Goal: Transaction & Acquisition: Purchase product/service

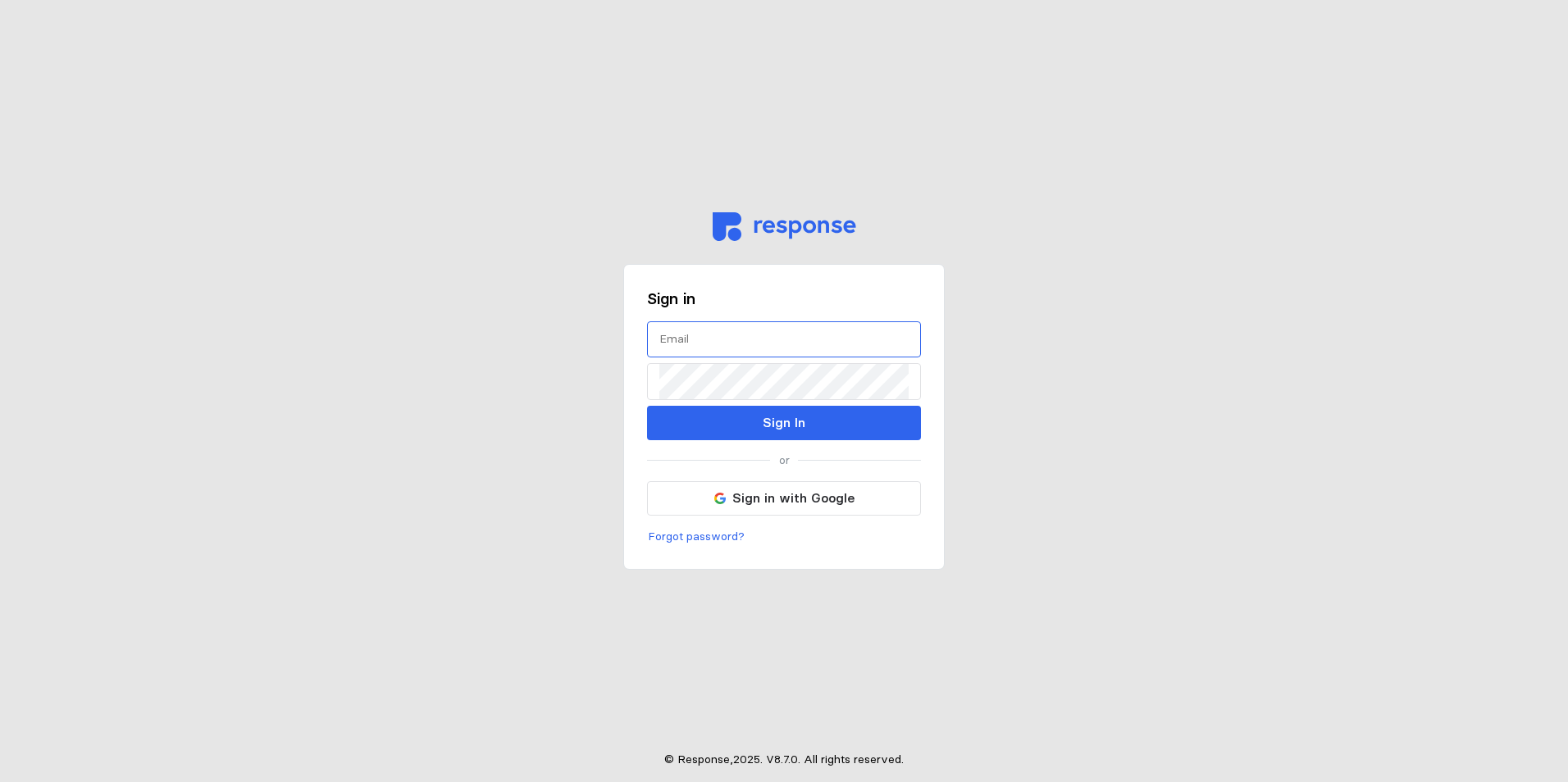
click at [728, 343] on input "text" at bounding box center [784, 339] width 249 height 35
type input "[EMAIL_ADDRESS][DOMAIN_NAME]"
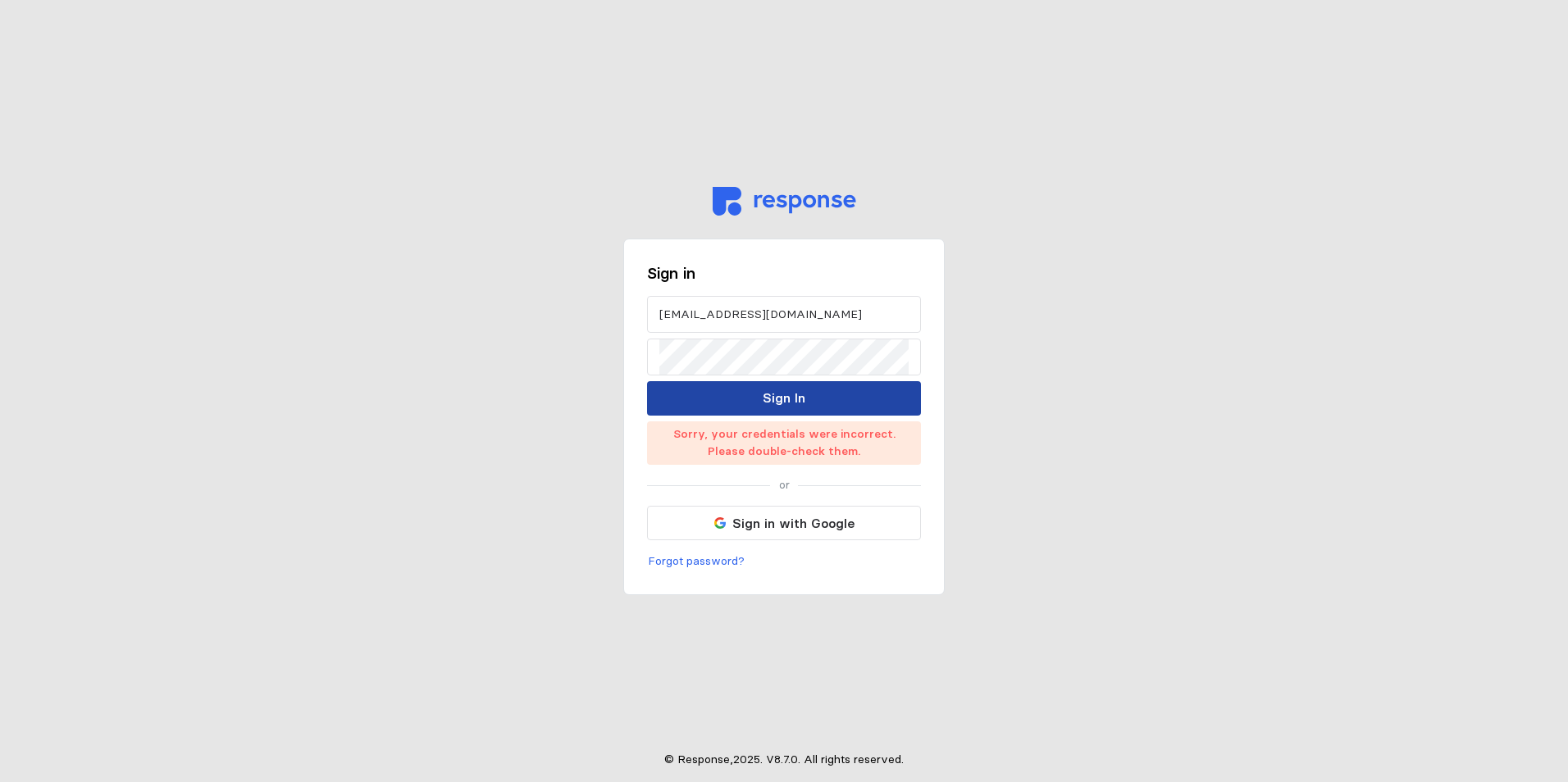
click at [824, 397] on button "Sign In" at bounding box center [783, 398] width 274 height 34
click at [843, 381] on button "Sign In" at bounding box center [783, 398] width 274 height 34
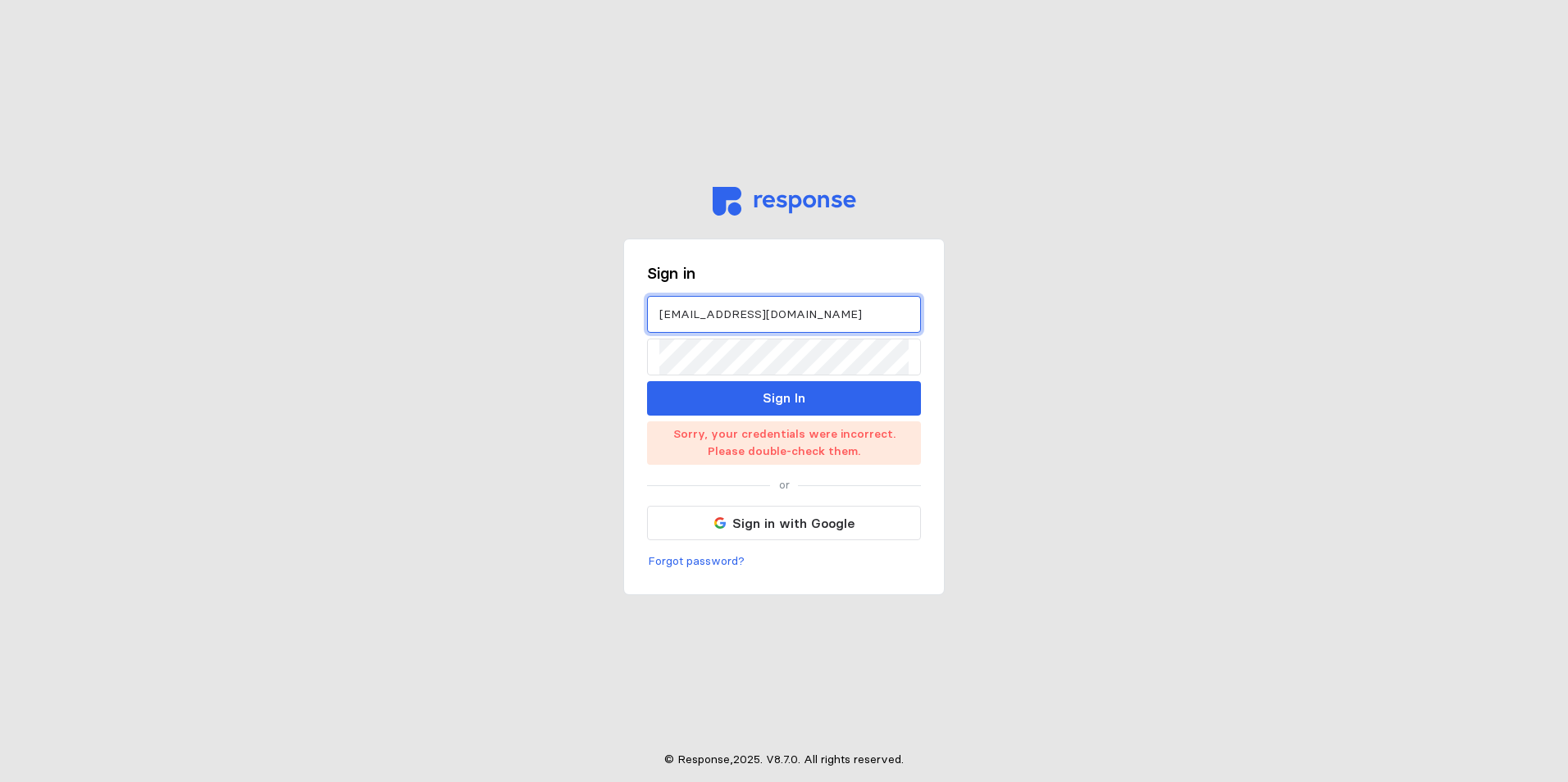
click at [769, 314] on input "rodjos@wsinc.com" at bounding box center [784, 314] width 249 height 35
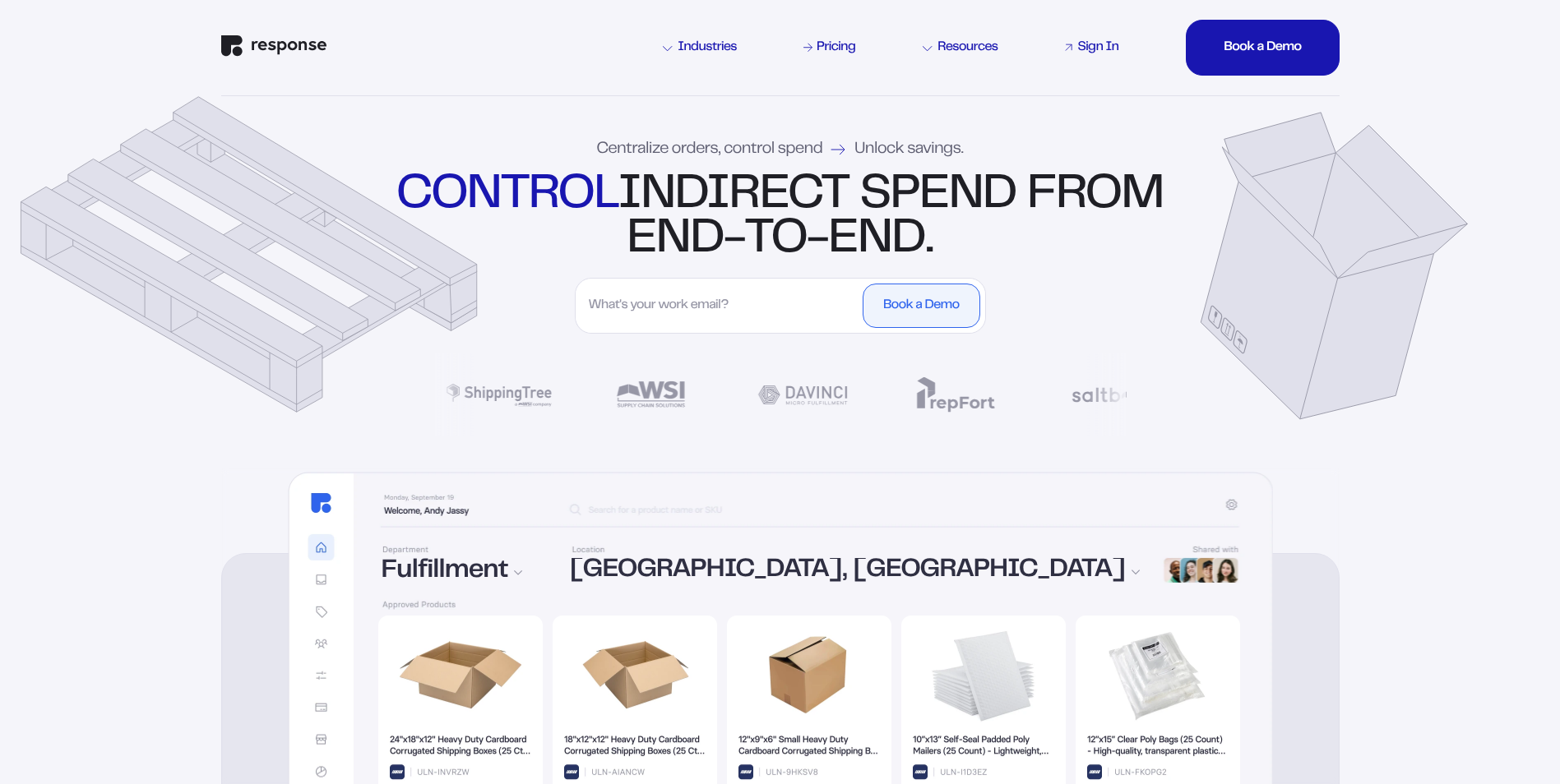
click at [1098, 47] on div "Sign In" at bounding box center [1097, 47] width 41 height 13
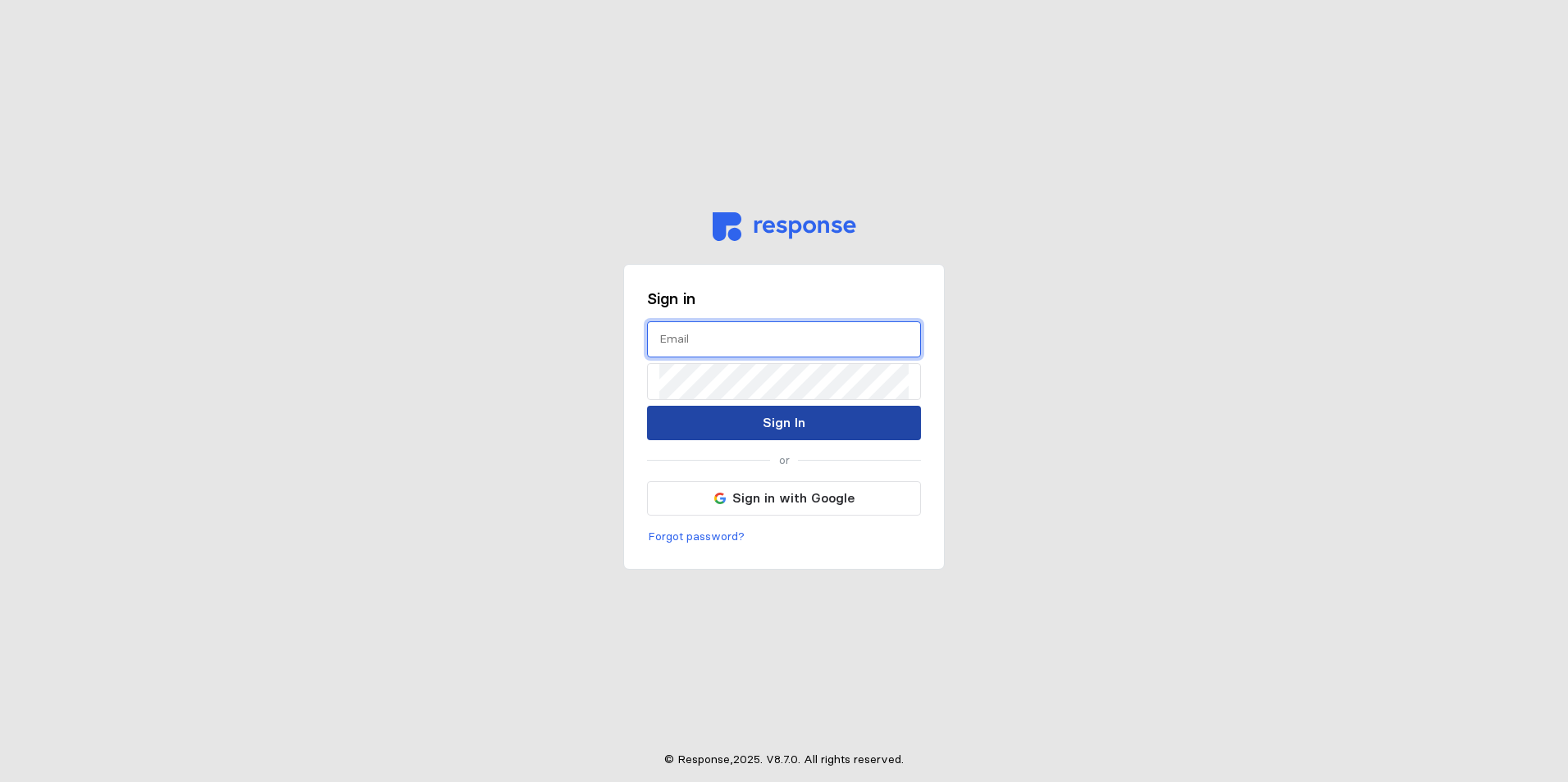
type input "[EMAIL_ADDRESS][DOMAIN_NAME]"
click at [785, 429] on p "Sign In" at bounding box center [784, 423] width 43 height 20
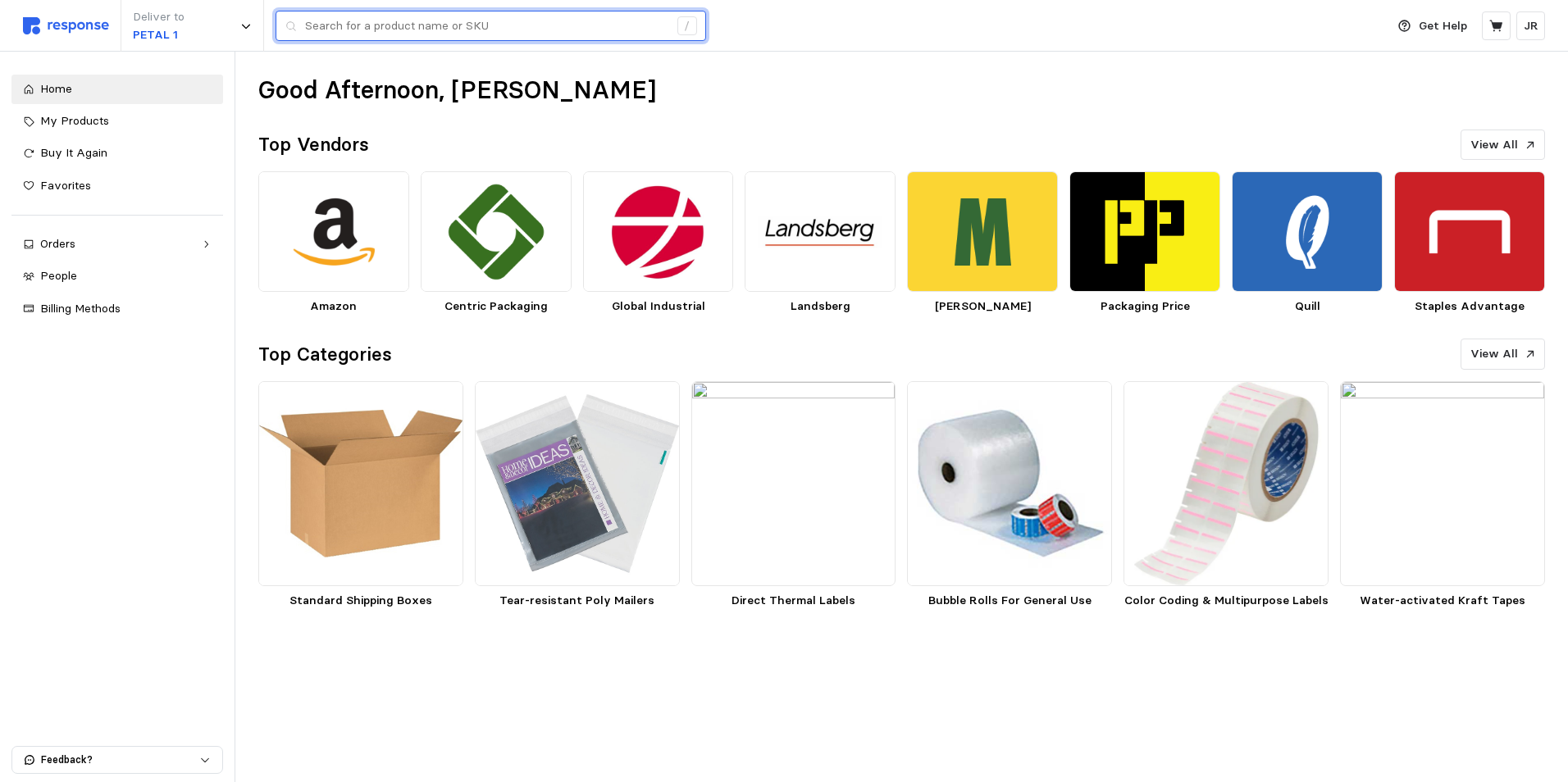
click at [456, 26] on input "text" at bounding box center [487, 26] width 363 height 30
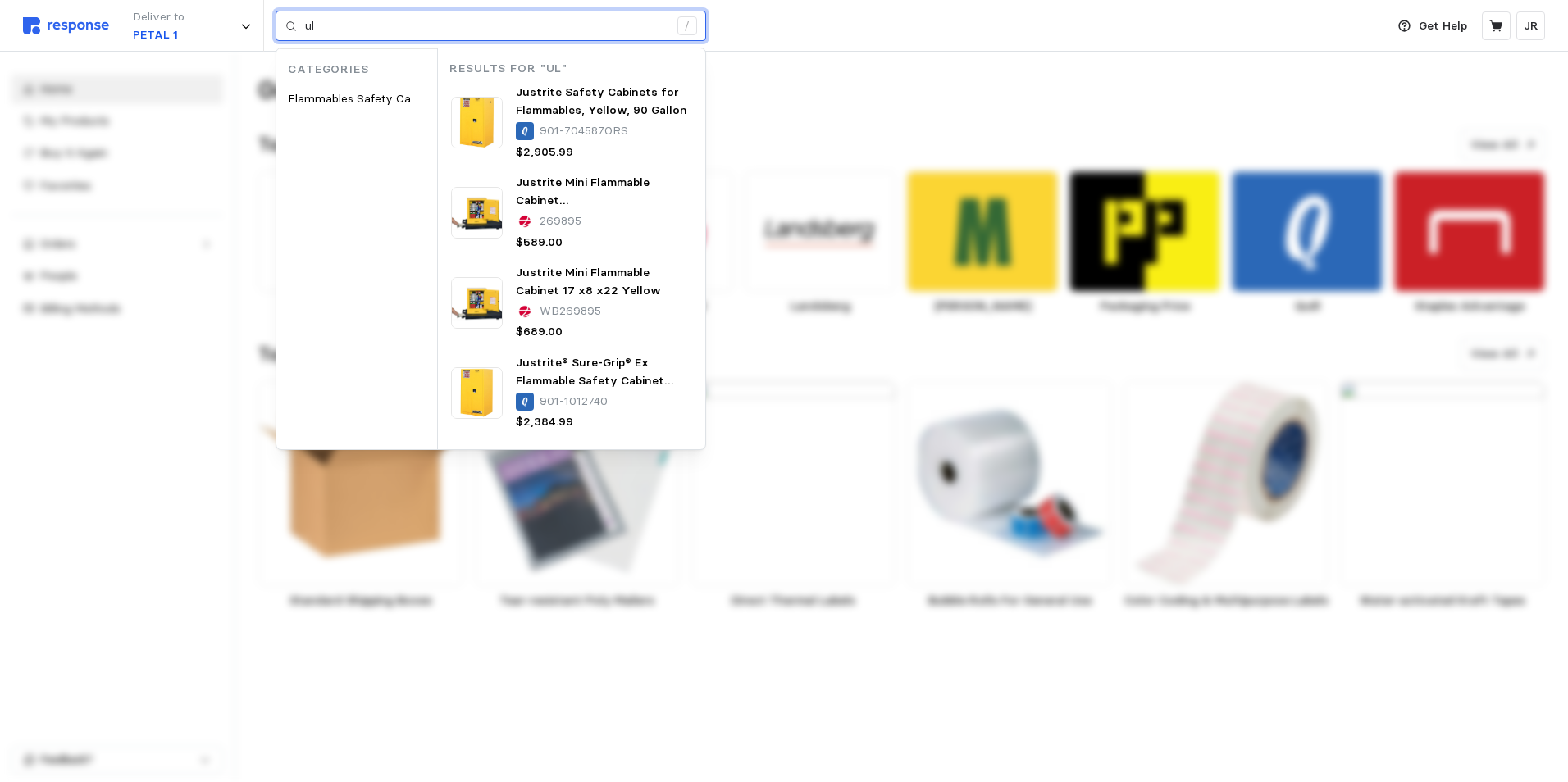
type input "u"
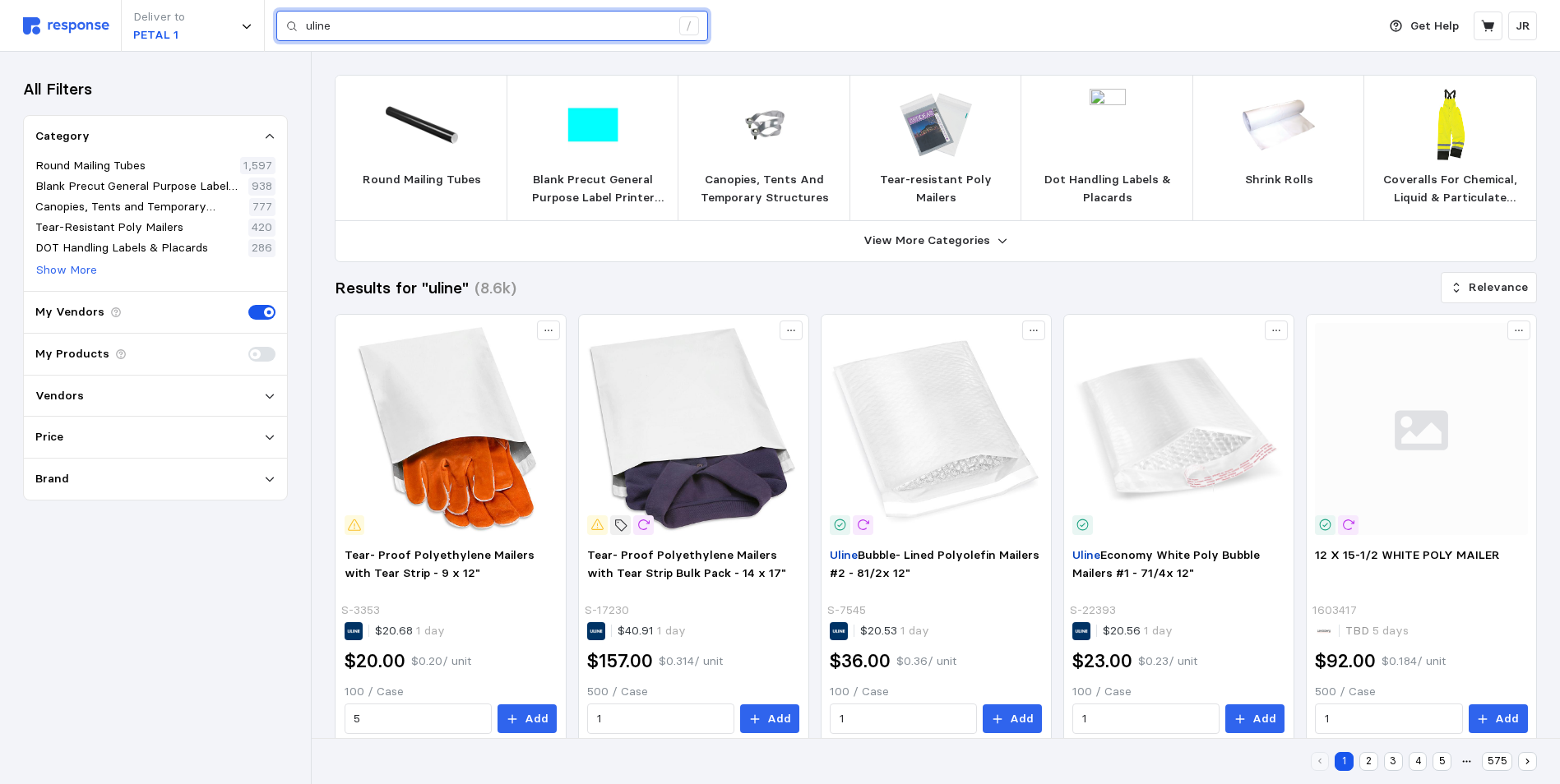
click at [493, 32] on input "uline" at bounding box center [488, 26] width 364 height 30
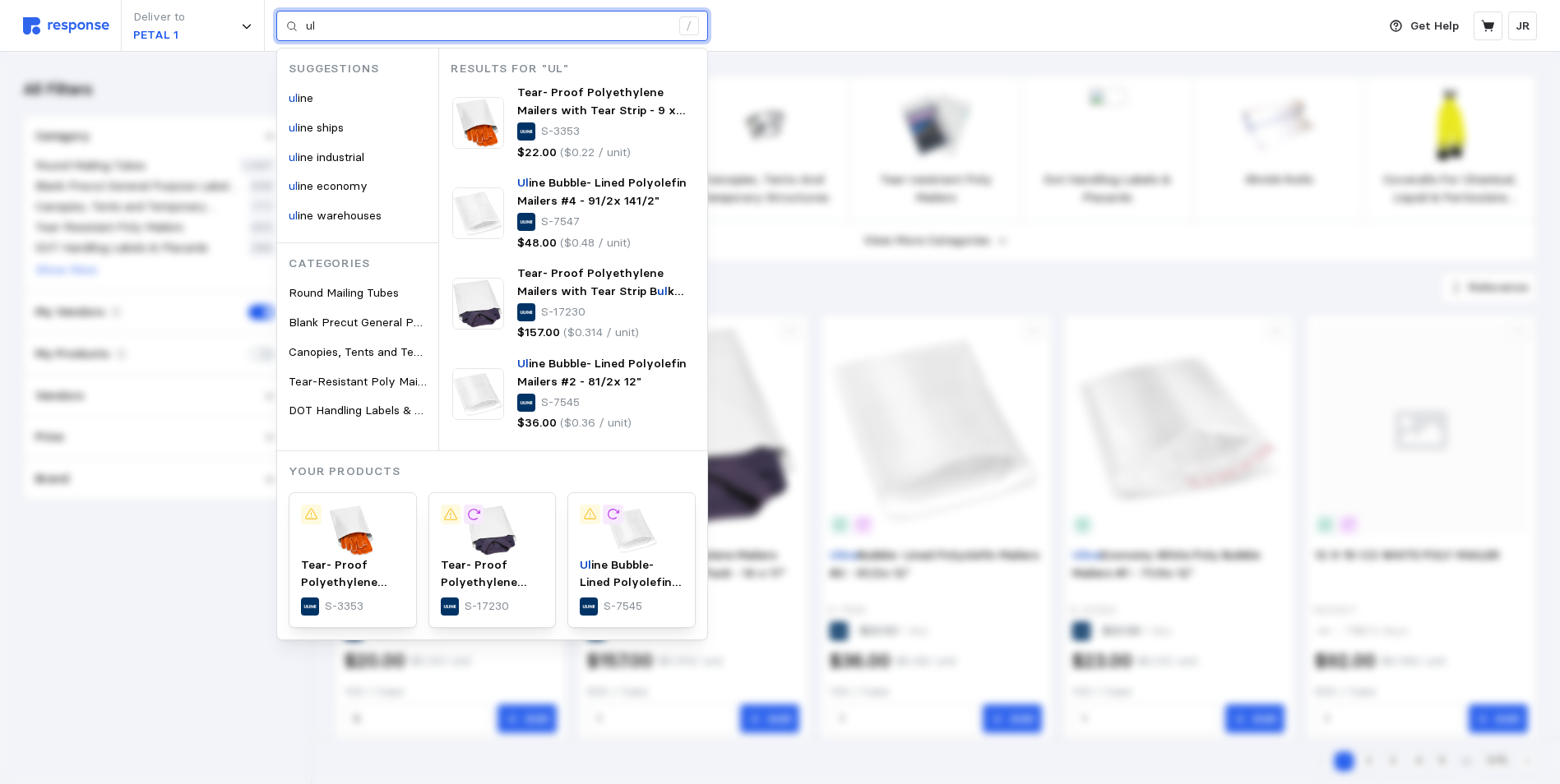
type input "u"
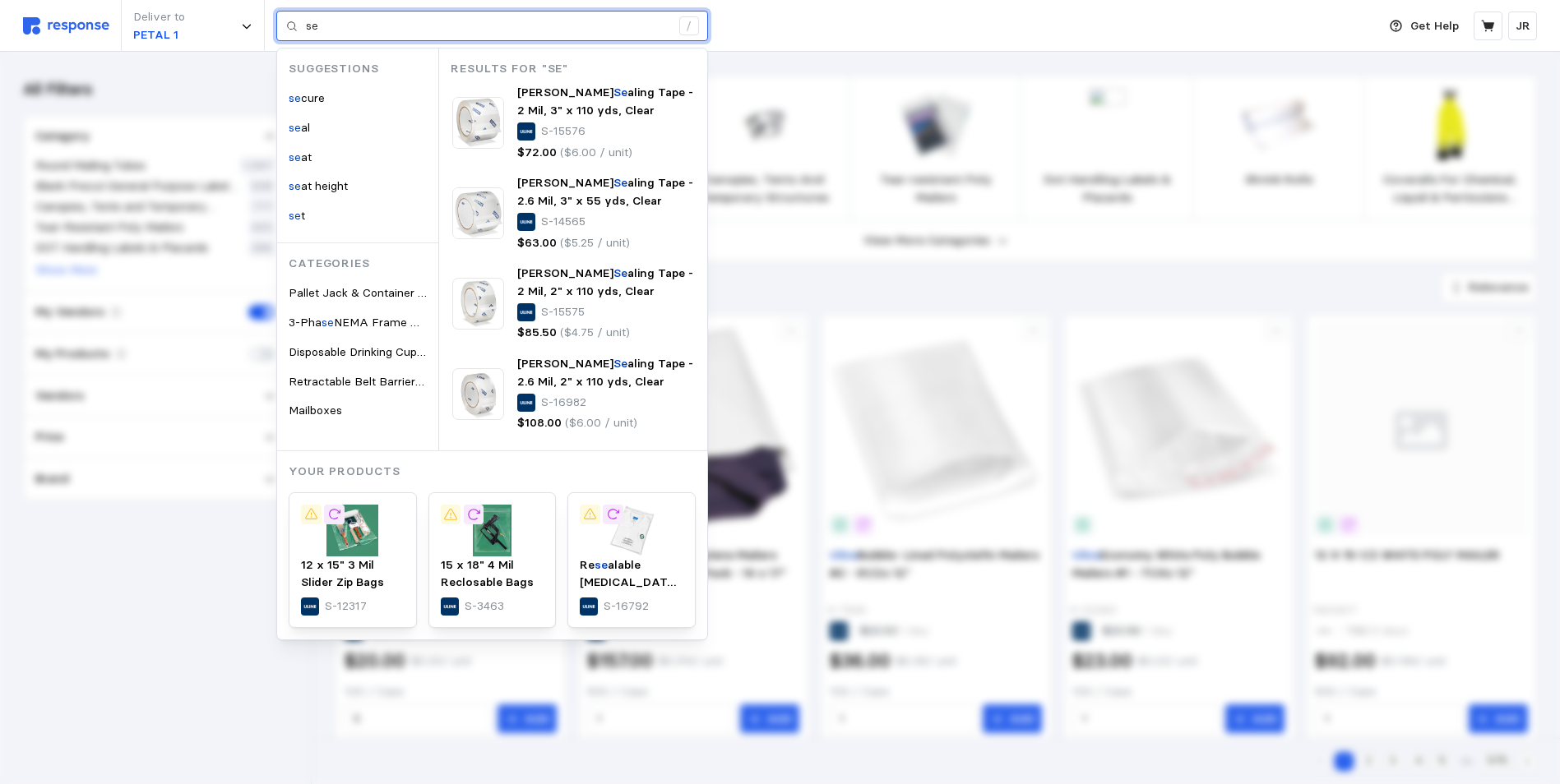
type input "s"
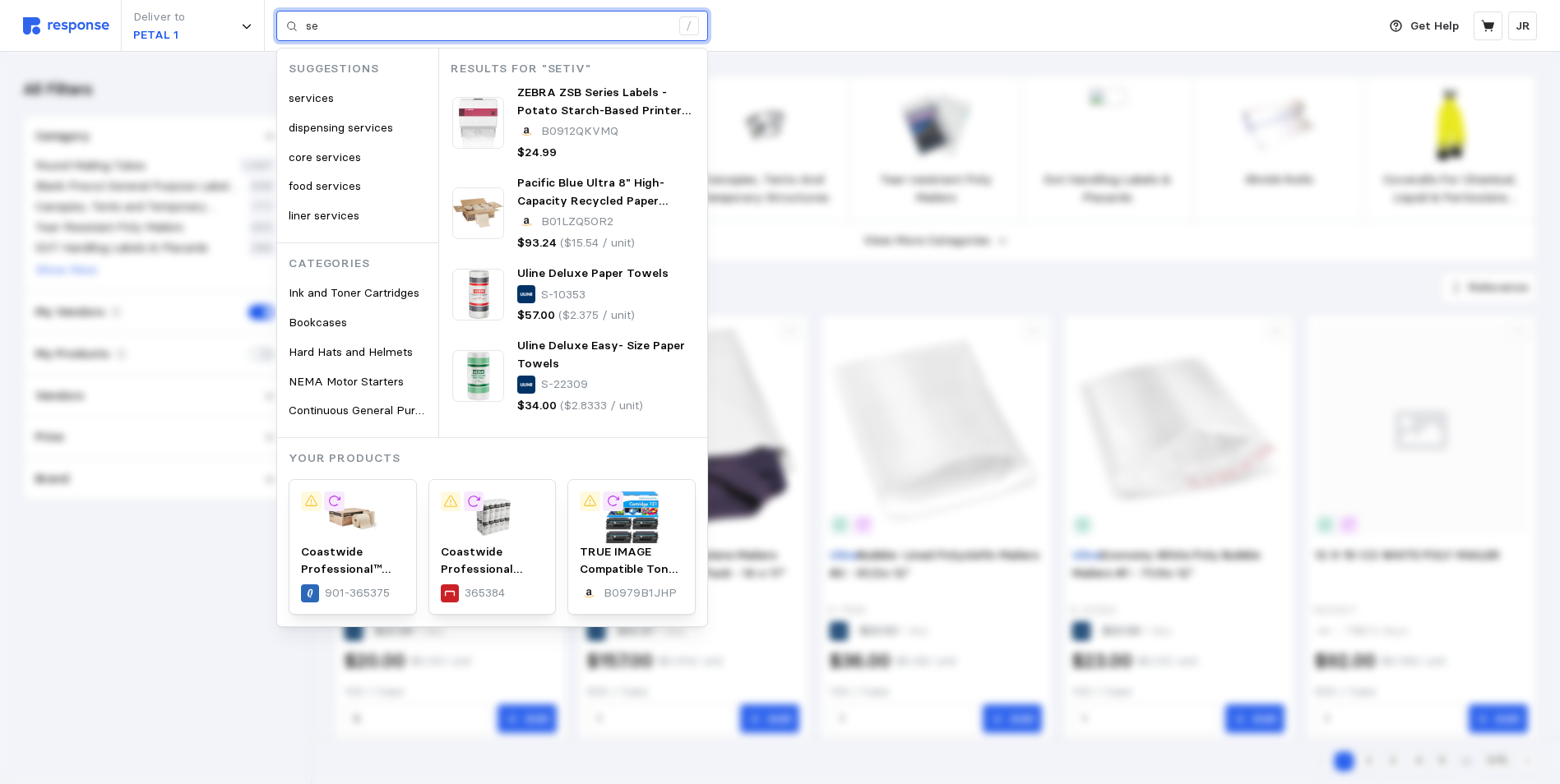
type input "s"
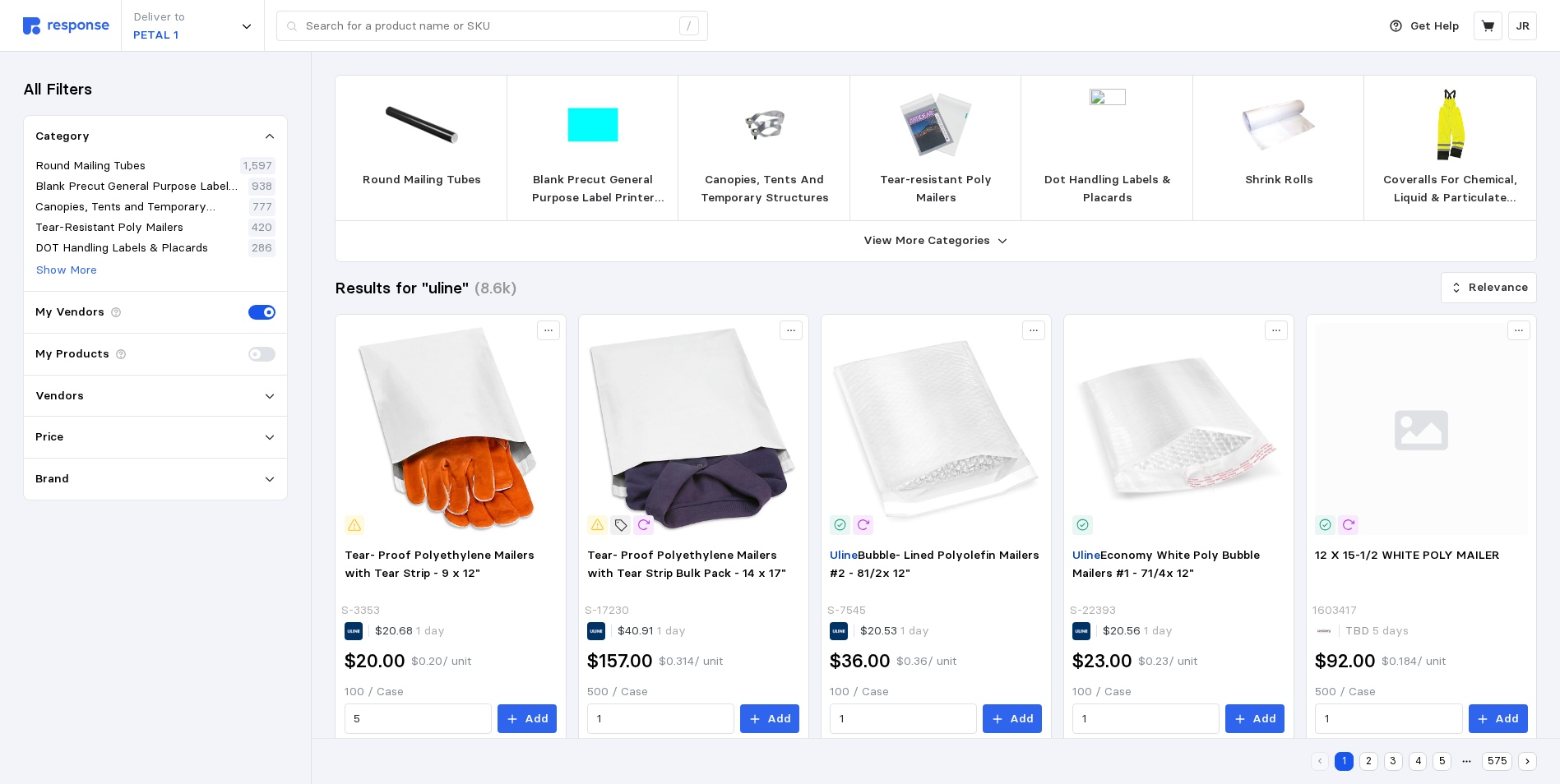
click at [277, 390] on div "Vendors" at bounding box center [156, 396] width 263 height 42
click at [268, 400] on icon at bounding box center [269, 396] width 11 height 11
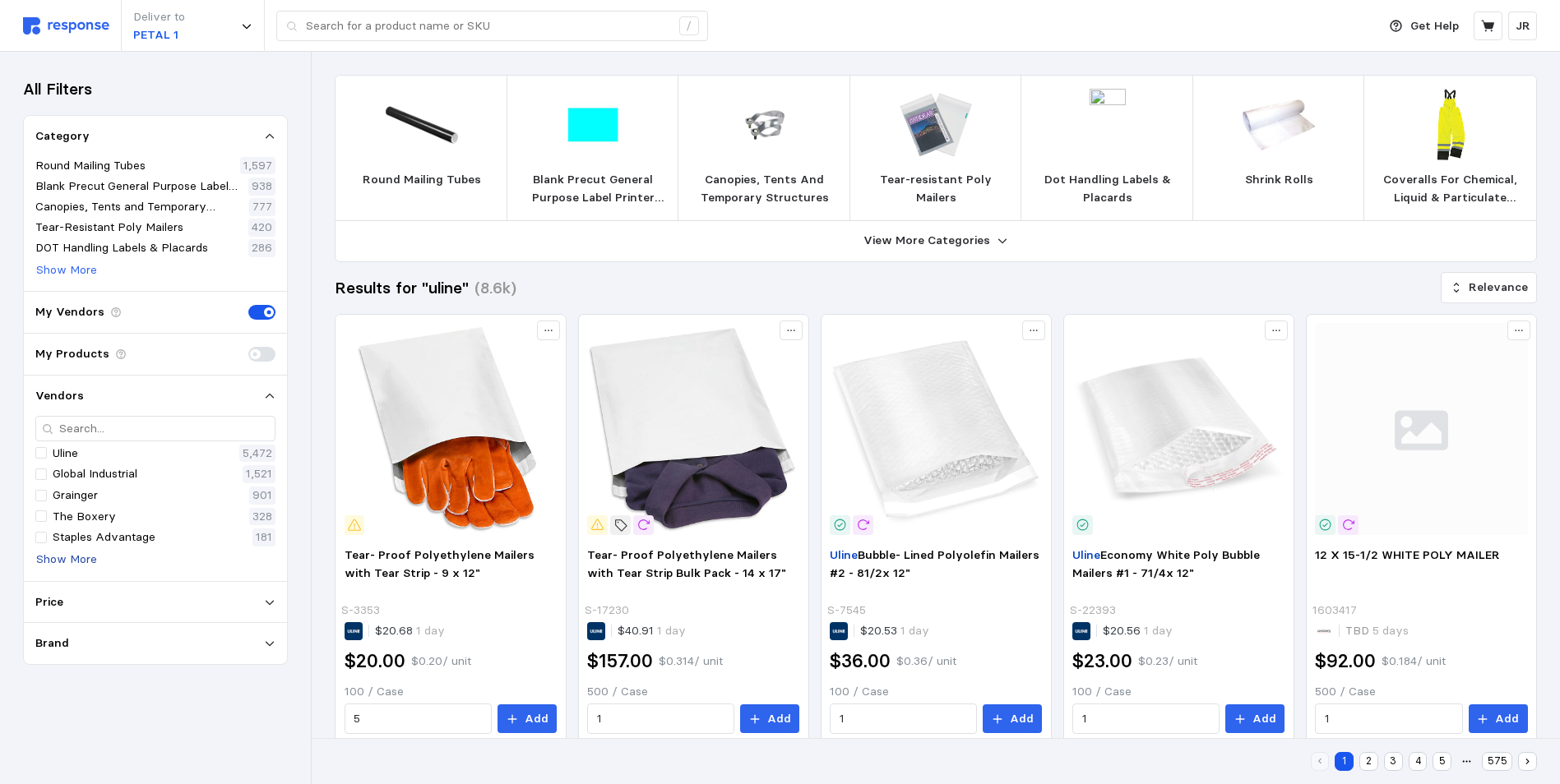
click at [74, 563] on p "Show More" at bounding box center [66, 559] width 61 height 18
click at [41, 582] on div at bounding box center [40, 580] width 11 height 11
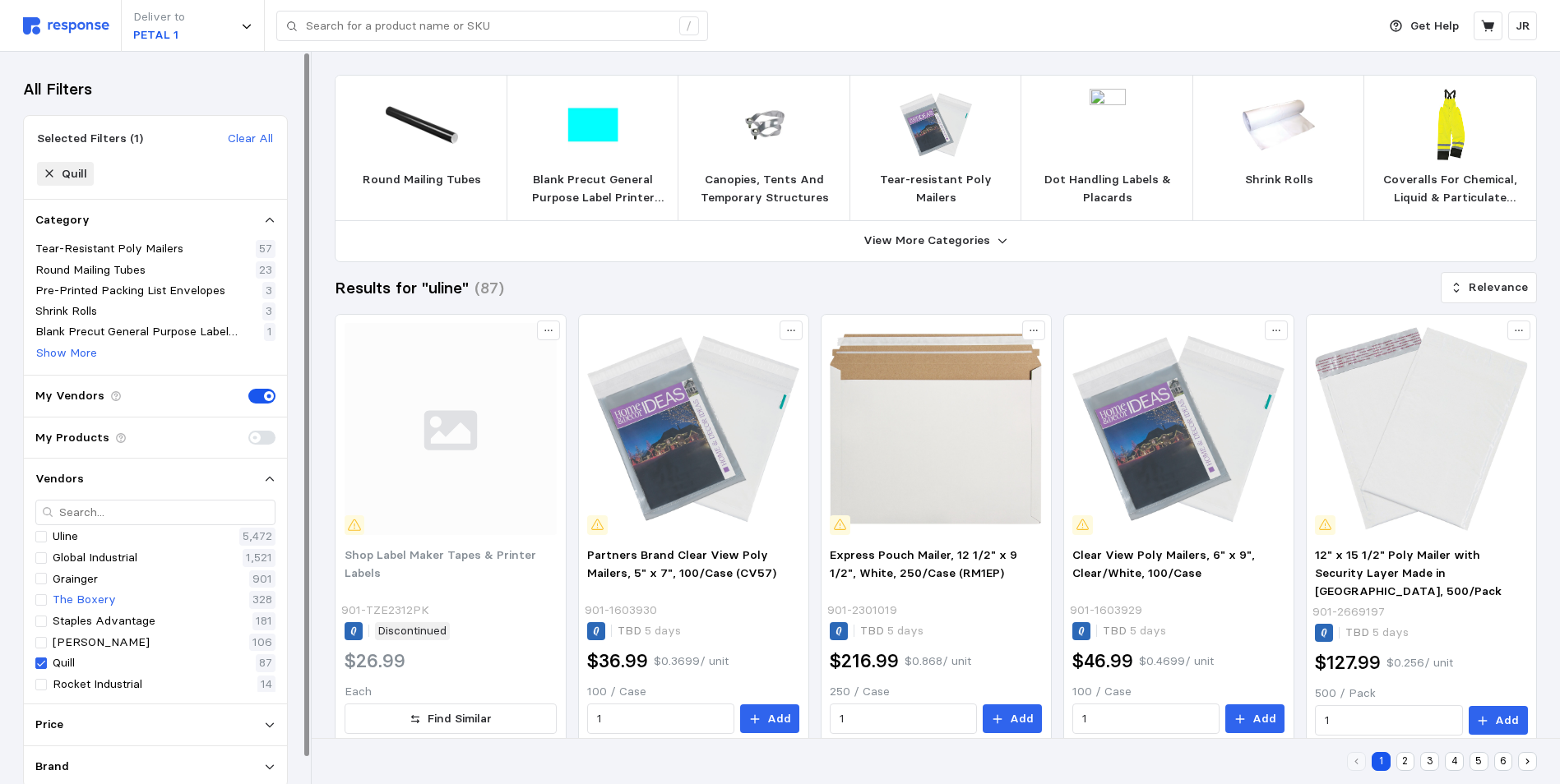
type input "uline"
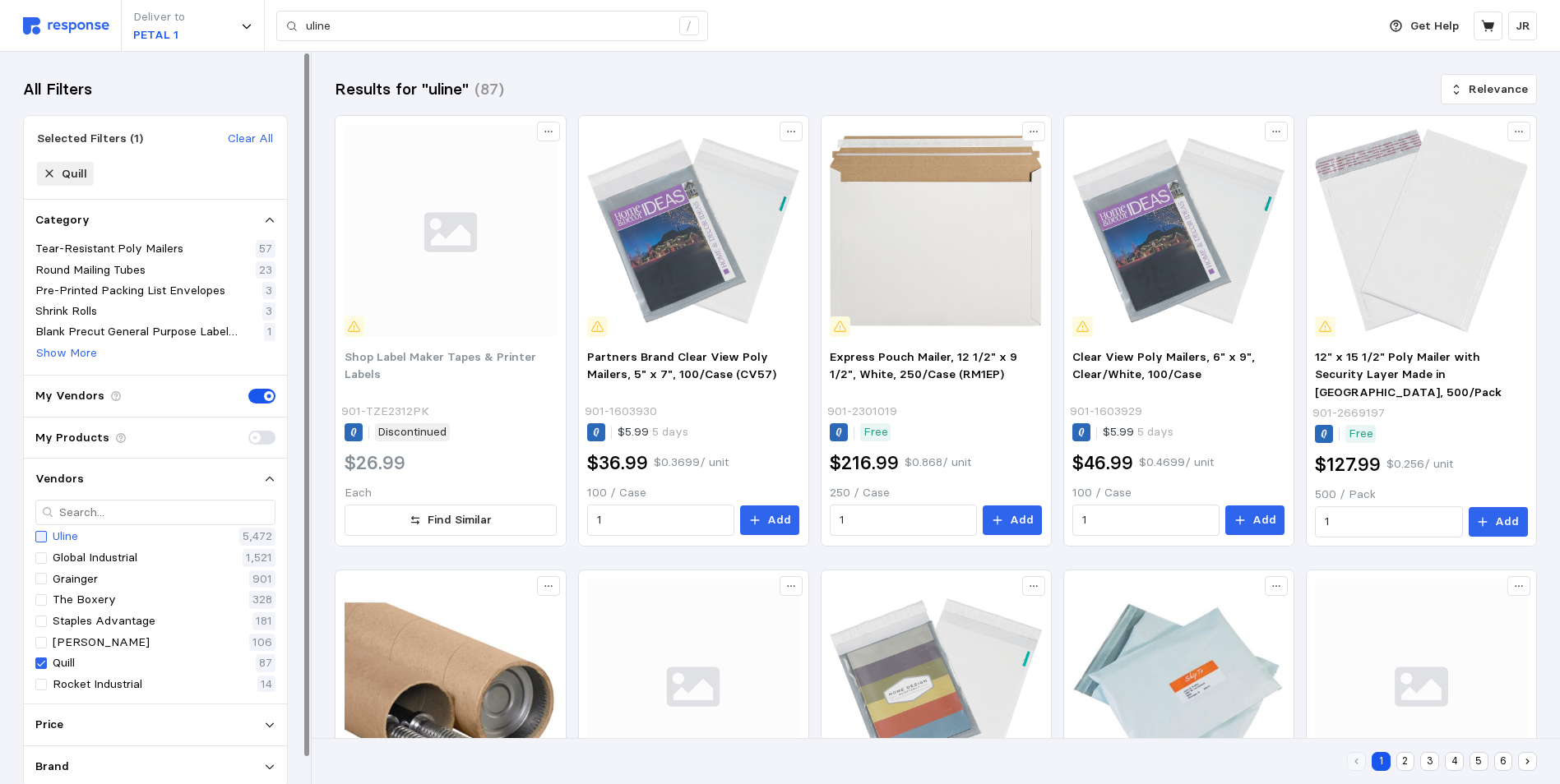
click at [45, 539] on div at bounding box center [40, 536] width 11 height 11
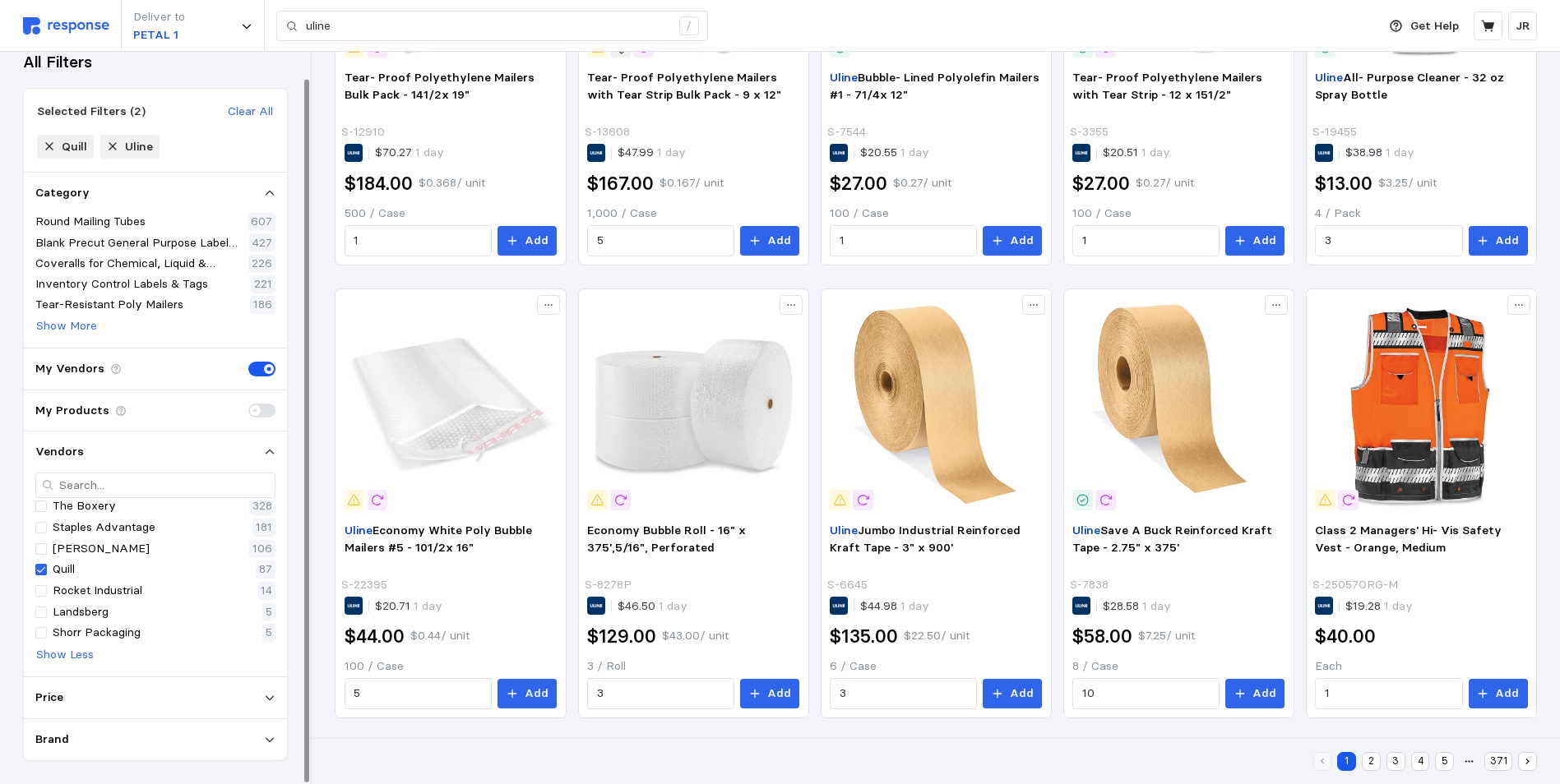
scroll to position [934, 0]
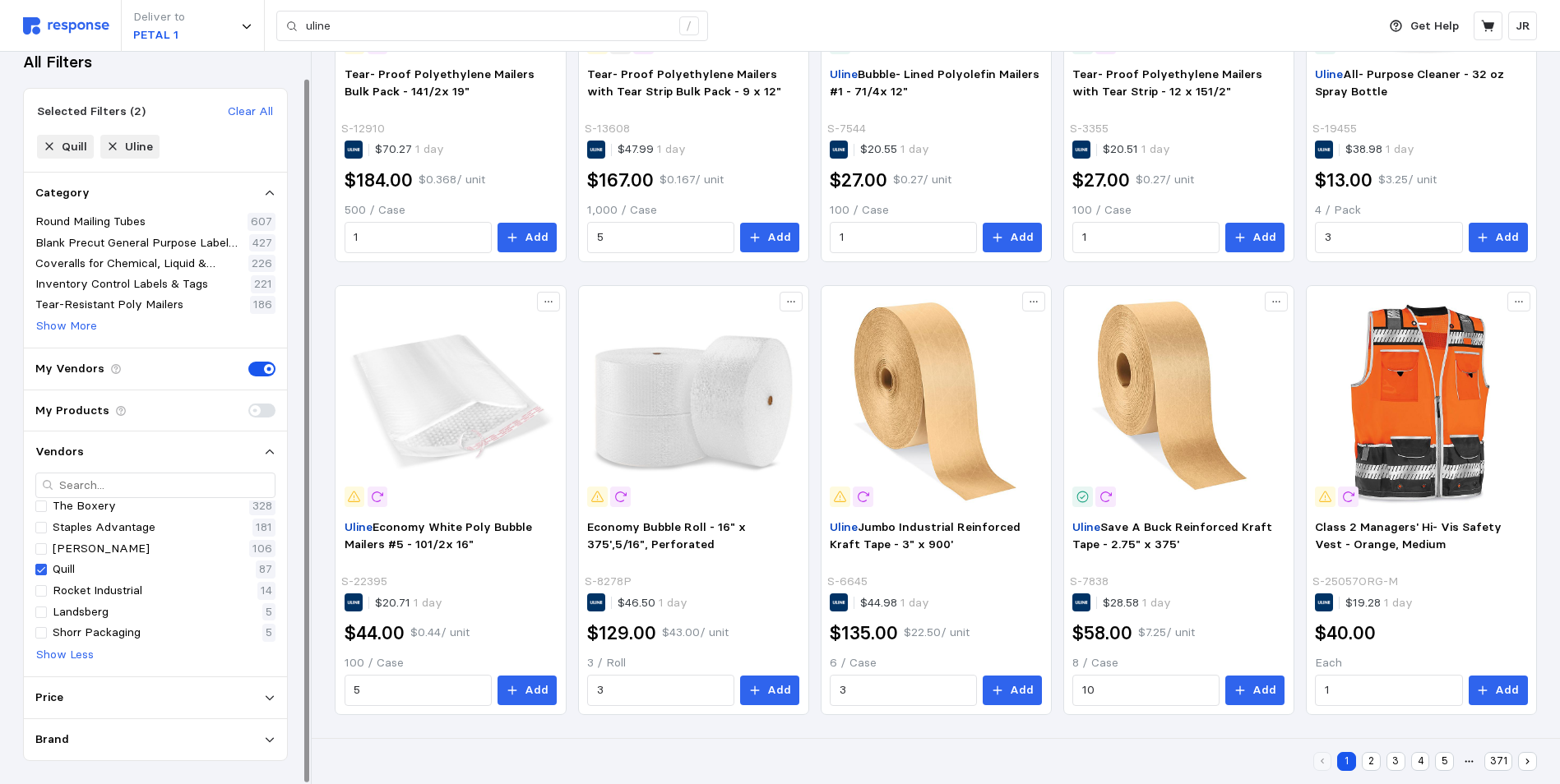
click at [125, 700] on div "Price" at bounding box center [155, 698] width 240 height 18
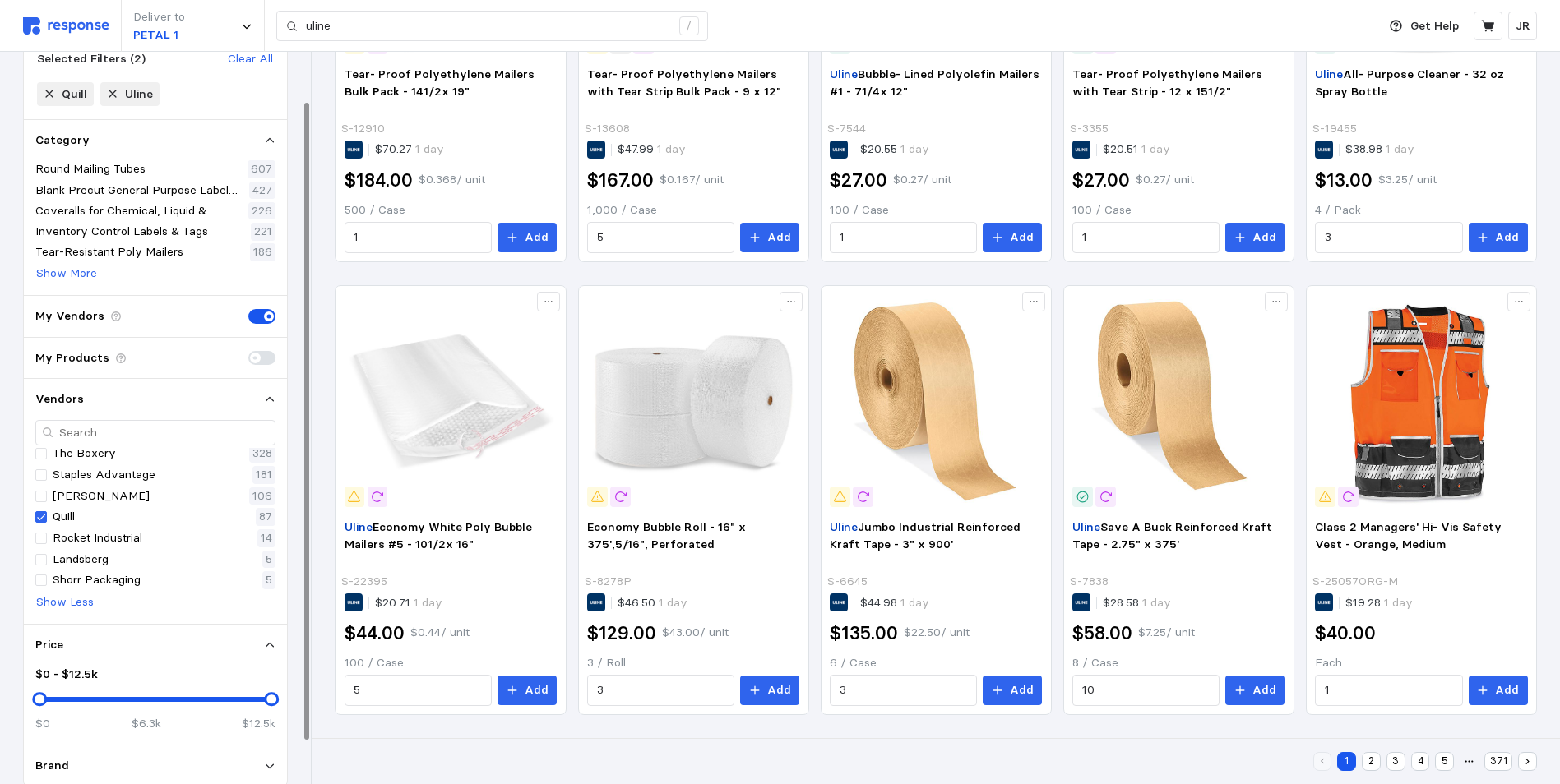
scroll to position [106, 0]
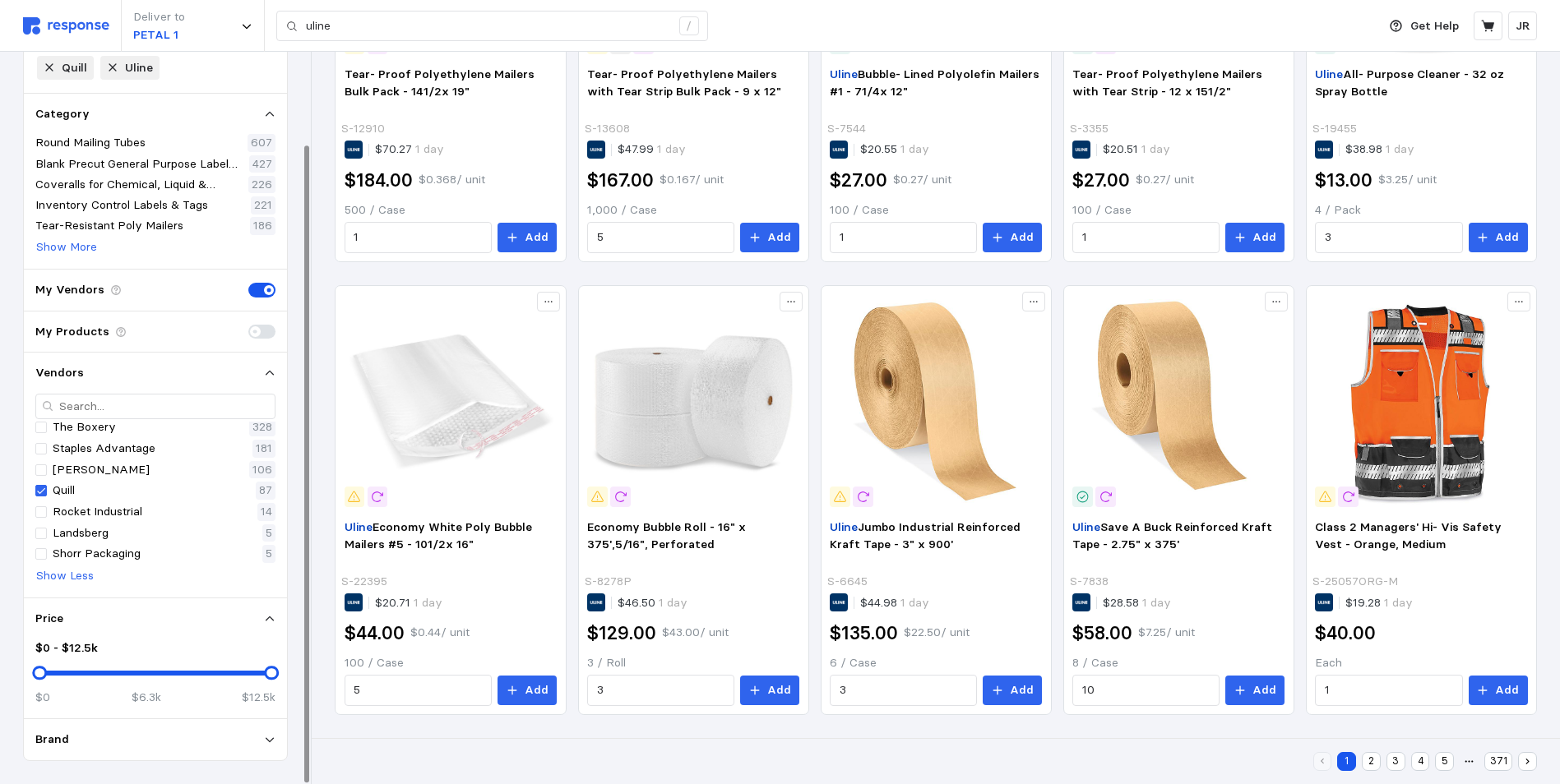
click at [164, 745] on div "Brand" at bounding box center [155, 740] width 240 height 18
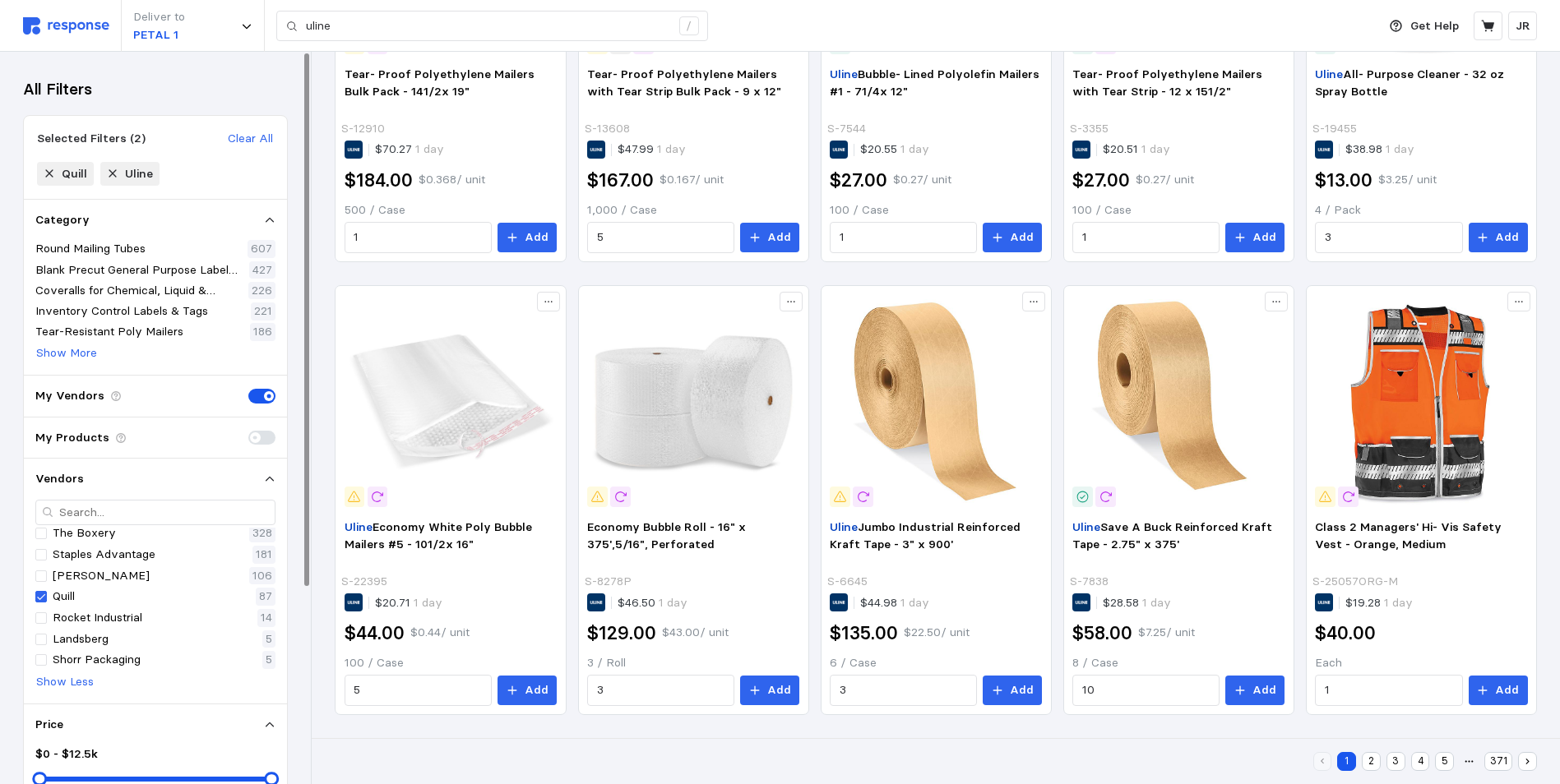
scroll to position [270, 0]
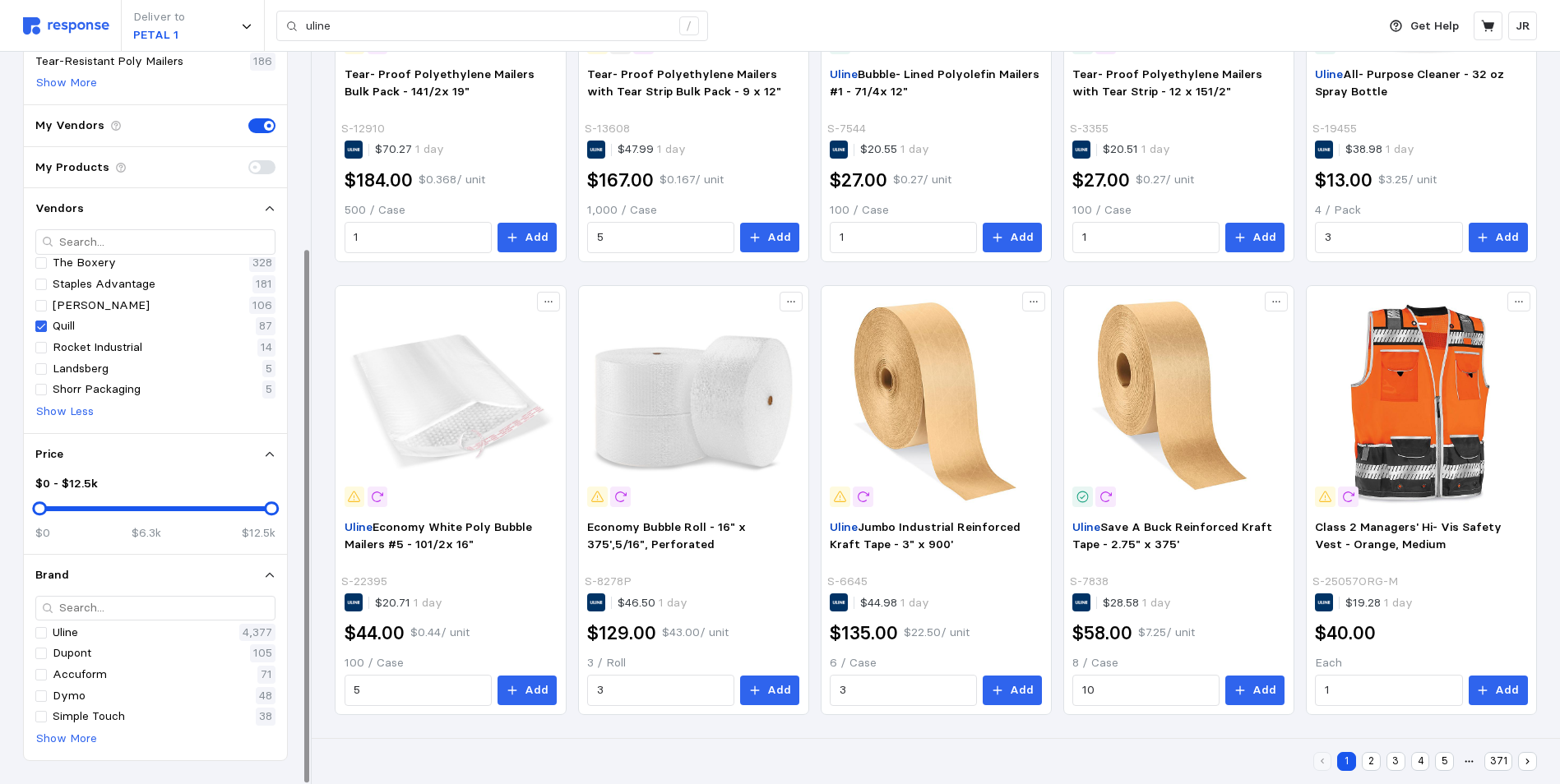
drag, startPoint x: 268, startPoint y: 581, endPoint x: 267, endPoint y: 570, distance: 11.0
click at [268, 580] on icon at bounding box center [269, 575] width 11 height 11
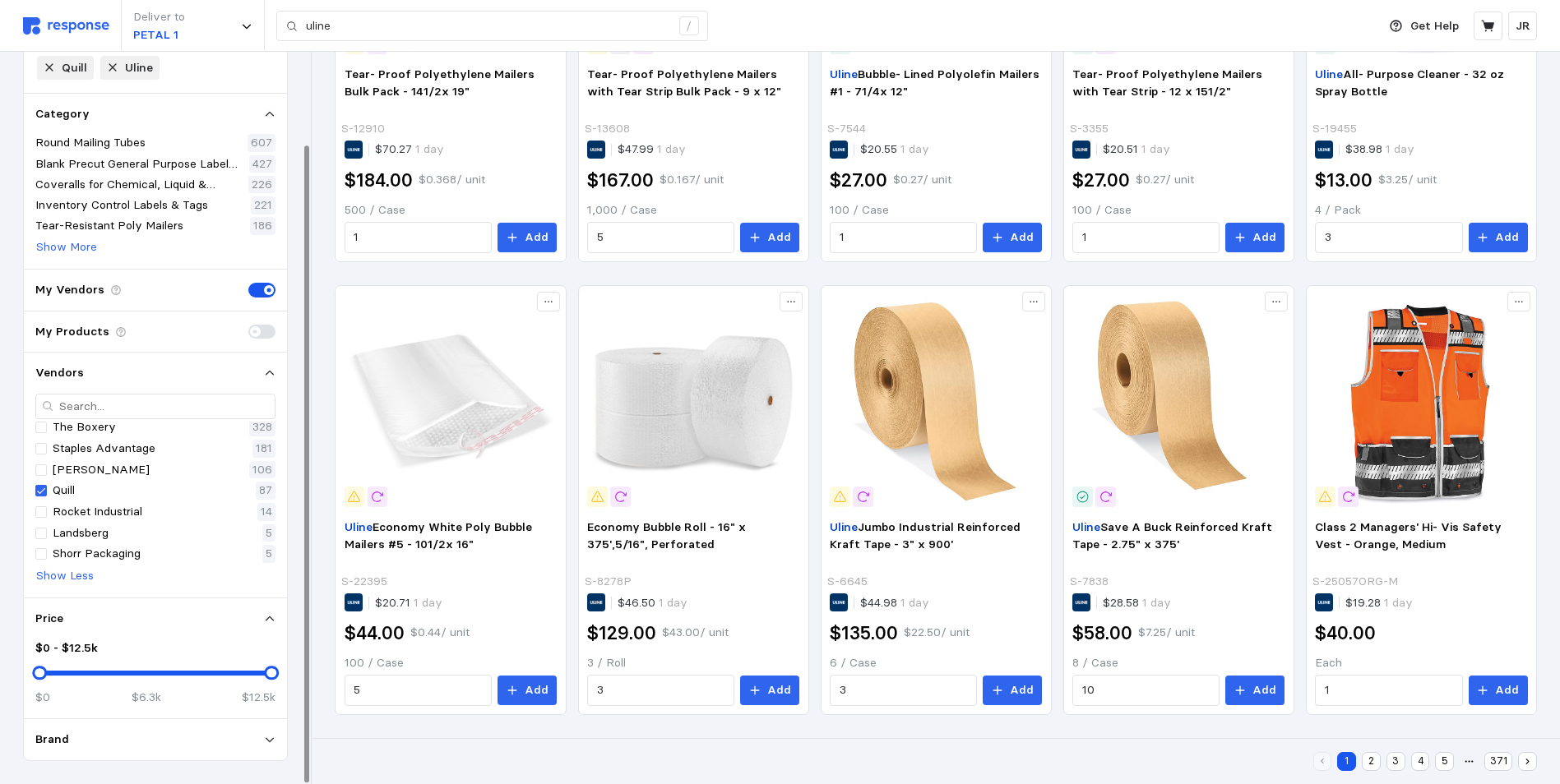
click at [265, 617] on icon at bounding box center [269, 618] width 11 height 11
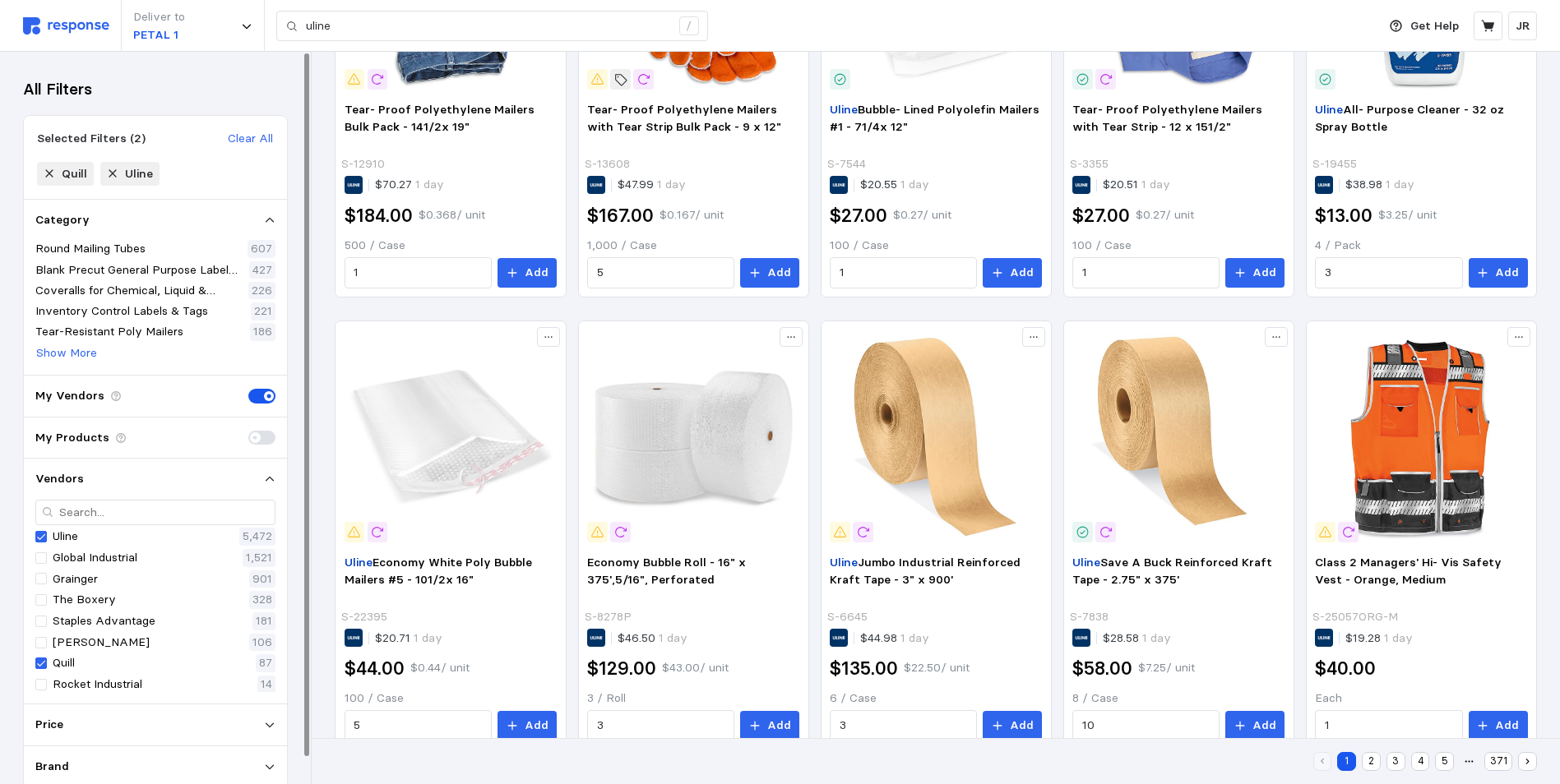
scroll to position [605, 0]
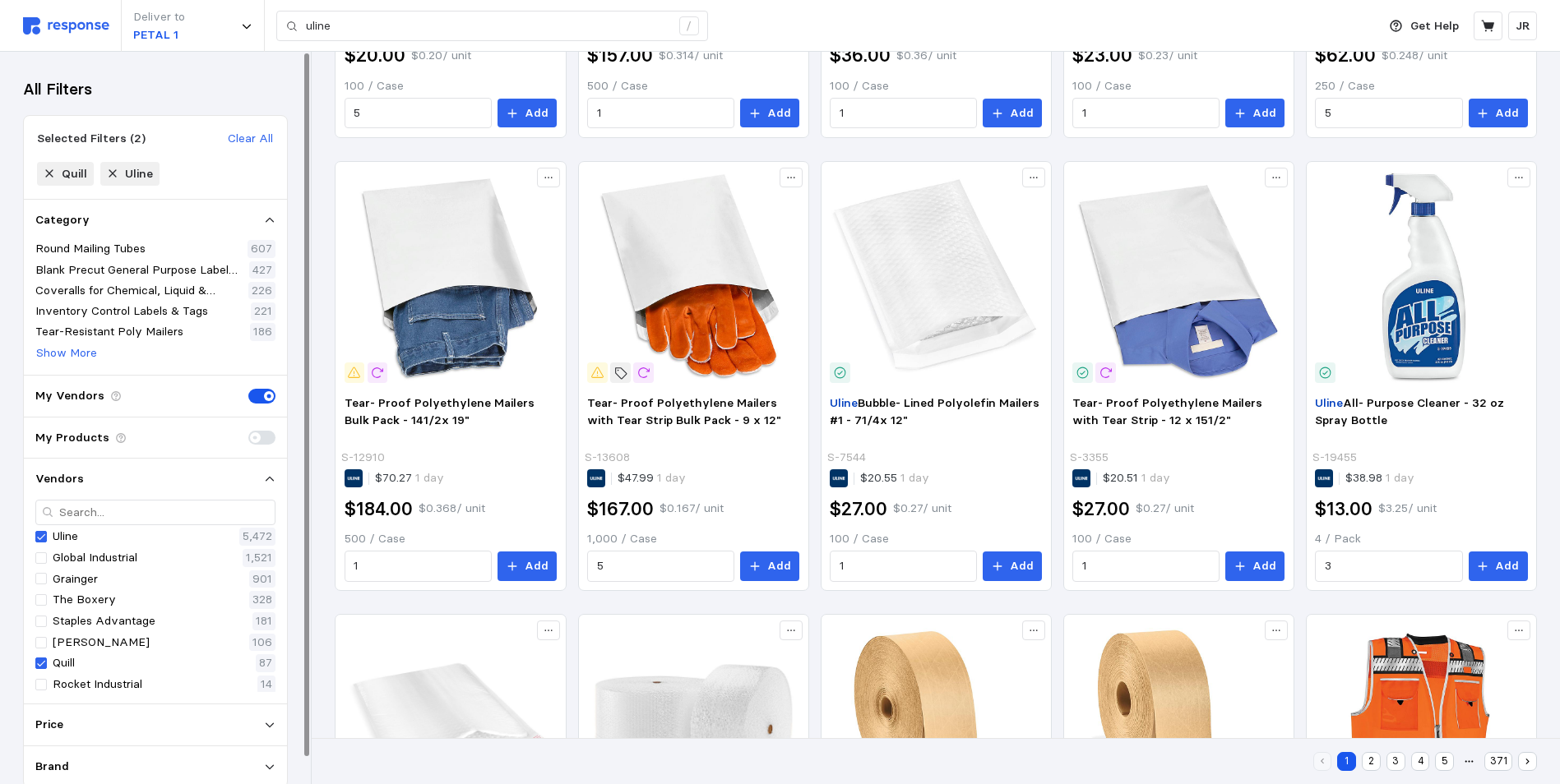
click at [267, 479] on icon at bounding box center [269, 479] width 11 height 11
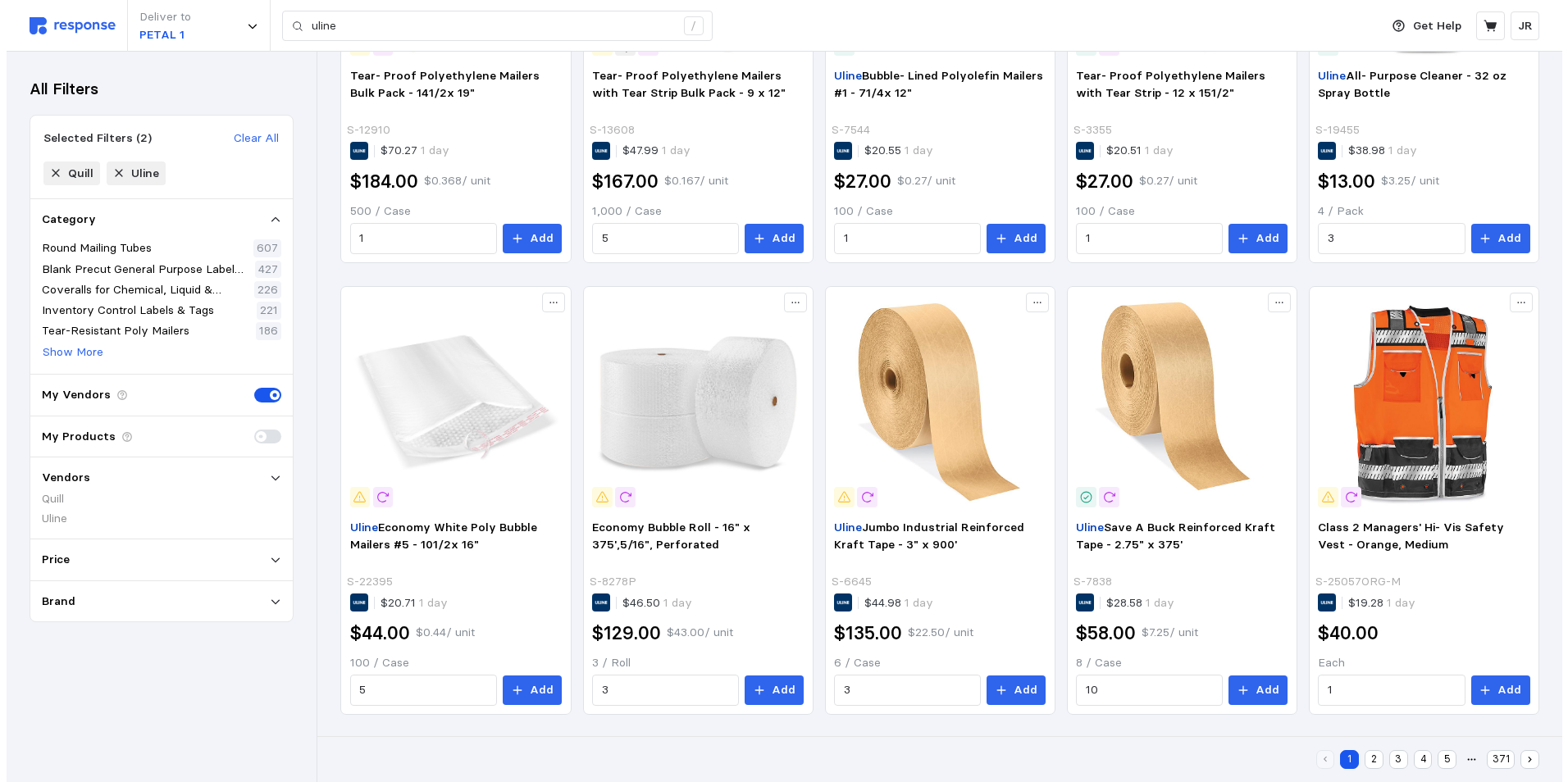
scroll to position [932, 0]
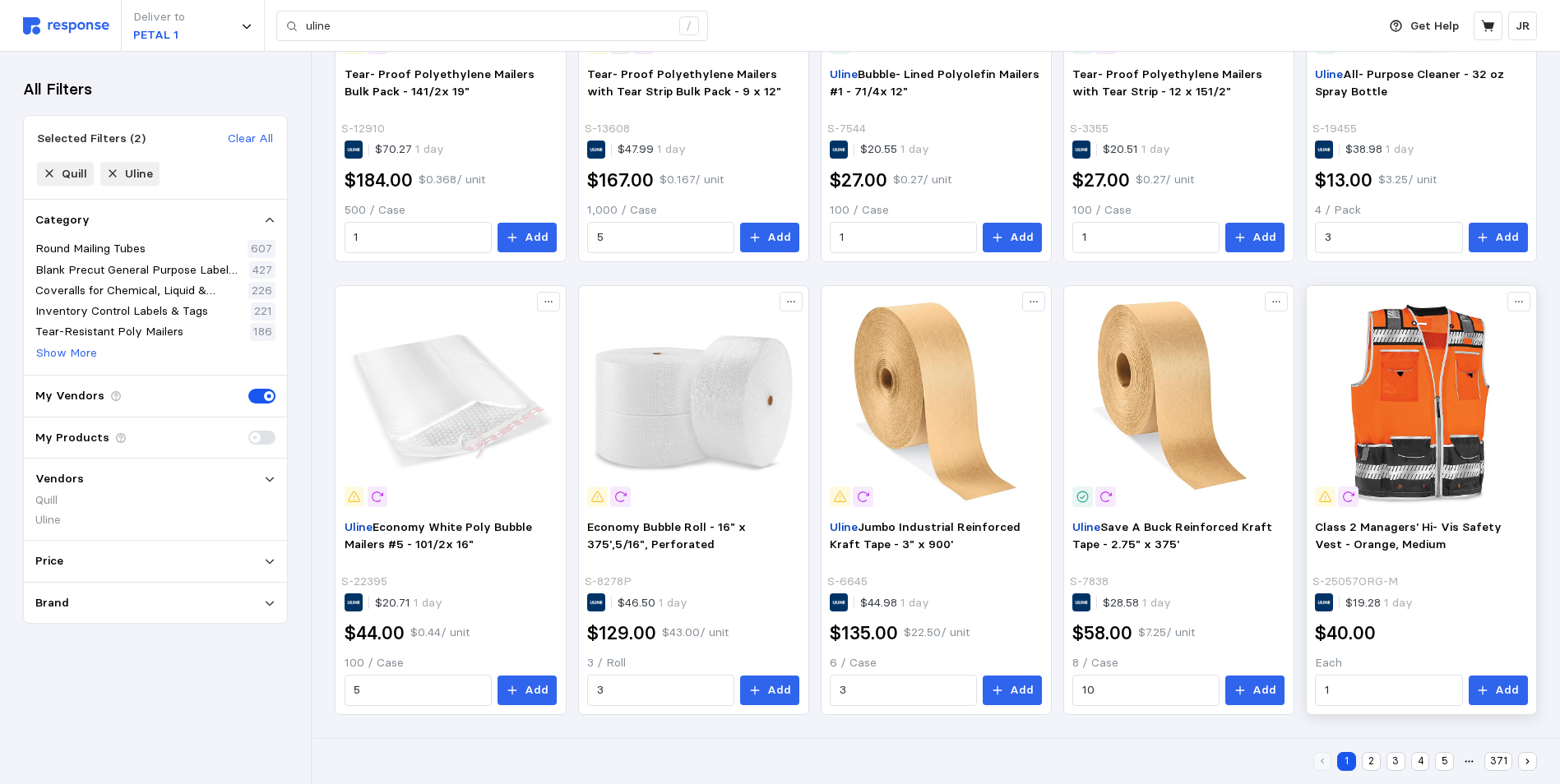
click at [1416, 424] on img at bounding box center [1421, 401] width 212 height 212
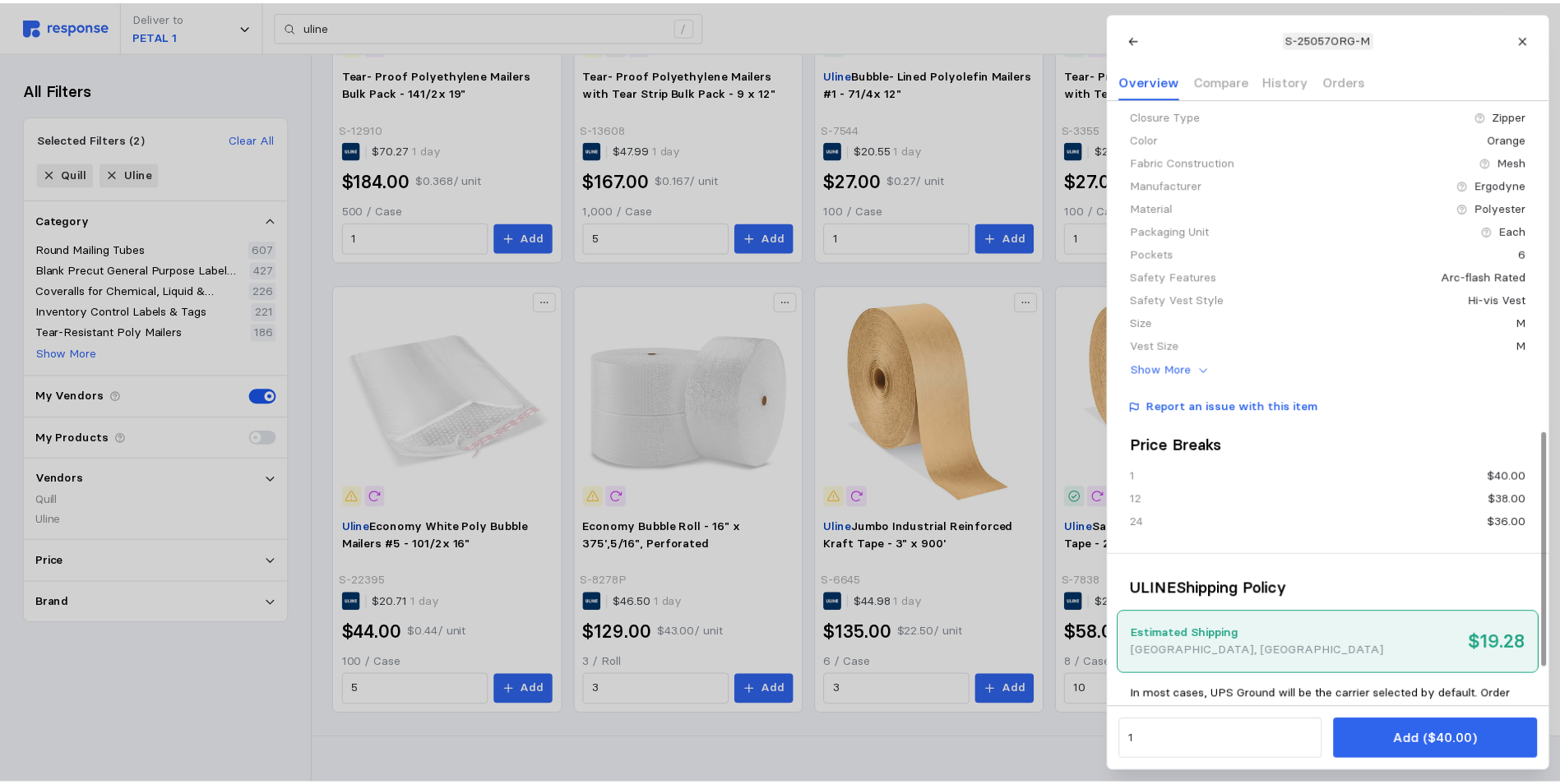
scroll to position [958, 0]
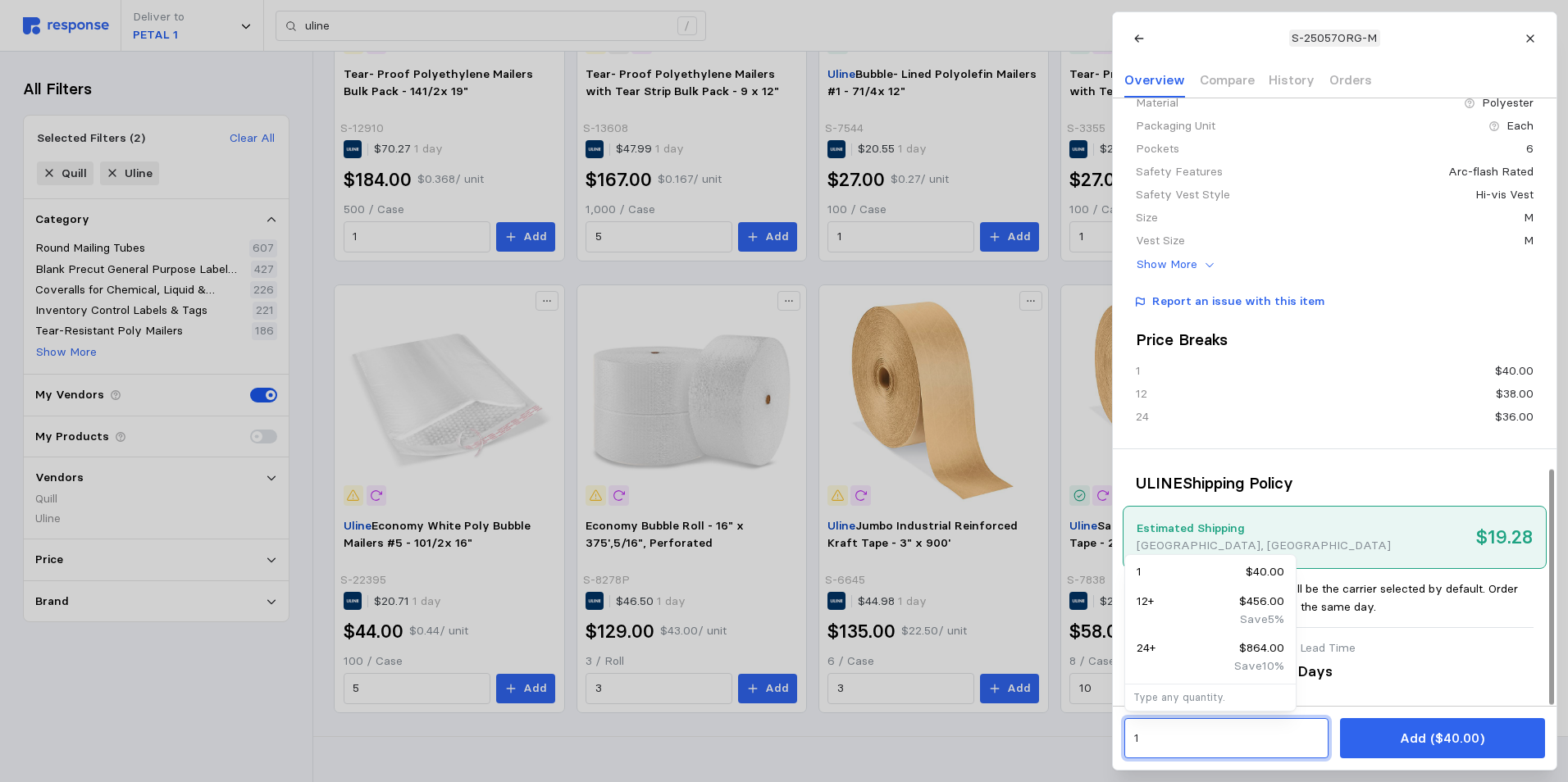
click at [1167, 732] on input "1" at bounding box center [1225, 739] width 185 height 30
type input "1"
type input "4"
click at [1192, 757] on div "4" at bounding box center [1226, 738] width 204 height 40
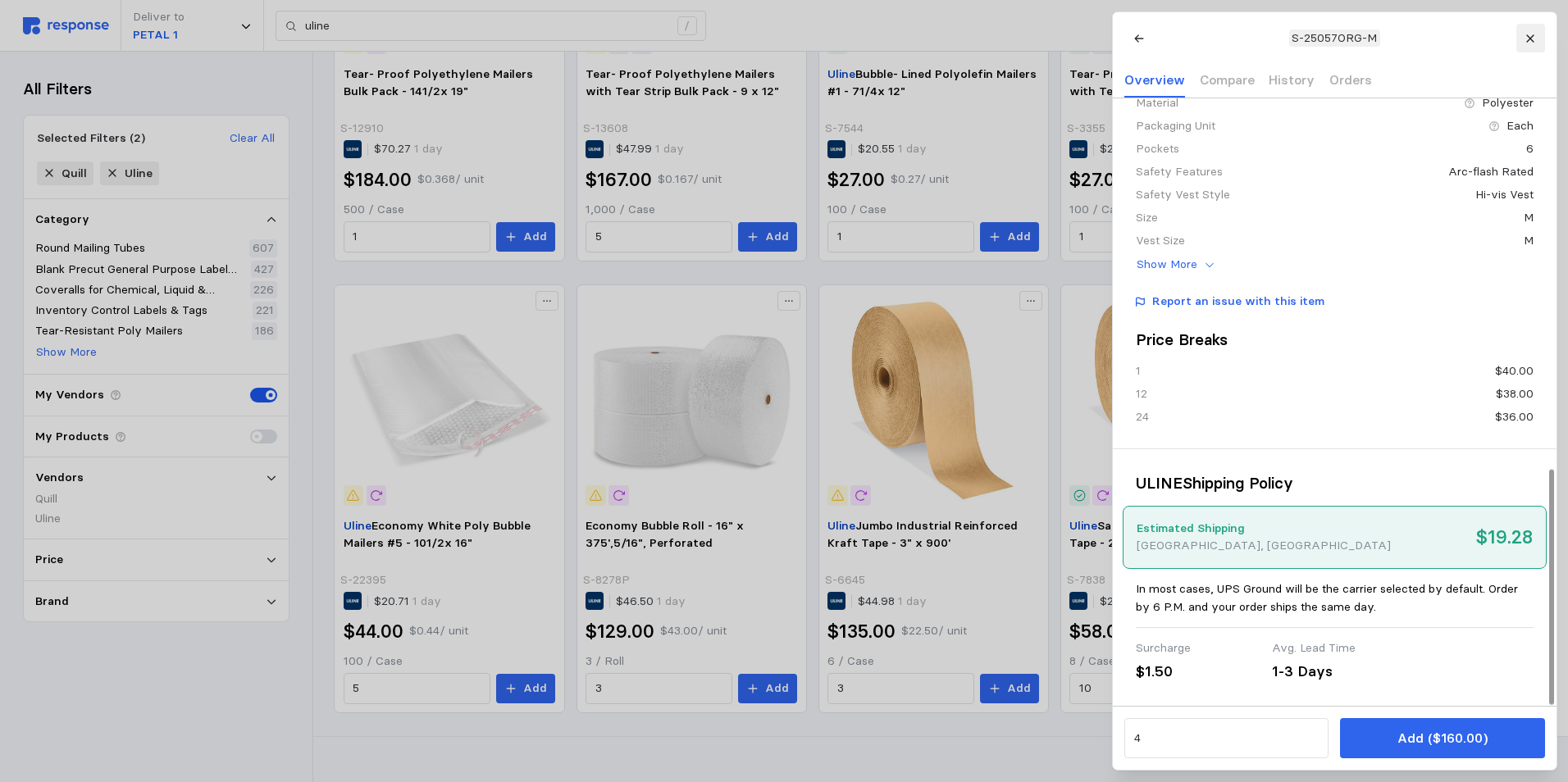
click at [1525, 38] on icon at bounding box center [1530, 38] width 11 height 11
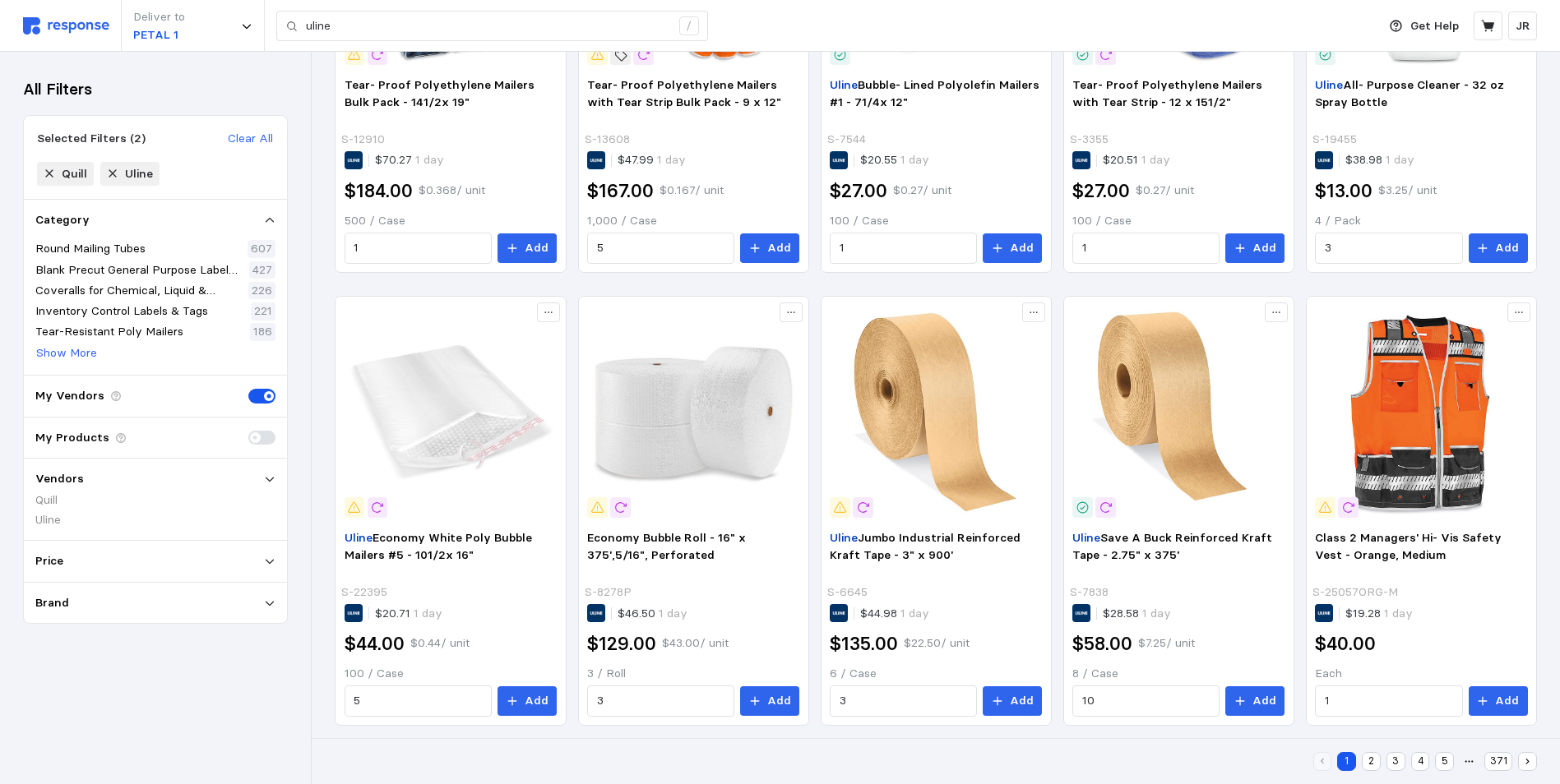
scroll to position [934, 0]
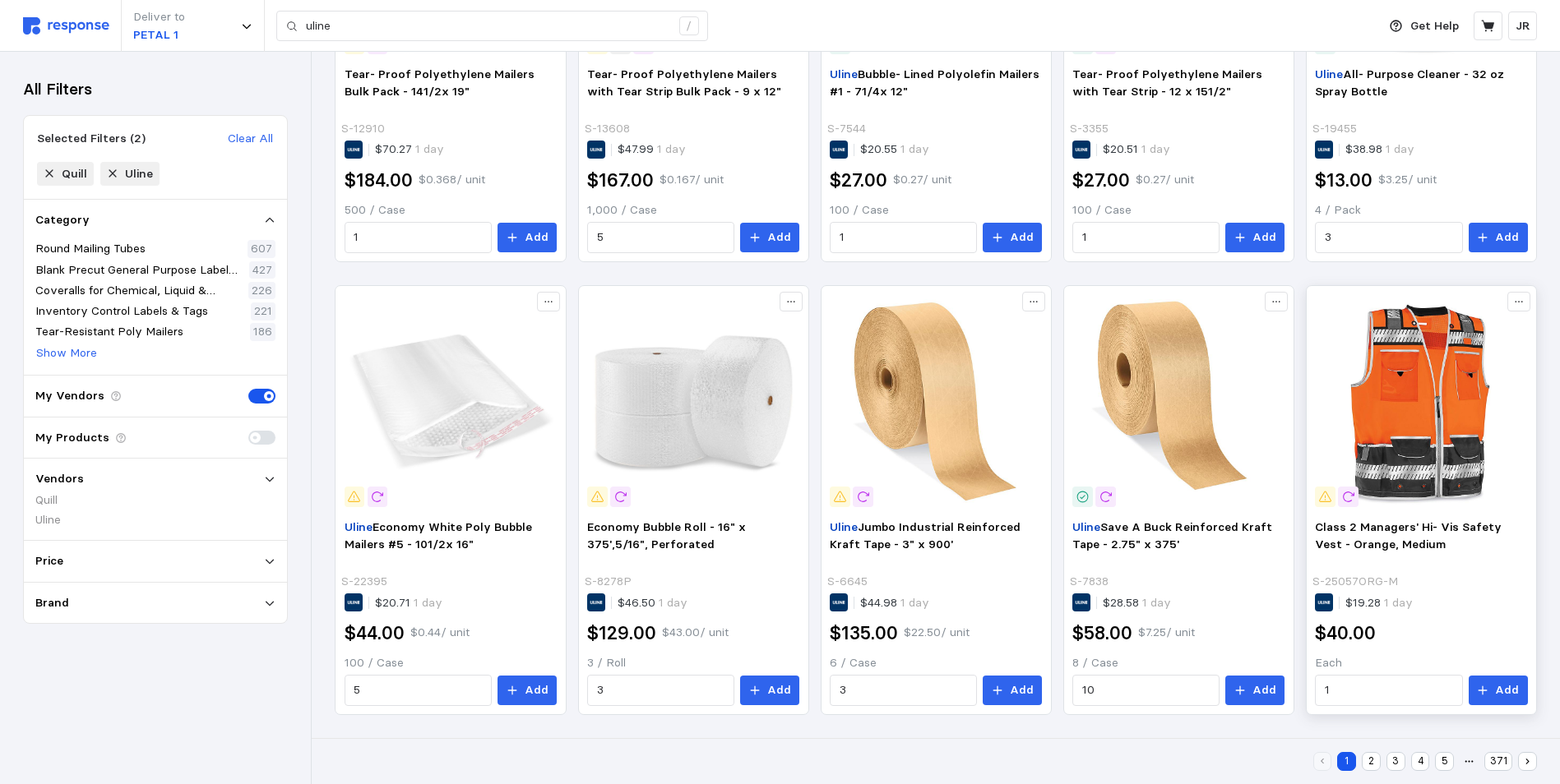
click at [1390, 432] on img at bounding box center [1421, 401] width 212 height 212
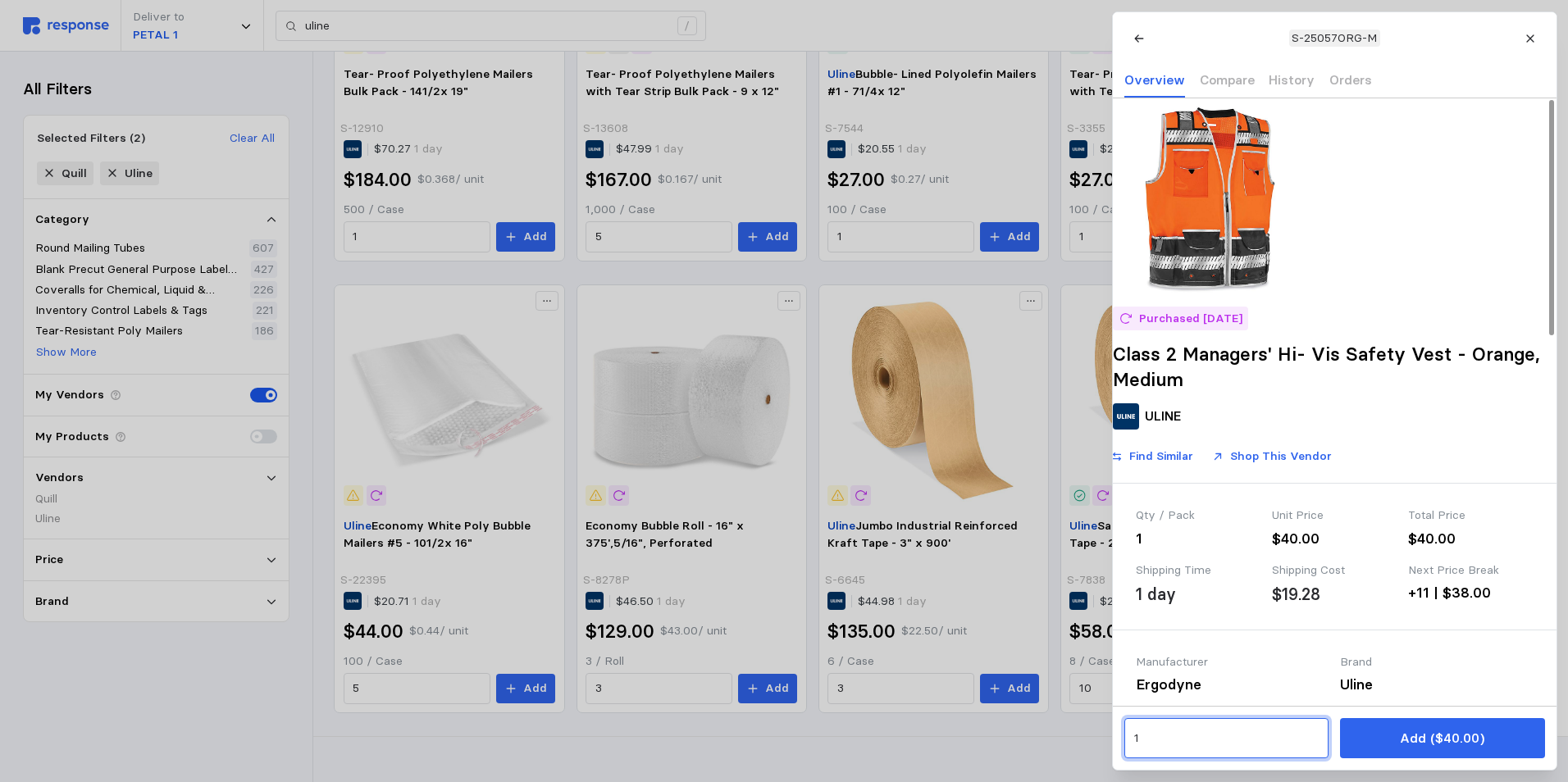
click at [1160, 739] on input "1" at bounding box center [1225, 739] width 185 height 30
type input "1"
type input "3"
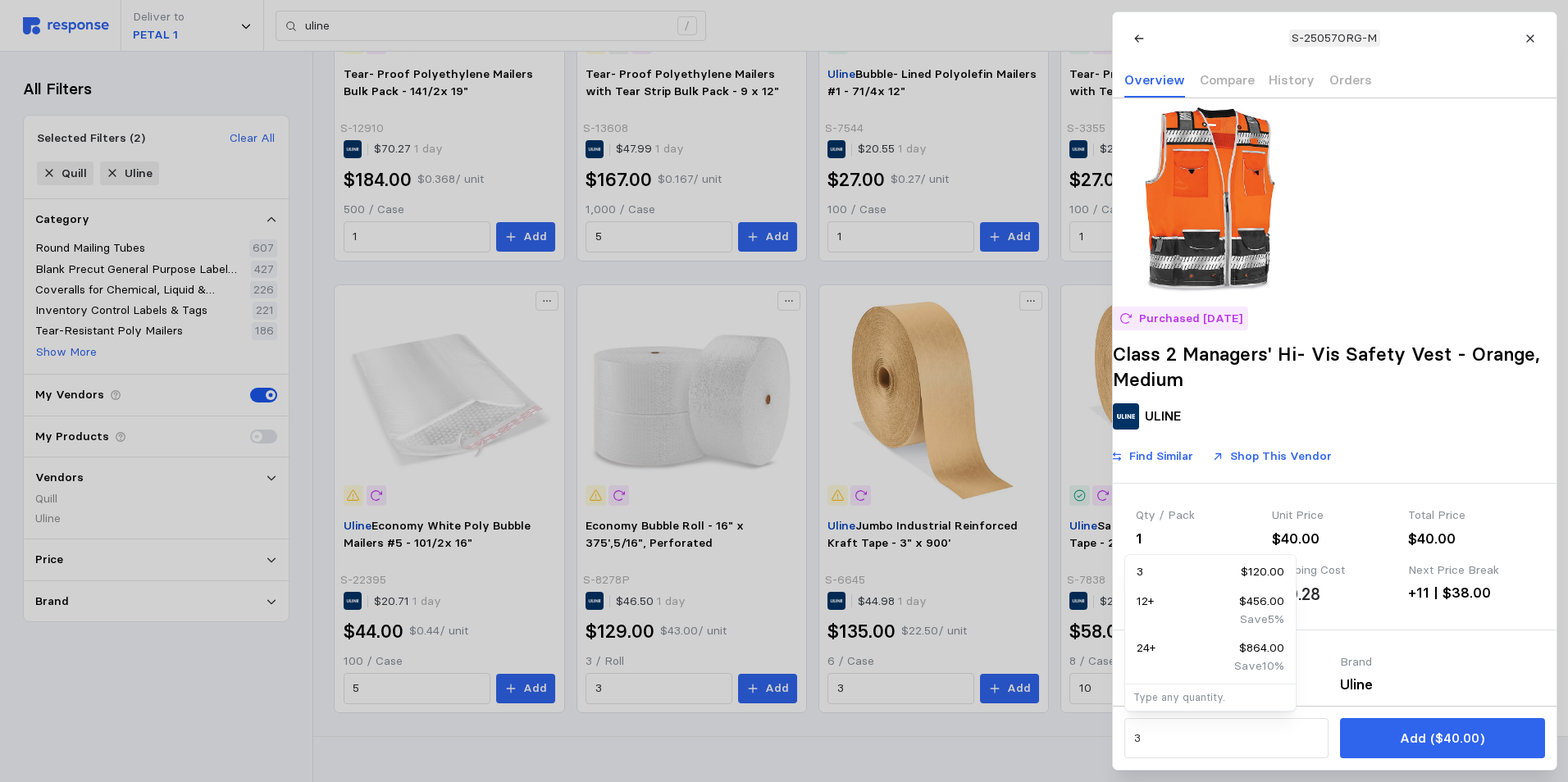
drag, startPoint x: 1387, startPoint y: 739, endPoint x: 1327, endPoint y: 427, distance: 317.7
click at [1387, 739] on button "Add ($40.00)" at bounding box center [1442, 738] width 204 height 40
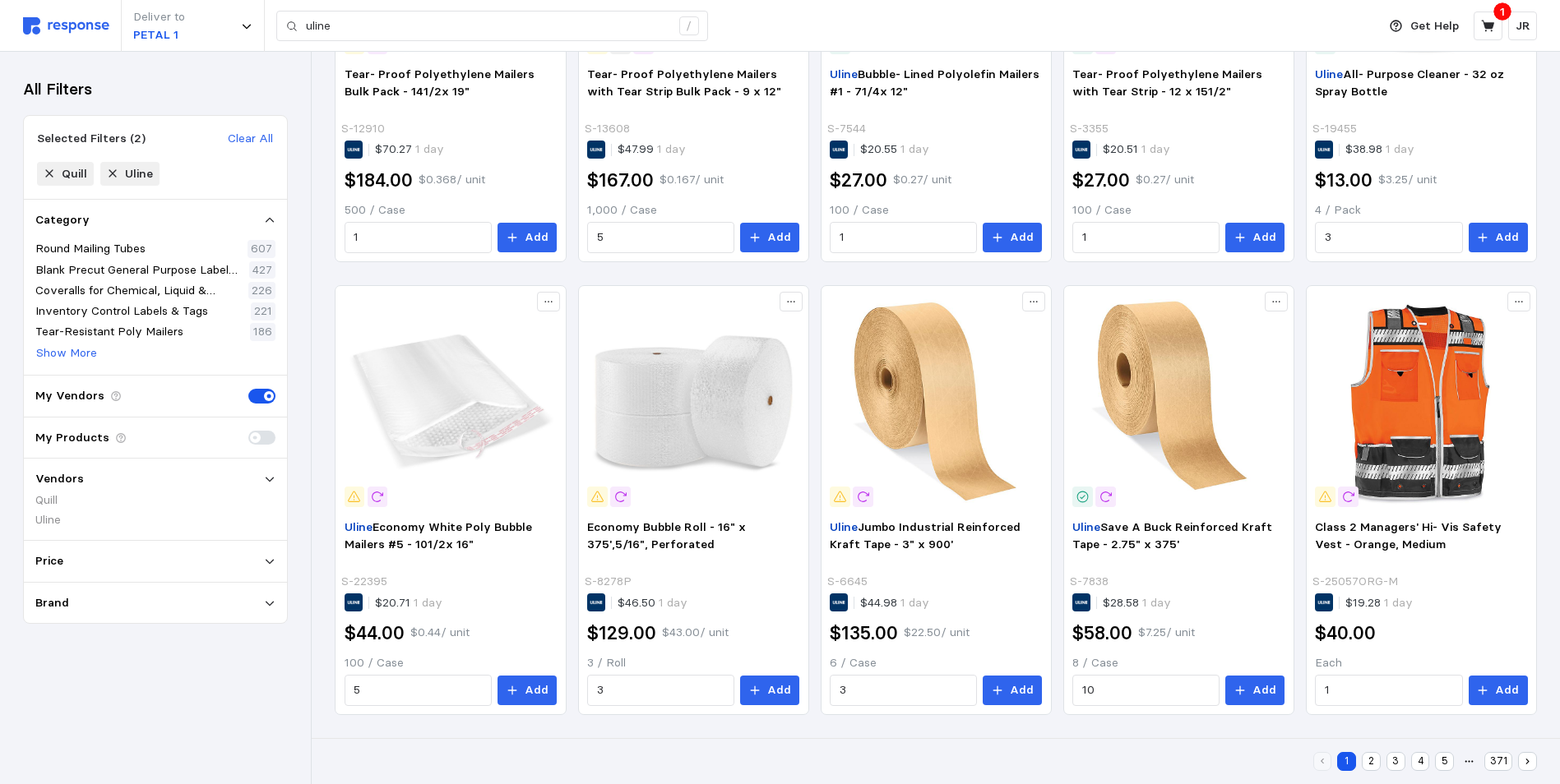
click at [1368, 759] on button "2" at bounding box center [1371, 762] width 19 height 19
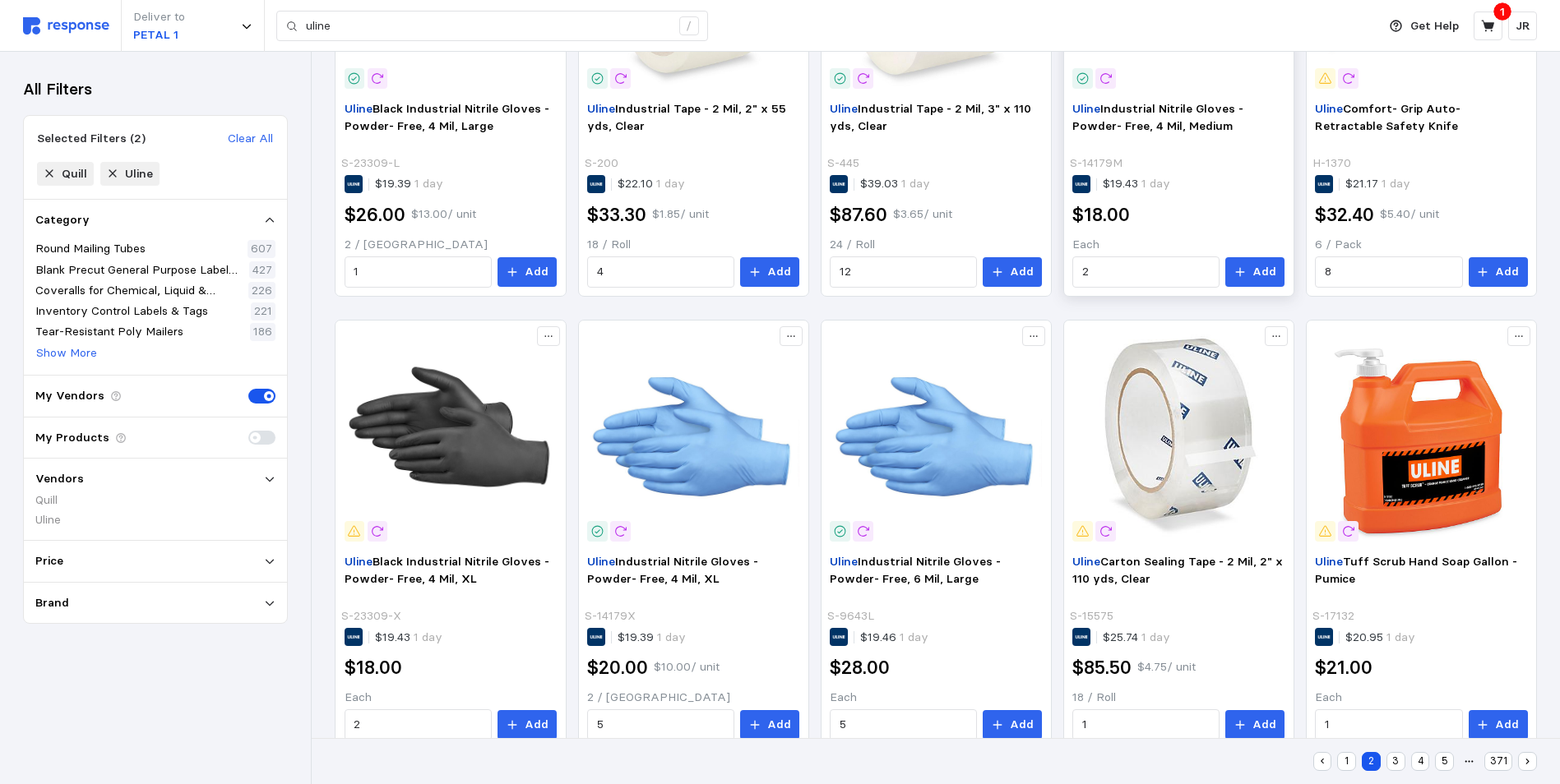
scroll to position [934, 0]
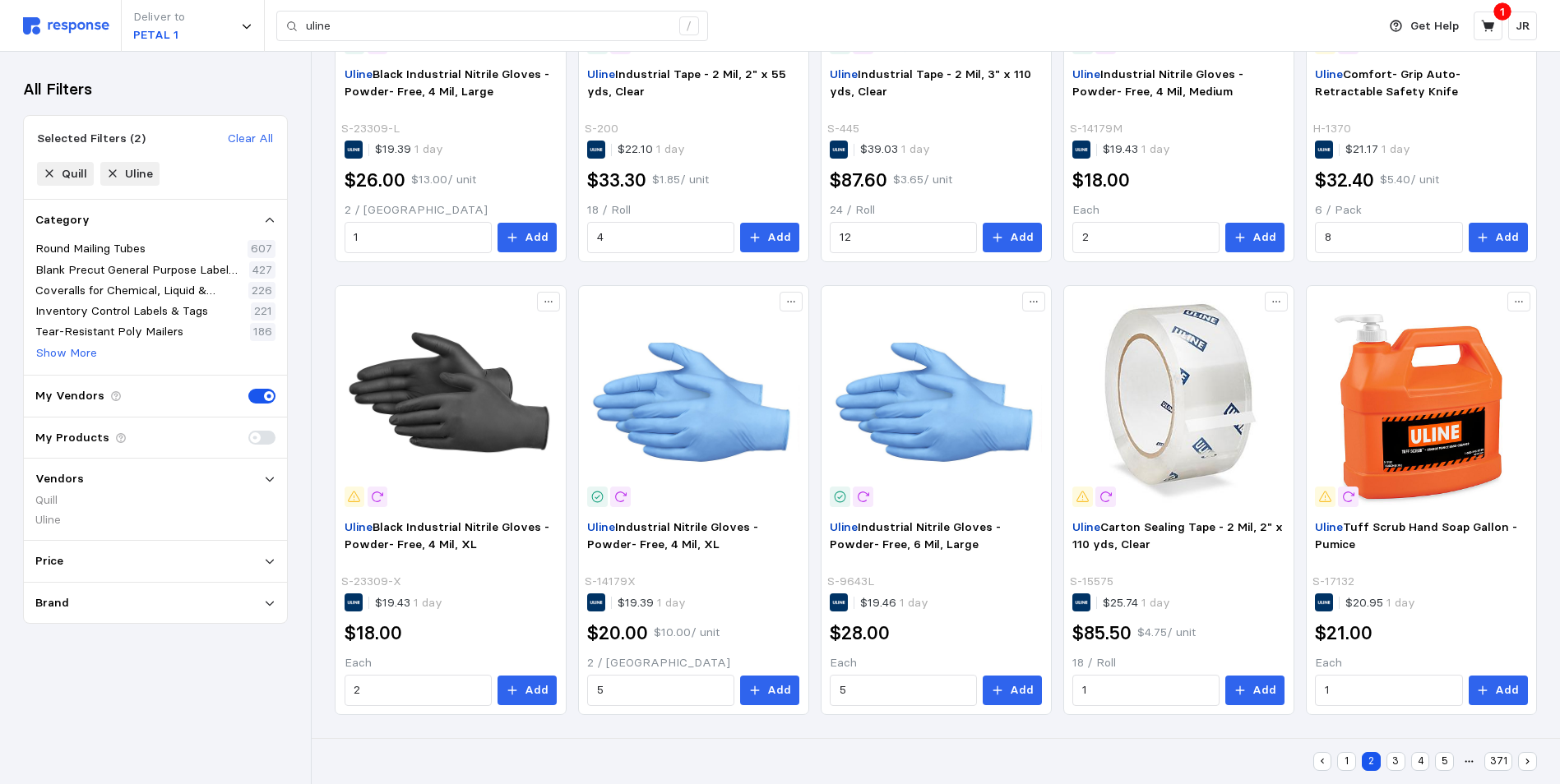
click at [1390, 762] on button "3" at bounding box center [1396, 762] width 19 height 19
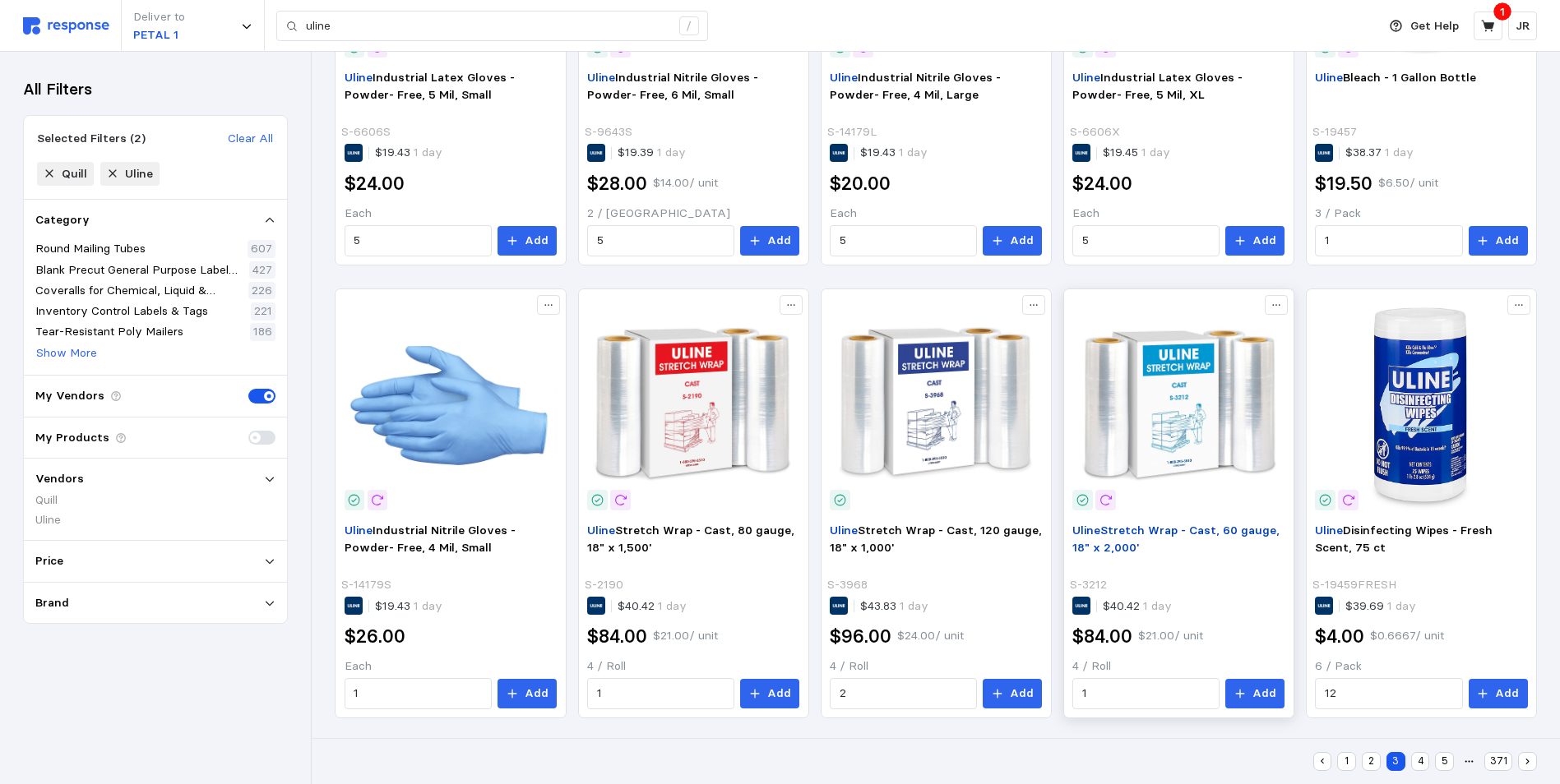
scroll to position [934, 0]
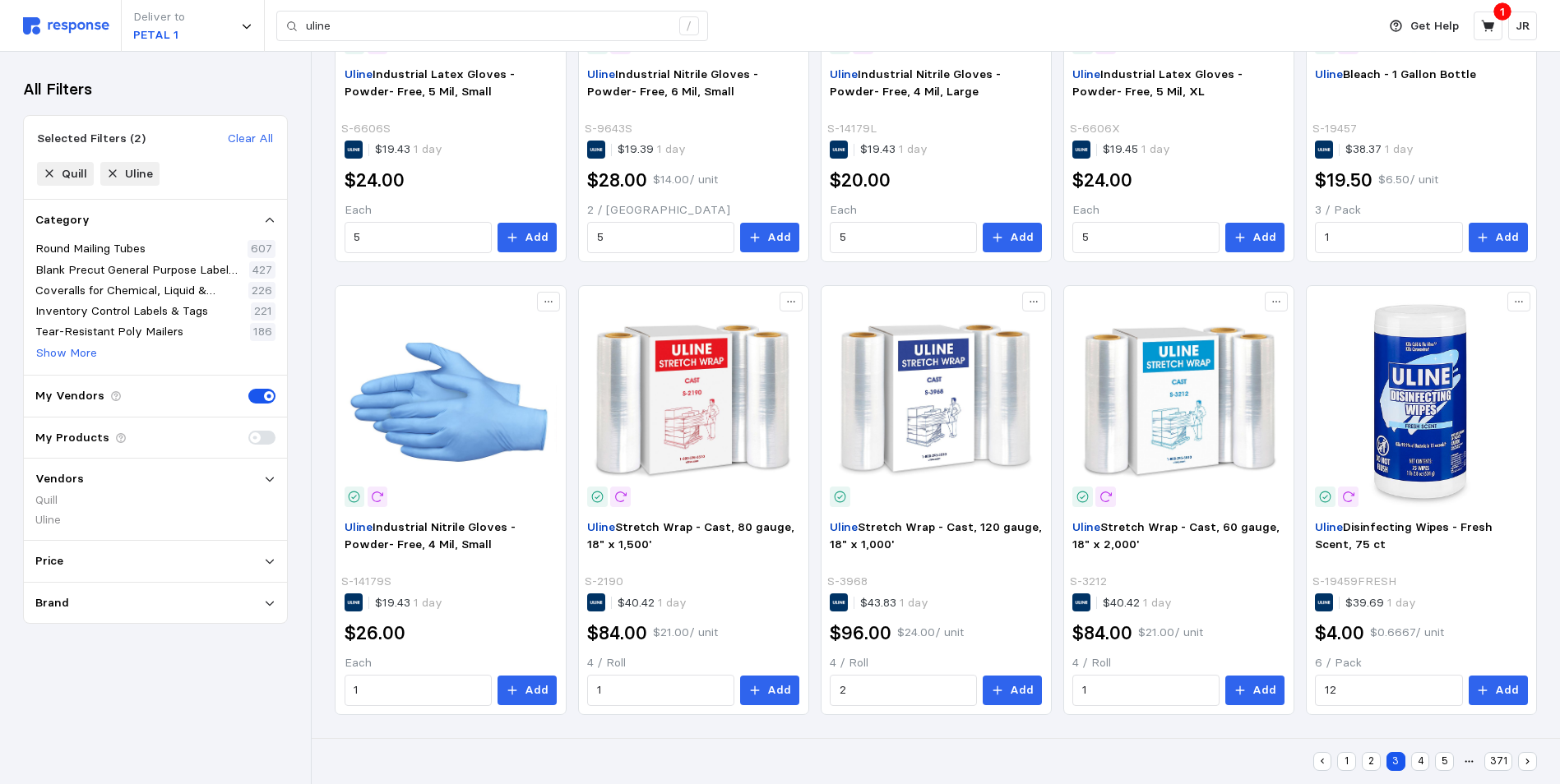
click at [1415, 758] on button "4" at bounding box center [1421, 762] width 19 height 19
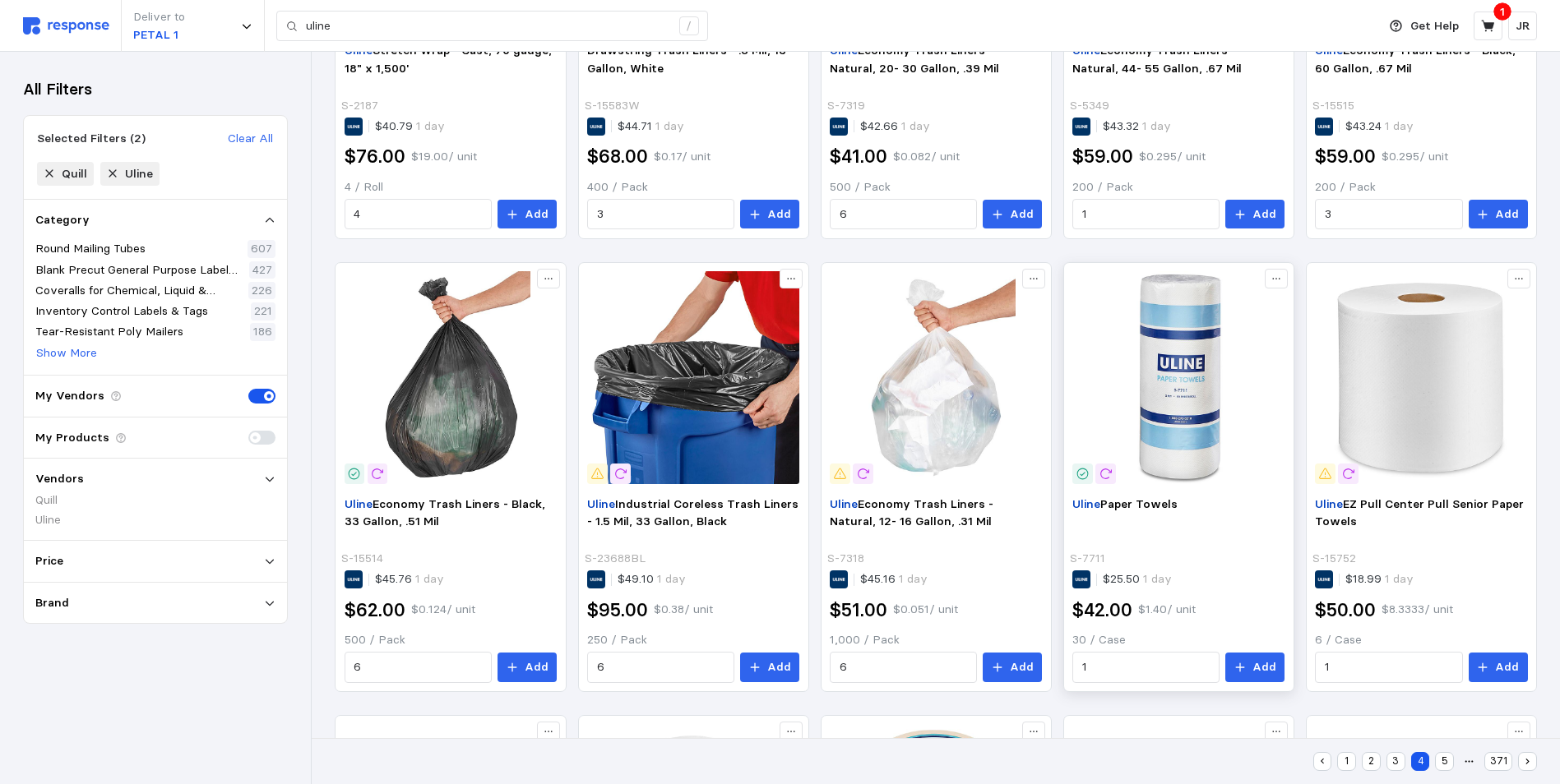
scroll to position [575, 0]
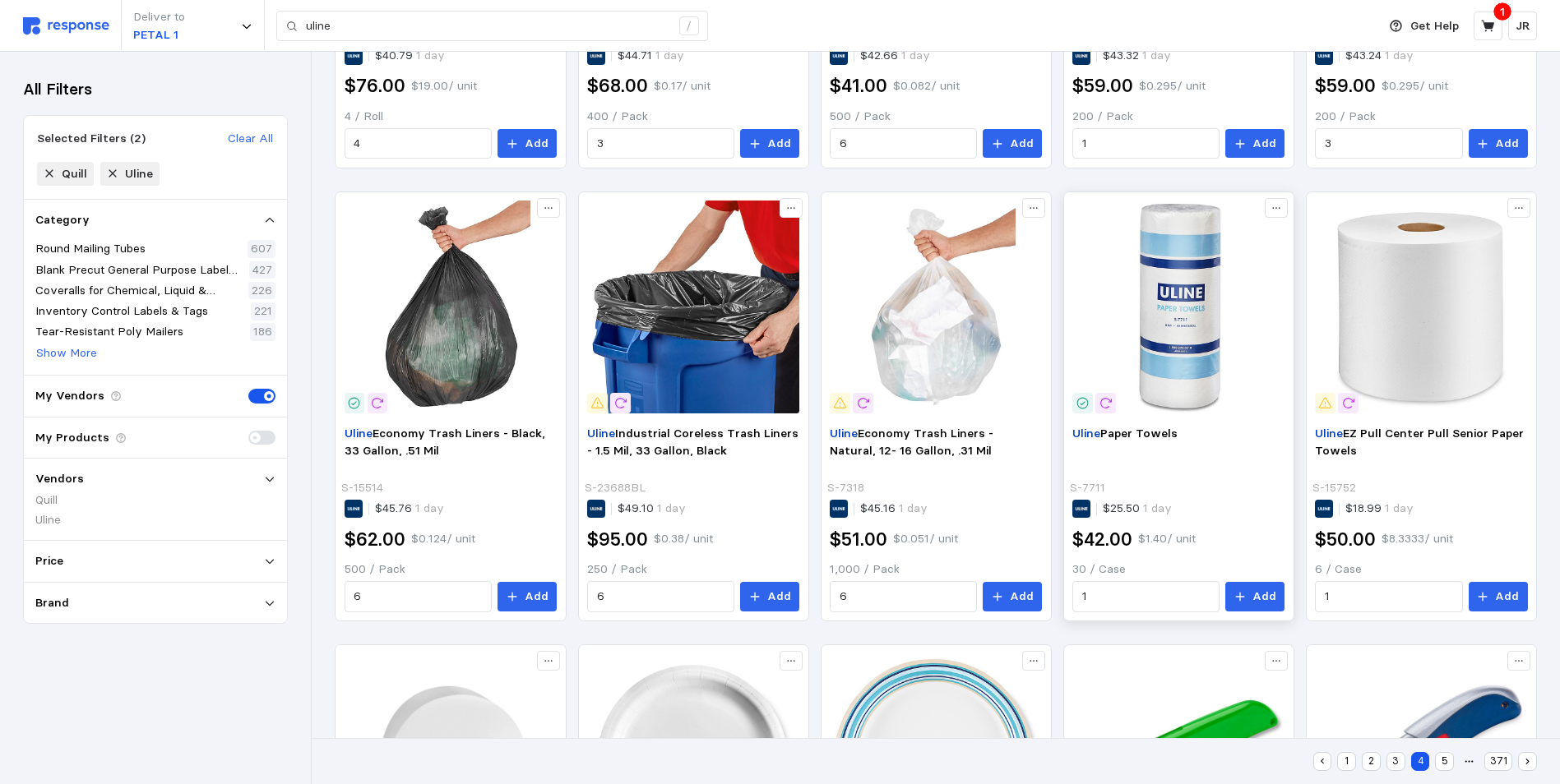
click at [1178, 336] on img at bounding box center [1178, 307] width 212 height 212
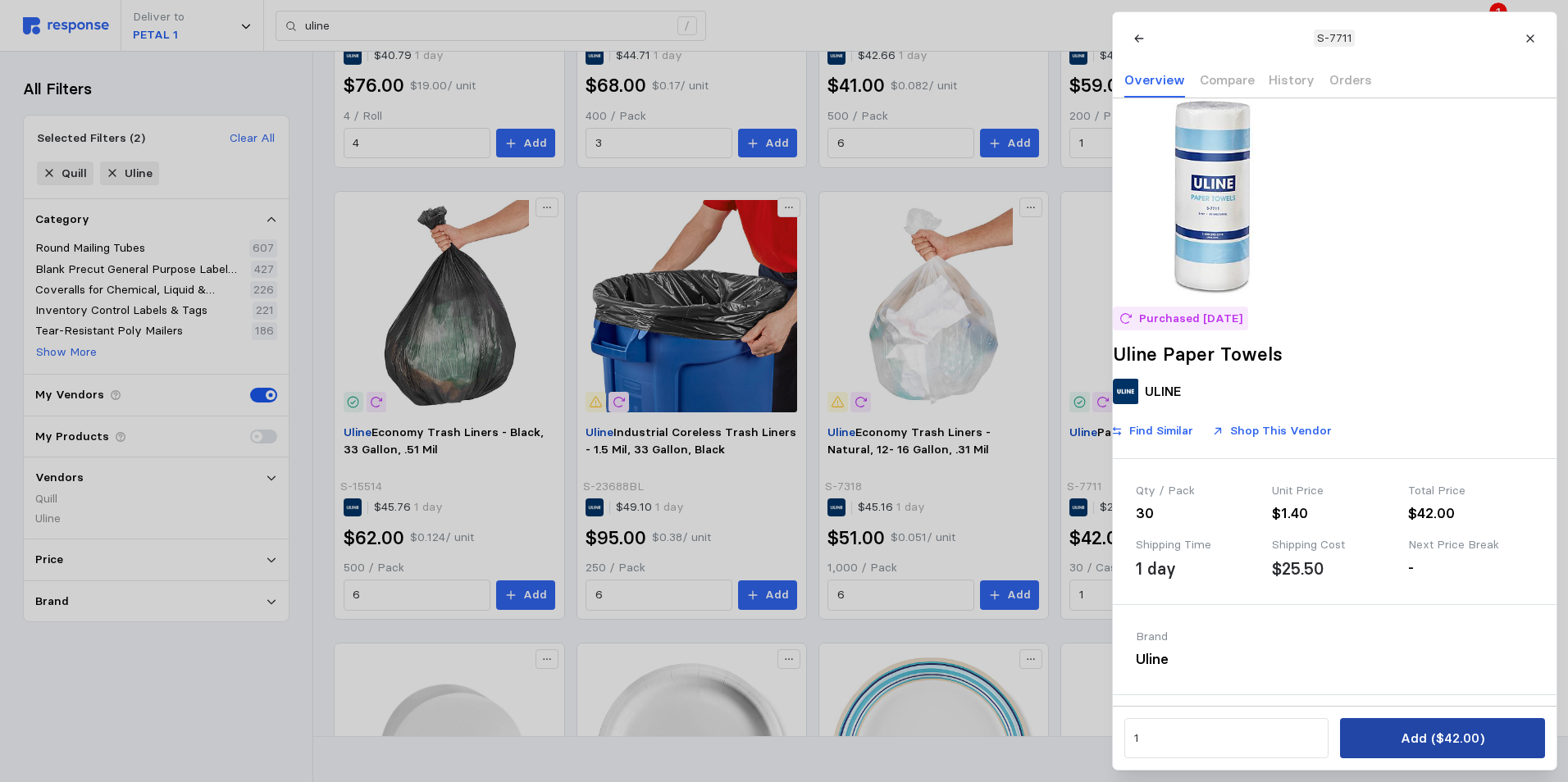
click at [1394, 746] on button "Add ($42.00)" at bounding box center [1442, 738] width 204 height 40
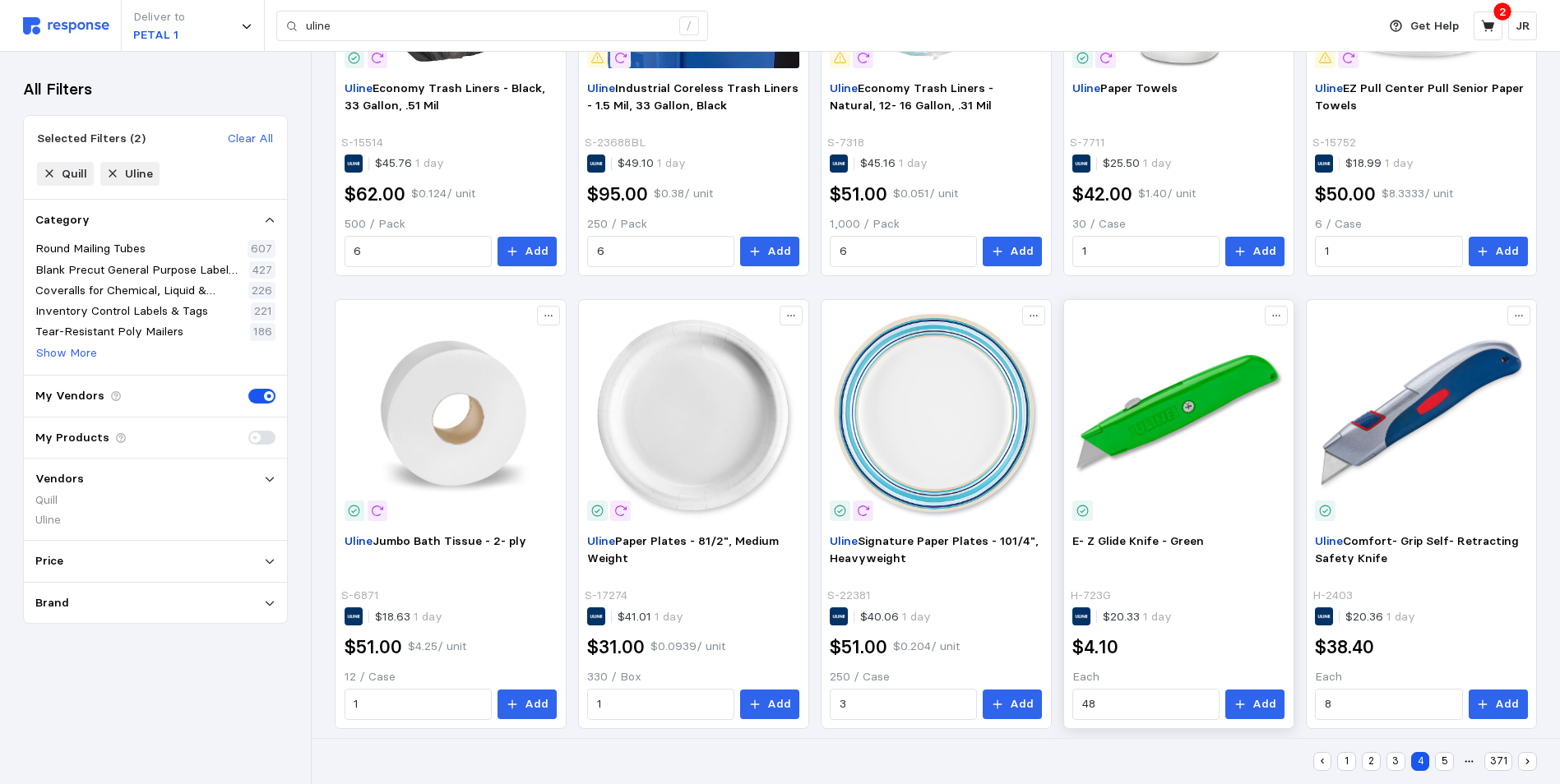
scroll to position [934, 0]
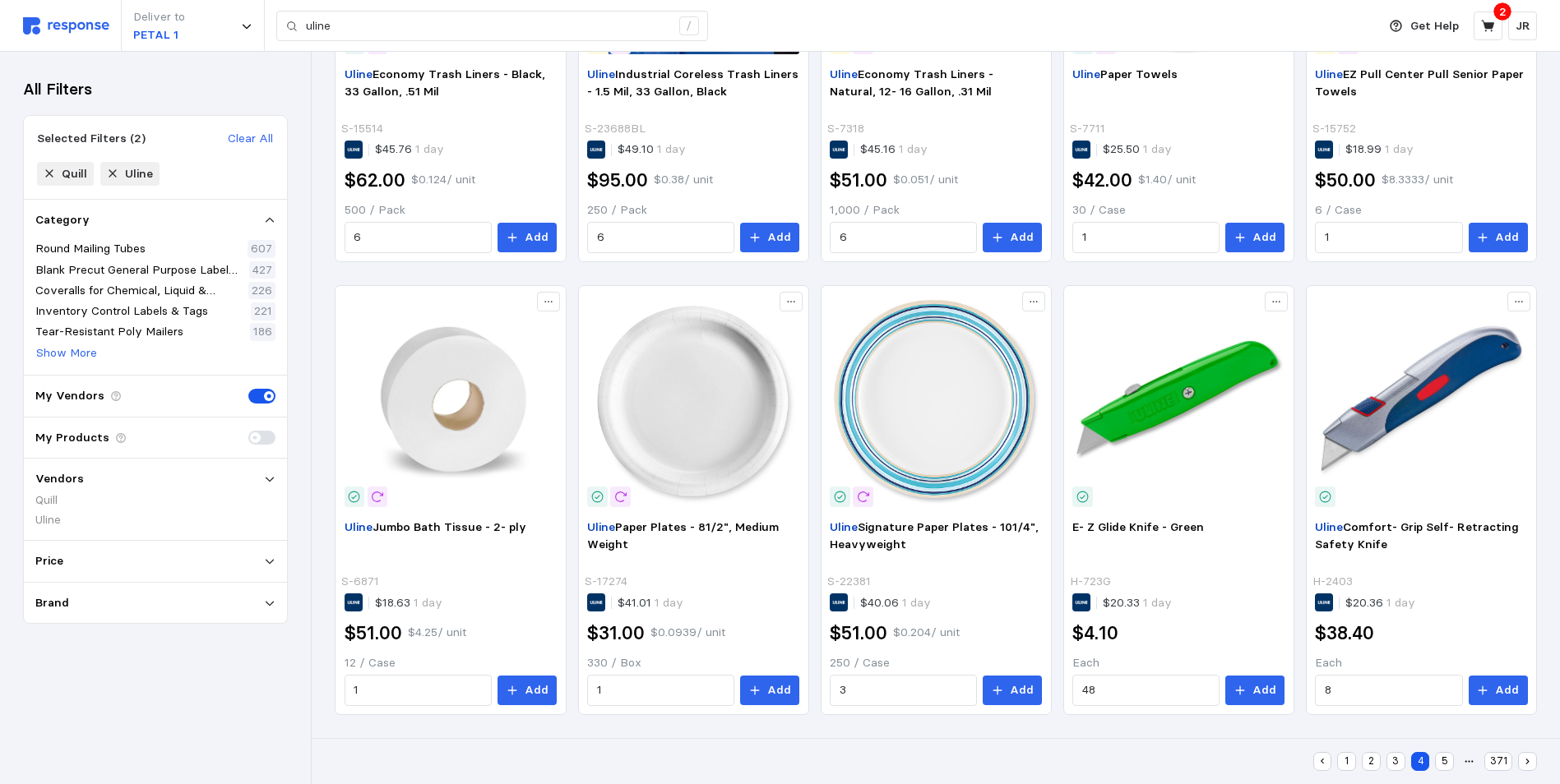
click at [1439, 760] on button "5" at bounding box center [1444, 762] width 19 height 19
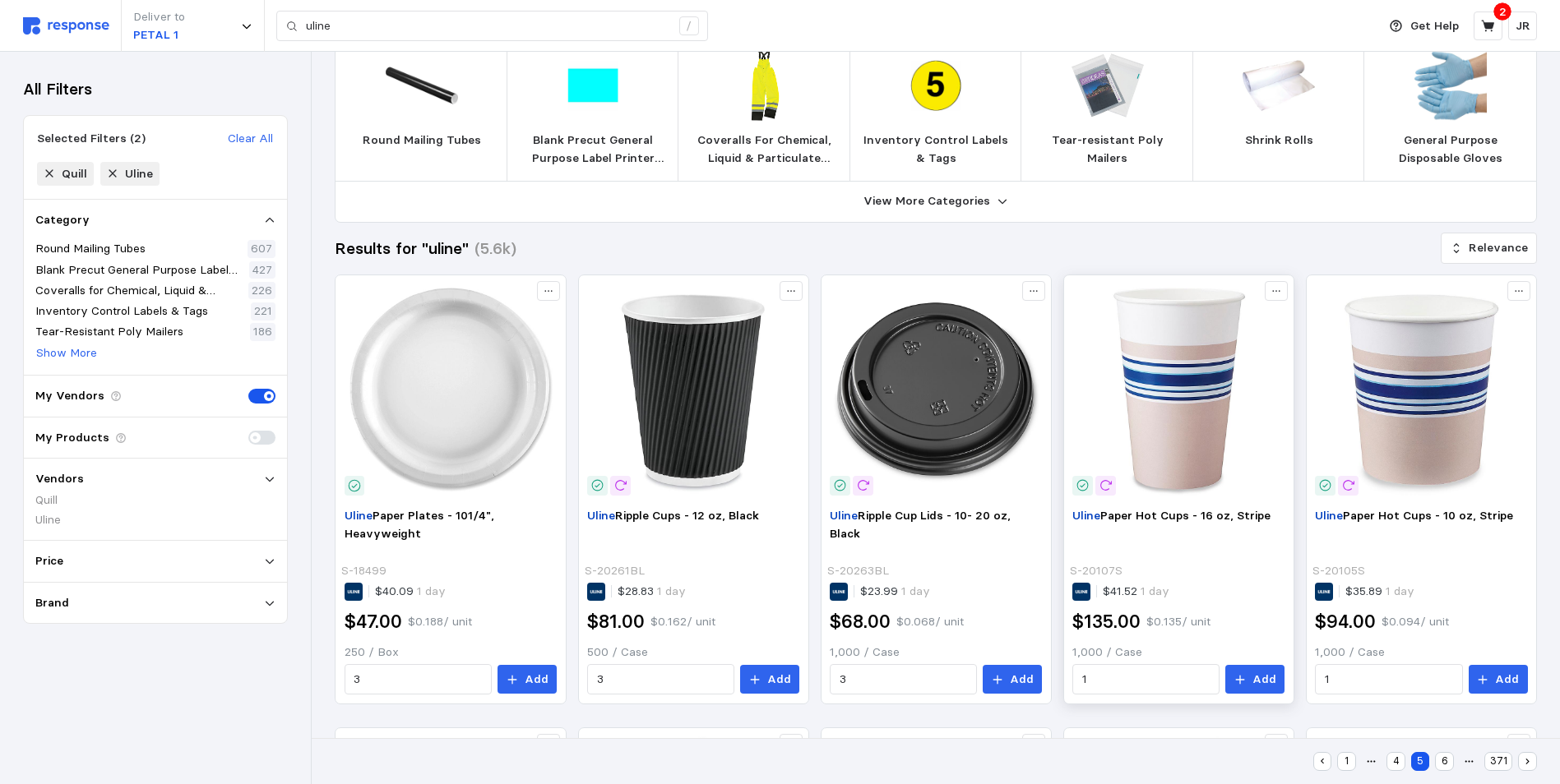
scroll to position [32, 0]
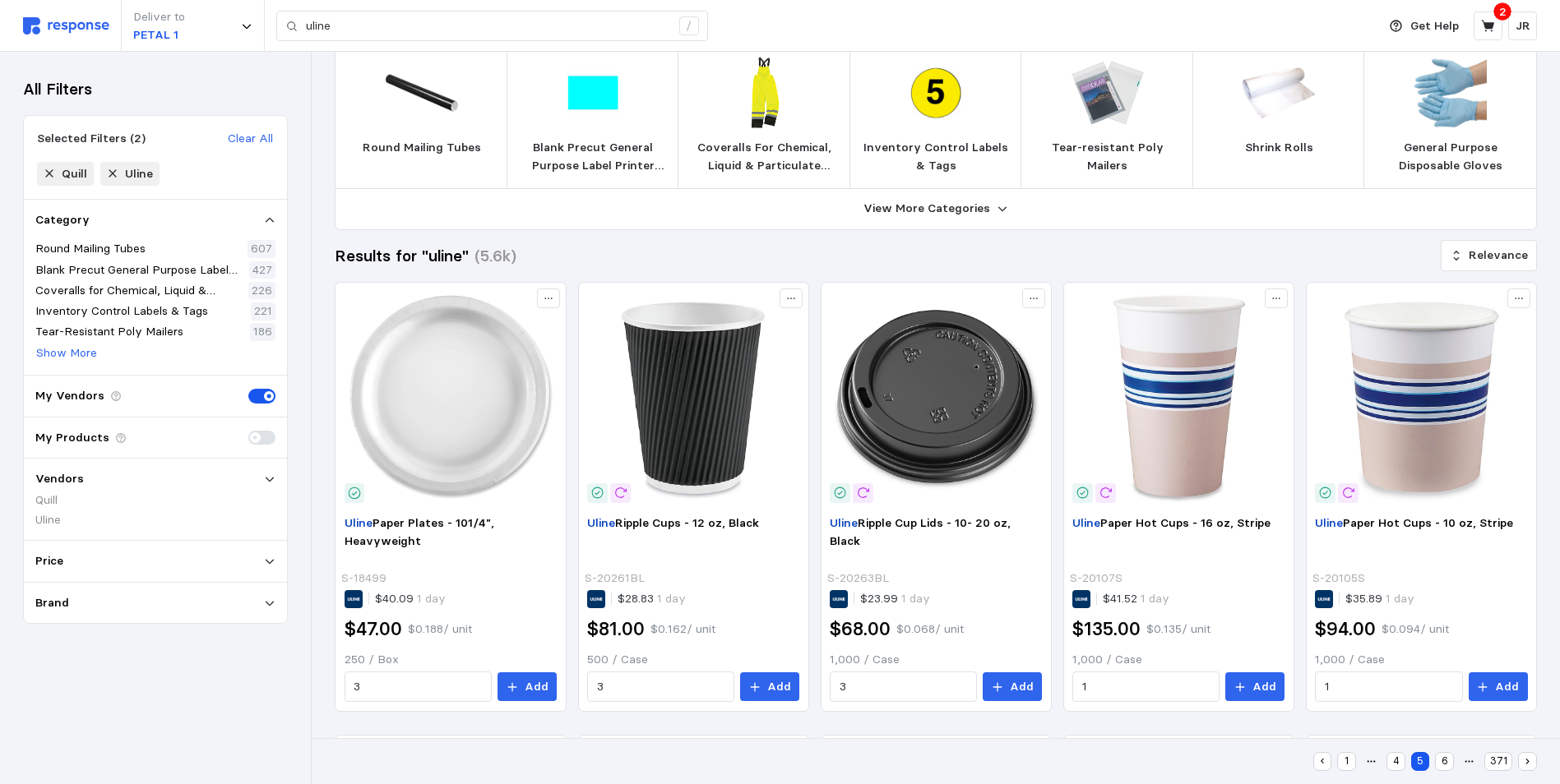
click at [1444, 758] on button "6" at bounding box center [1444, 762] width 19 height 19
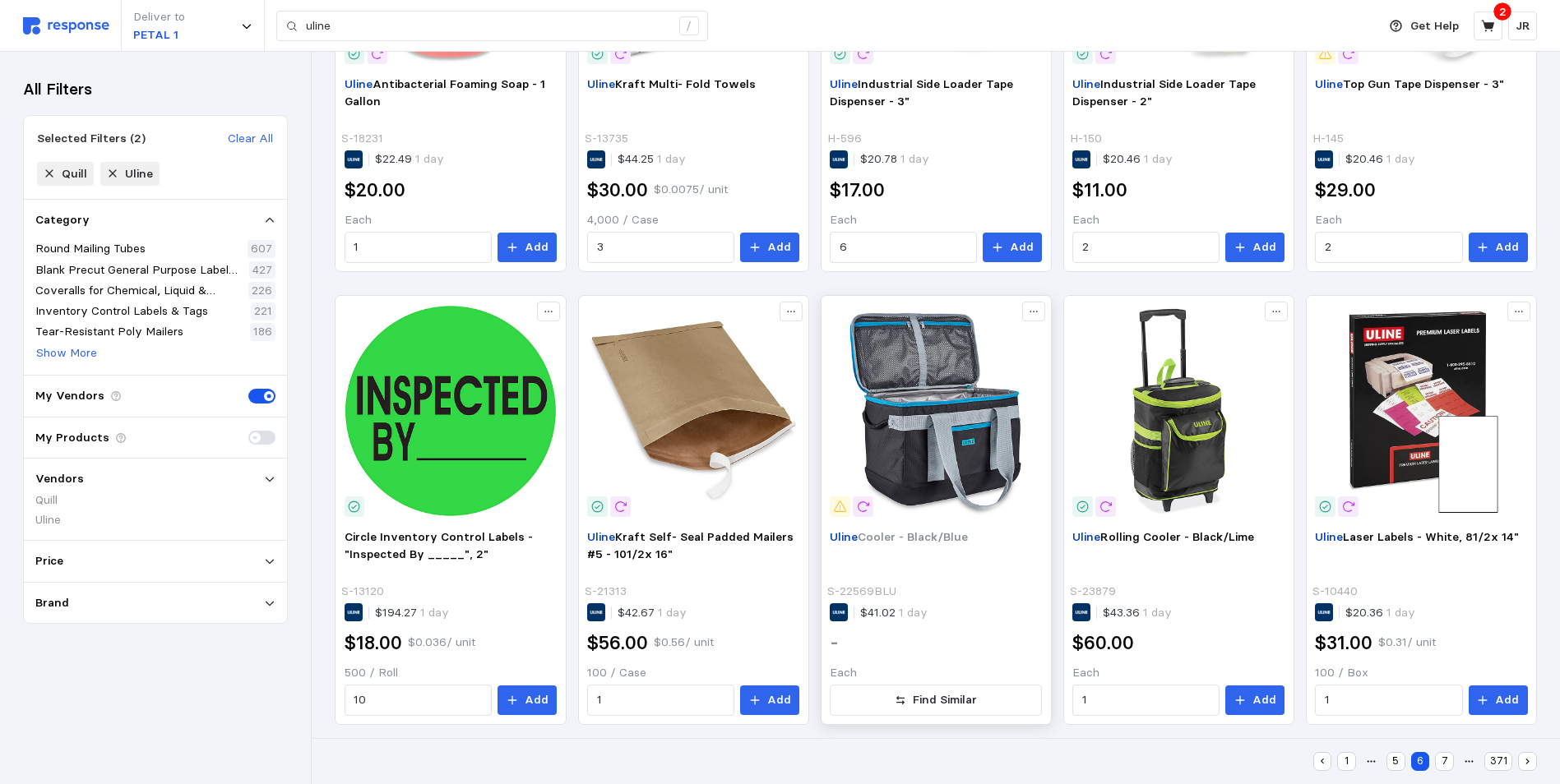
scroll to position [934, 0]
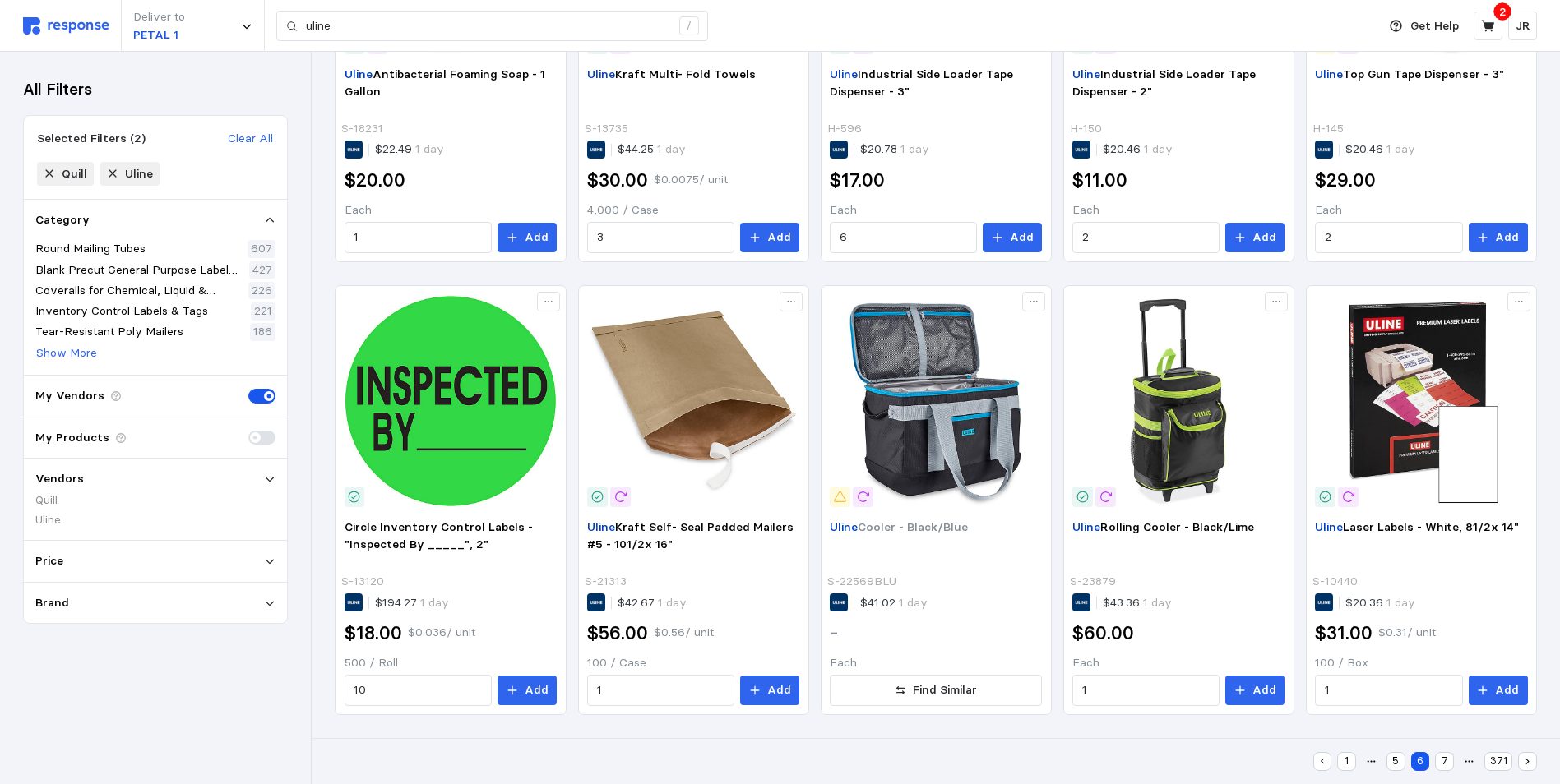
click at [1443, 757] on button "7" at bounding box center [1444, 762] width 19 height 19
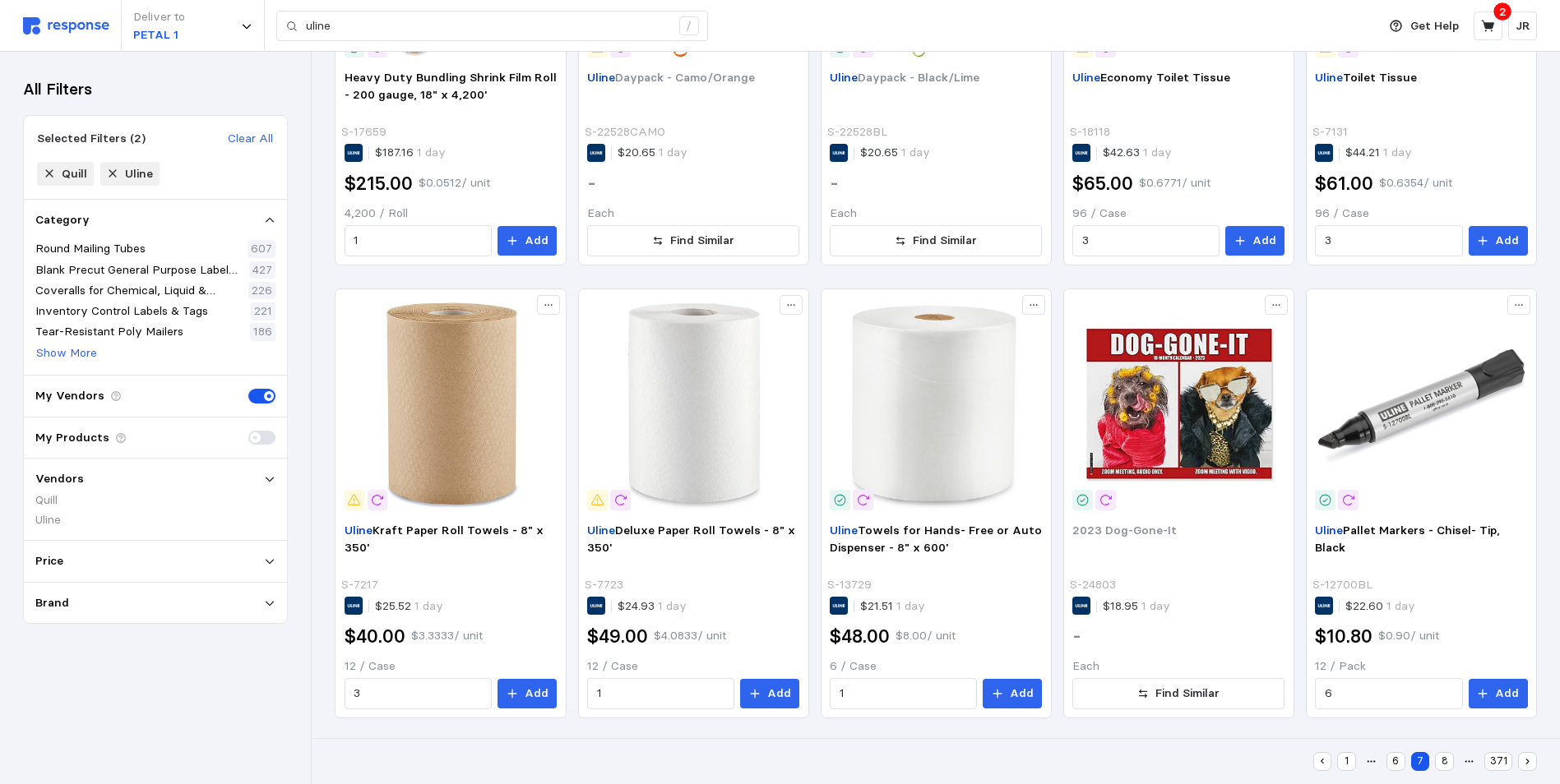
scroll to position [934, 0]
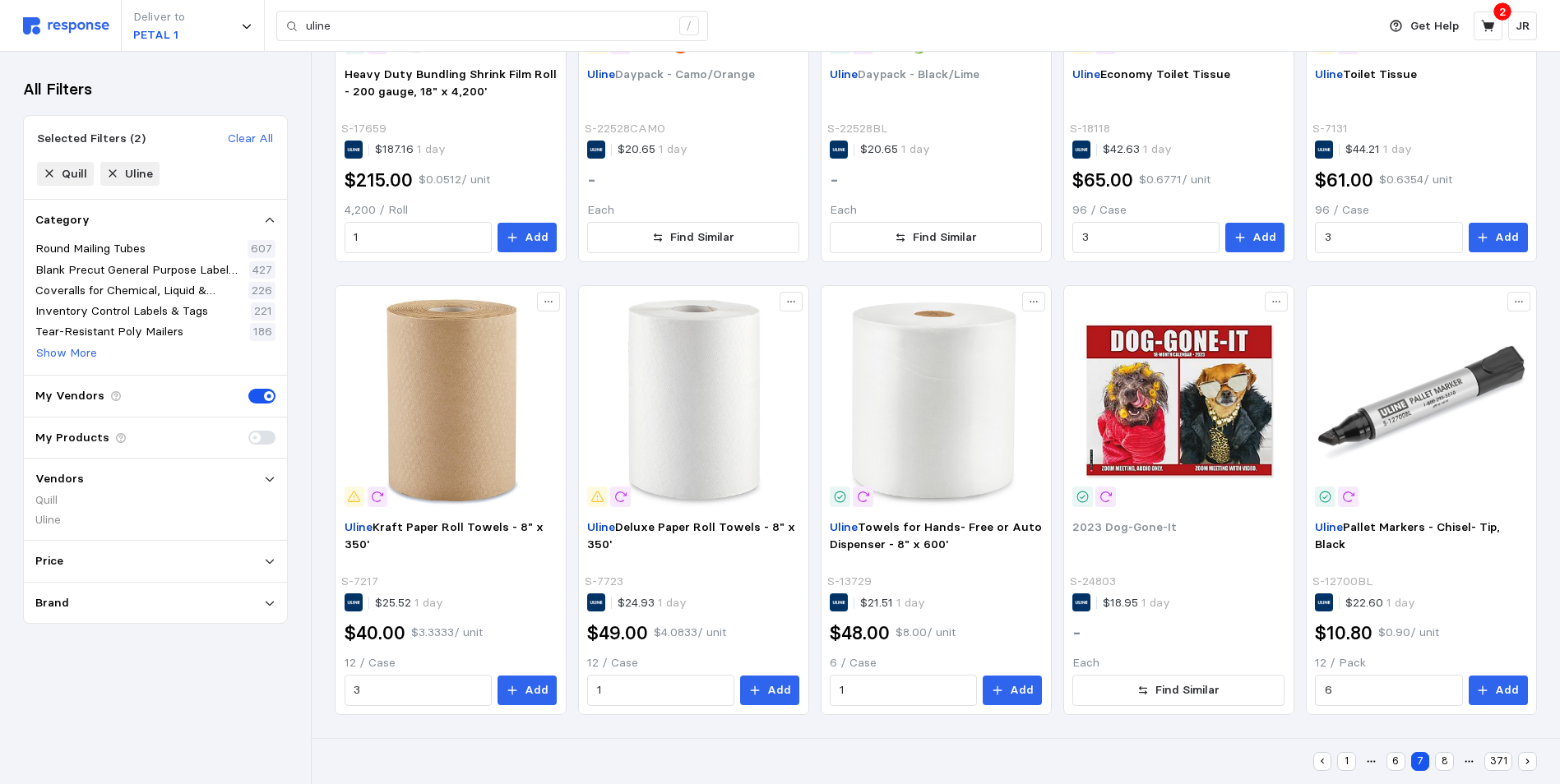
click at [1446, 763] on button "8" at bounding box center [1444, 762] width 19 height 19
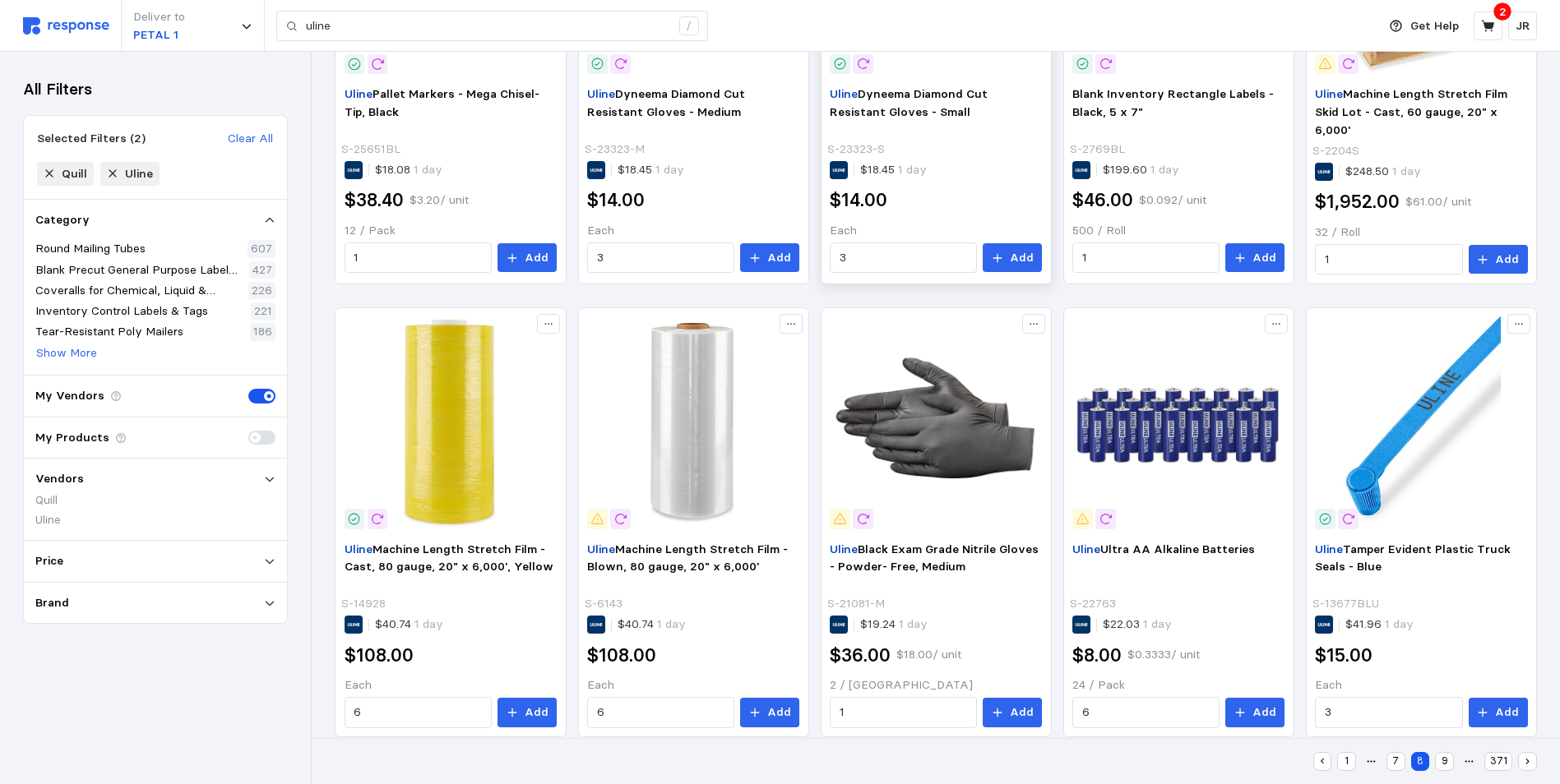
scroll to position [493, 0]
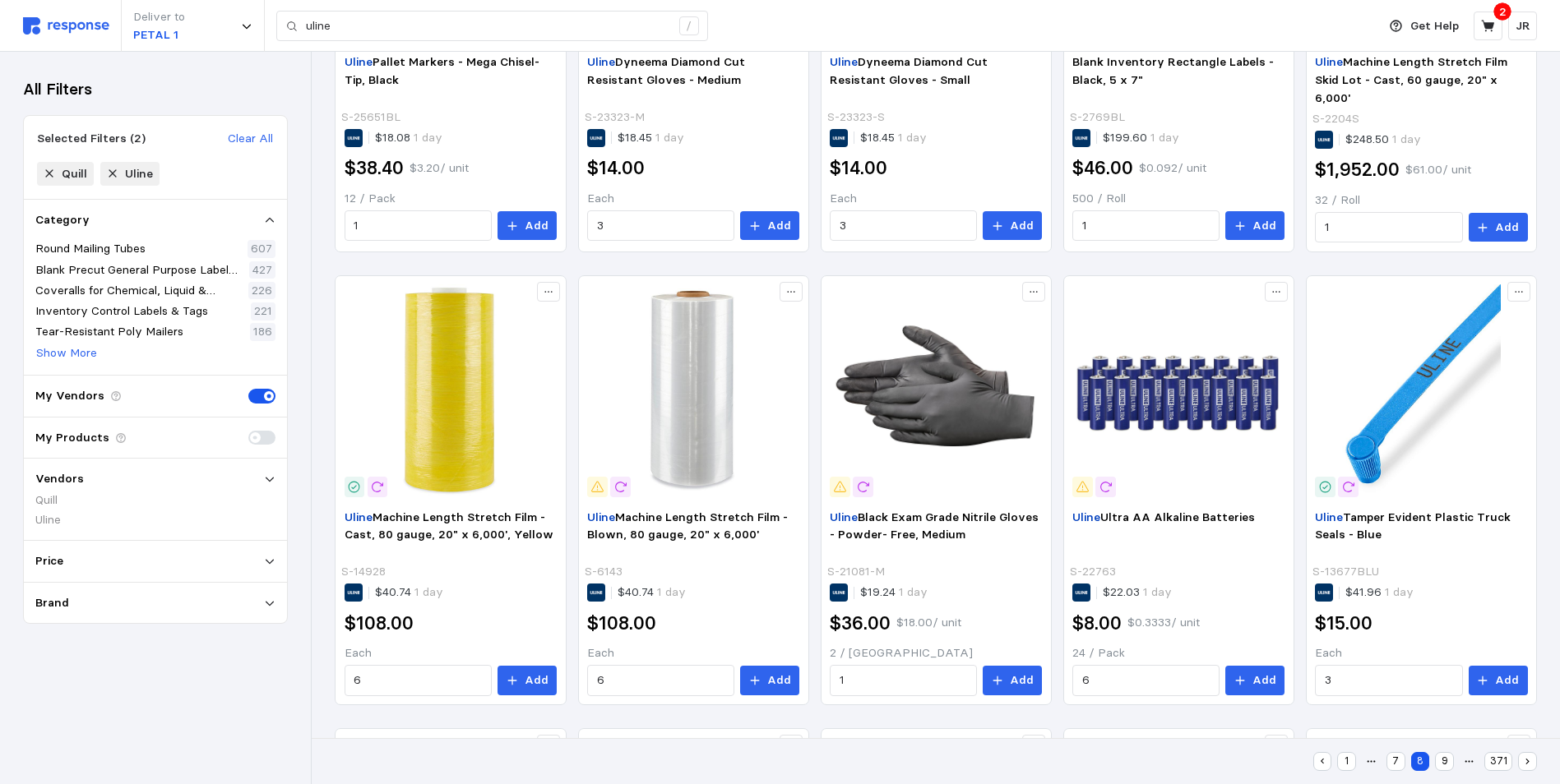
click at [1447, 767] on button "9" at bounding box center [1444, 762] width 19 height 19
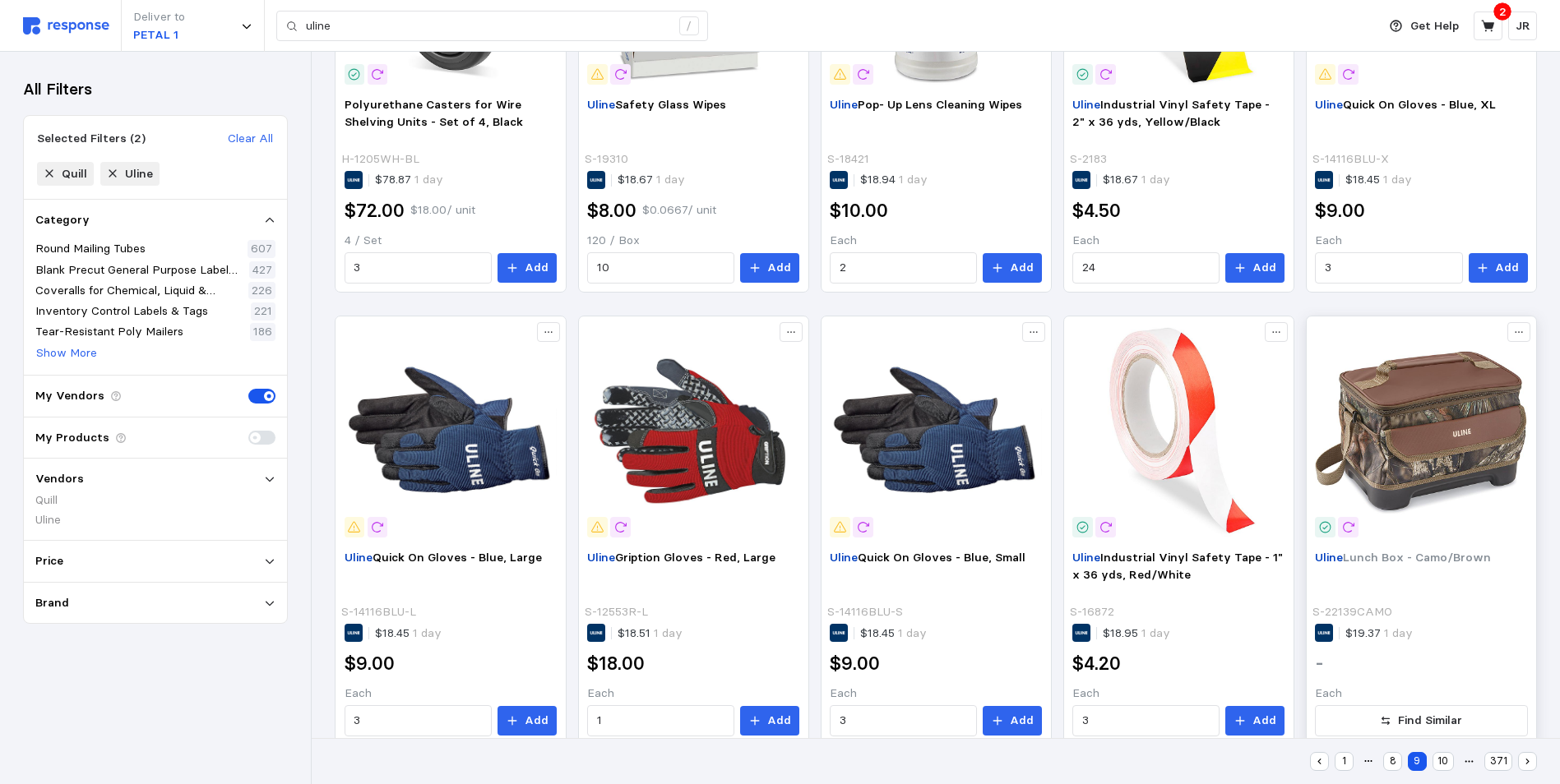
scroll to position [934, 0]
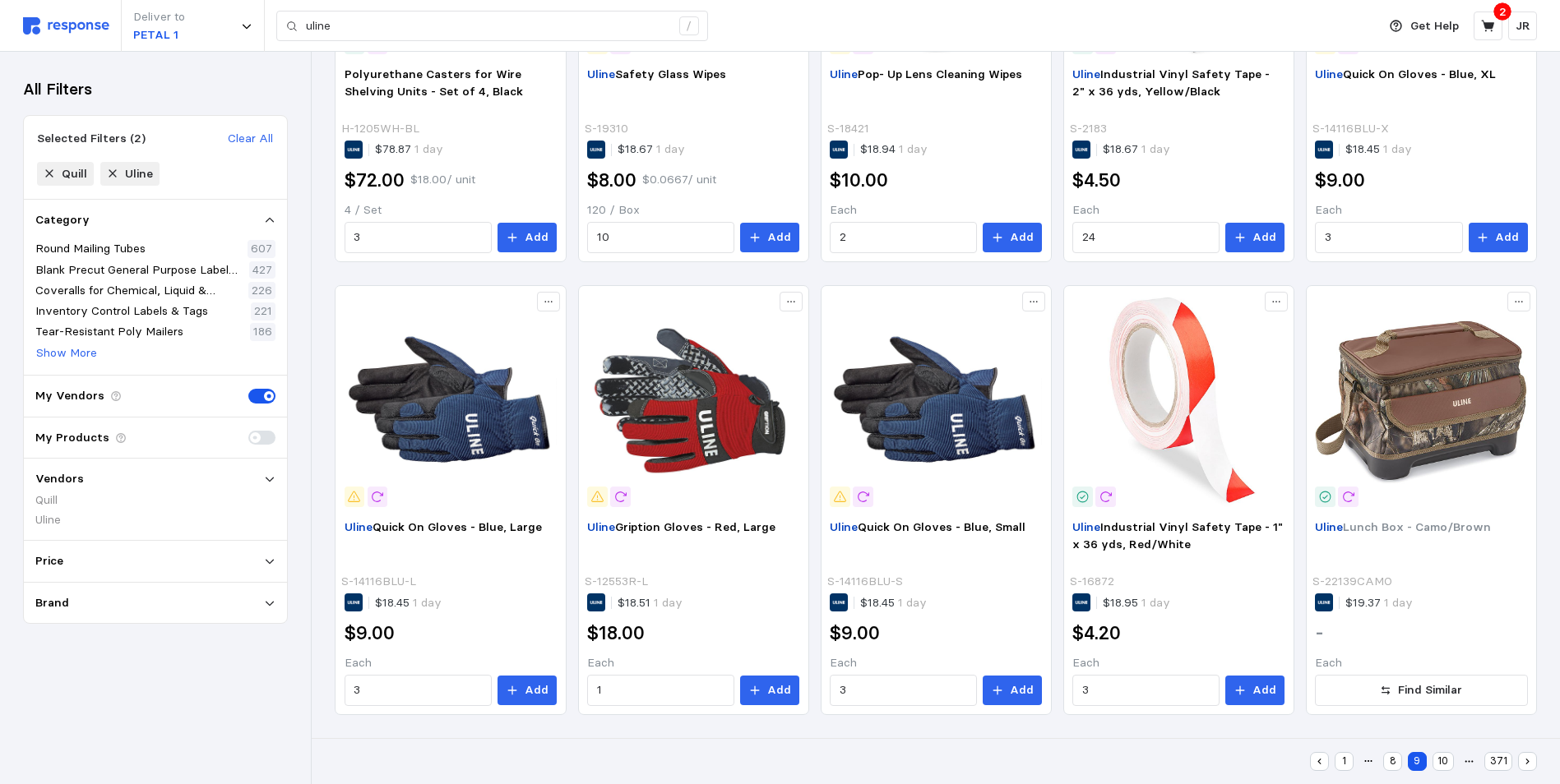
click at [1442, 763] on button "10" at bounding box center [1443, 762] width 21 height 19
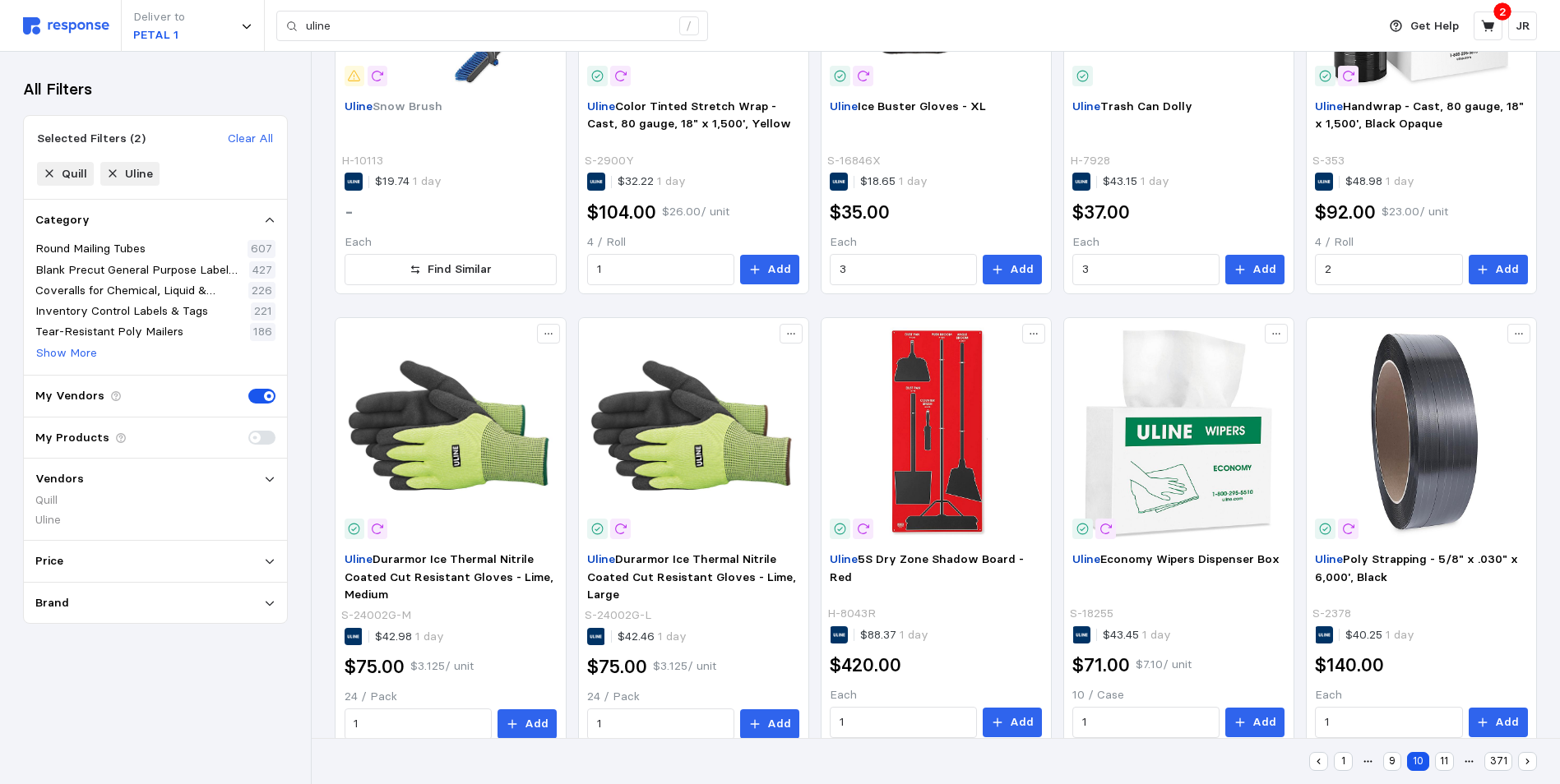
scroll to position [939, 0]
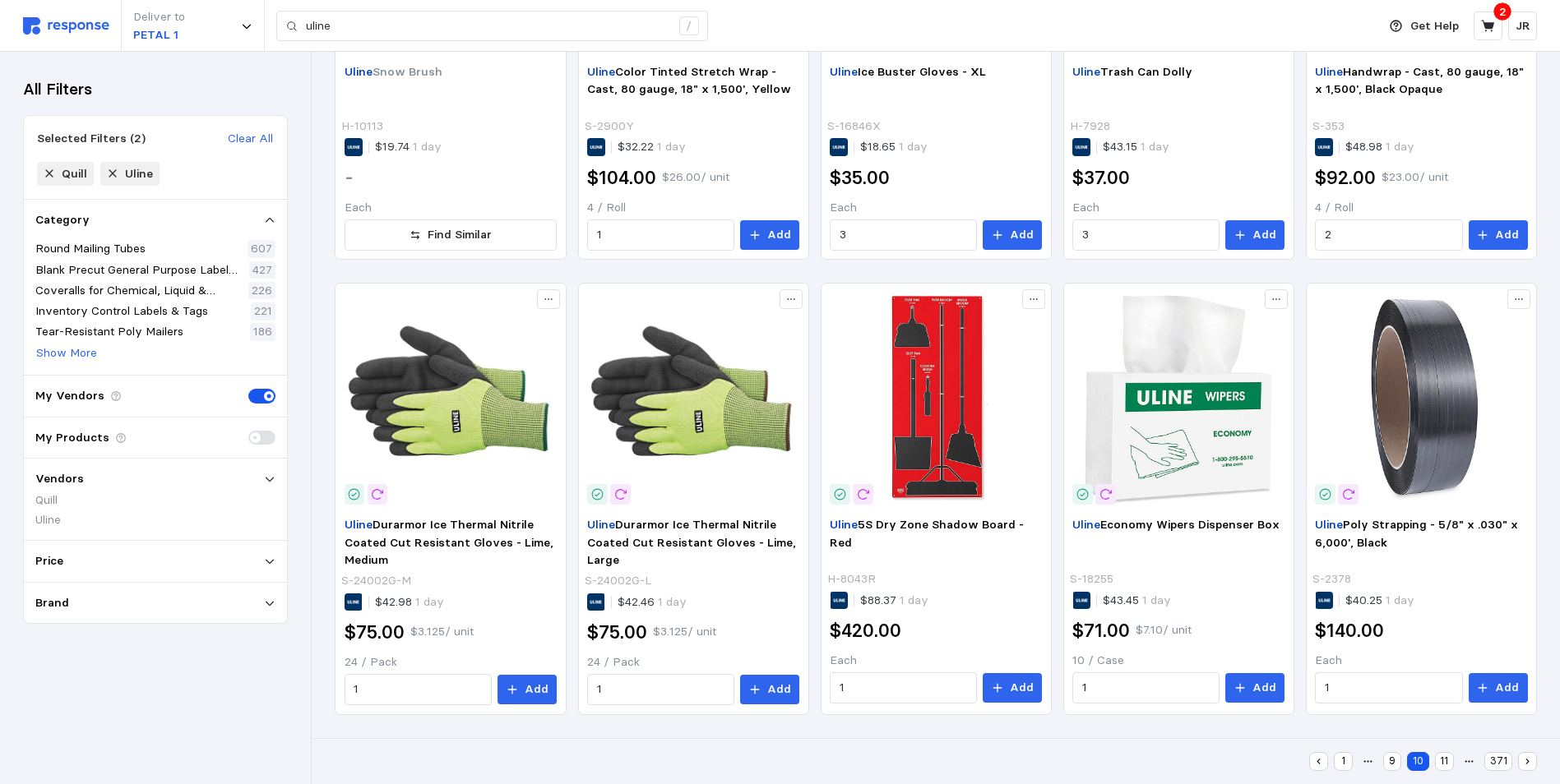
click at [1453, 769] on button "11" at bounding box center [1444, 762] width 19 height 19
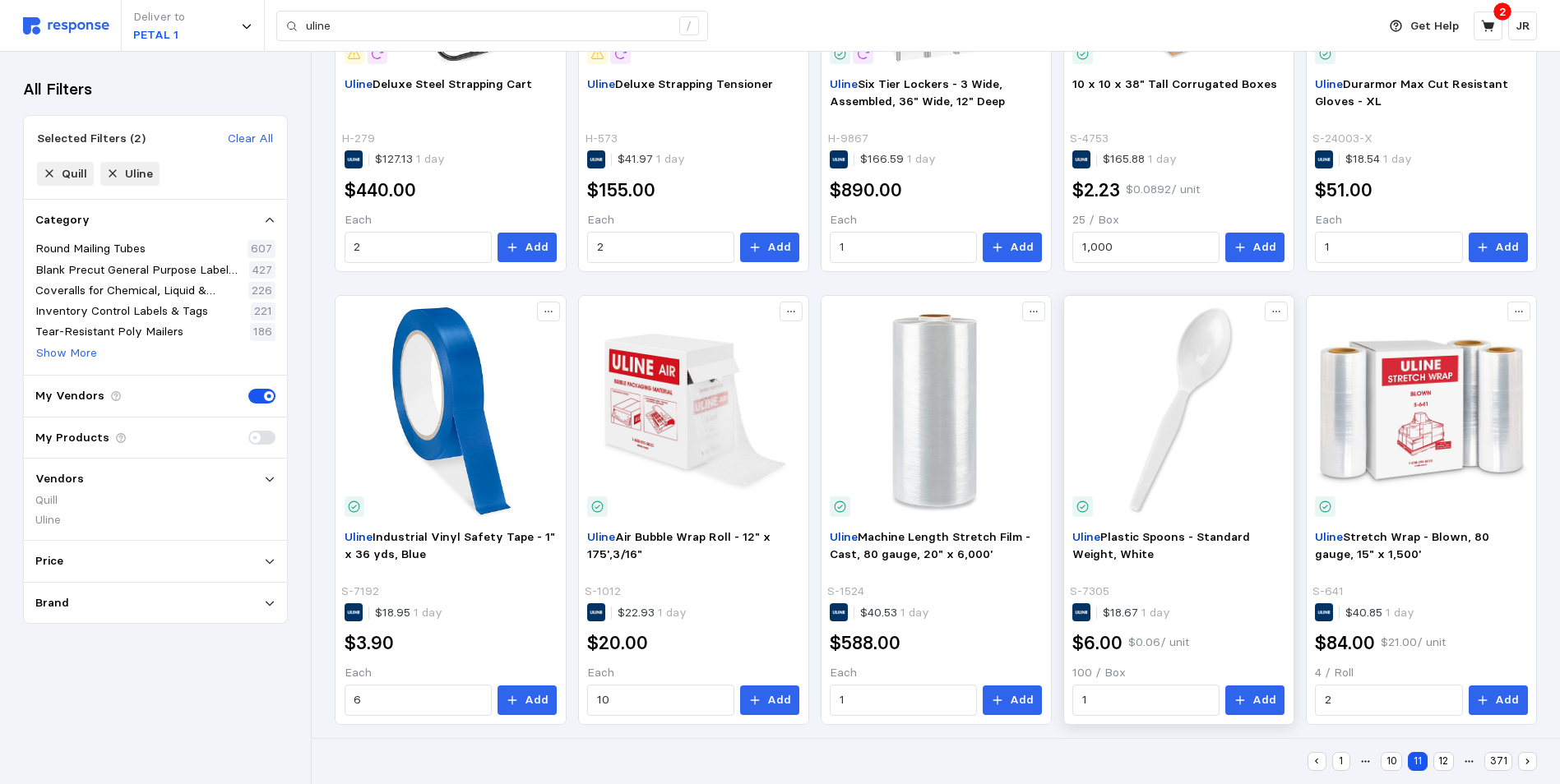
scroll to position [934, 0]
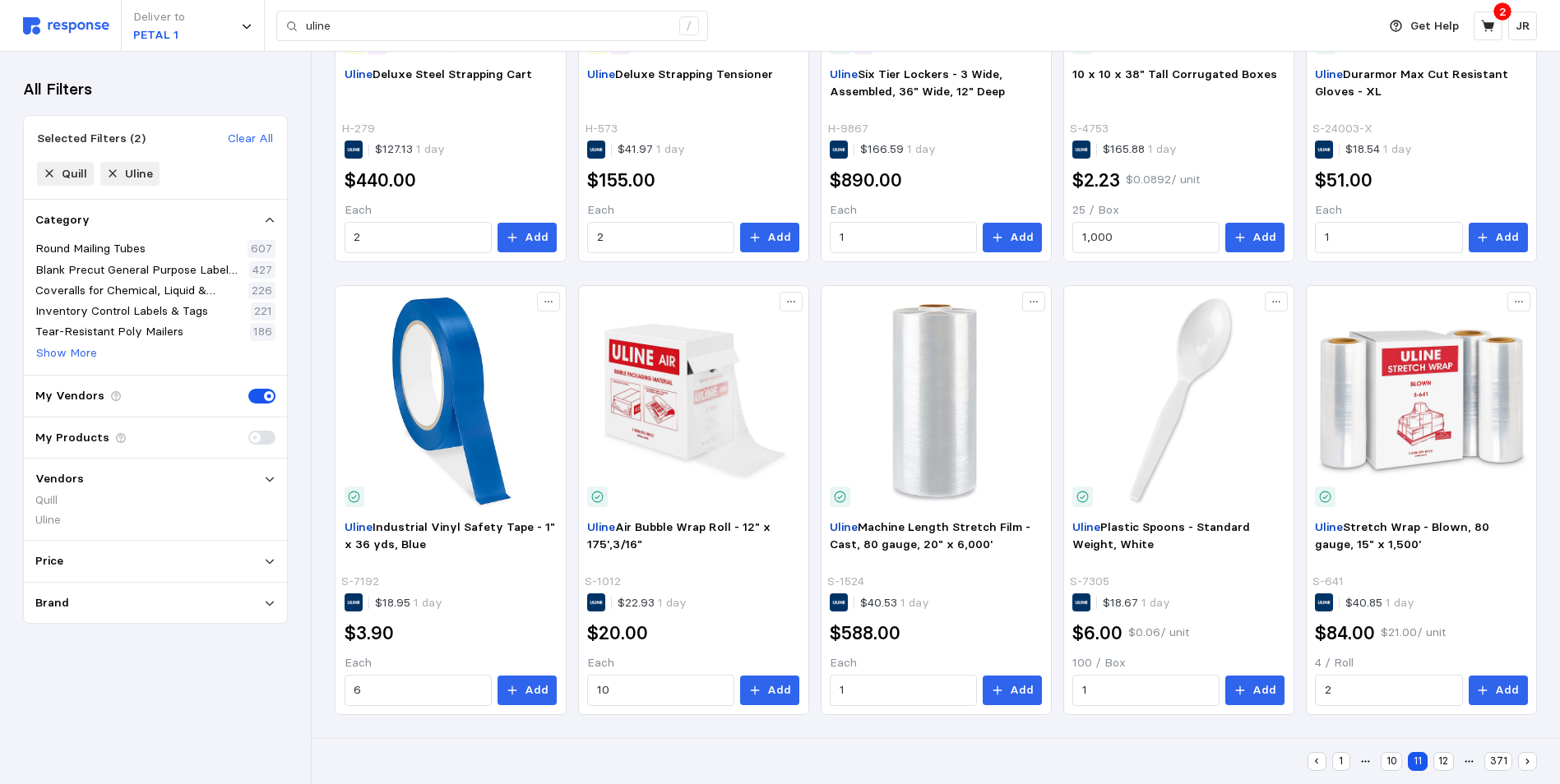
click at [1448, 764] on button "12" at bounding box center [1443, 762] width 21 height 19
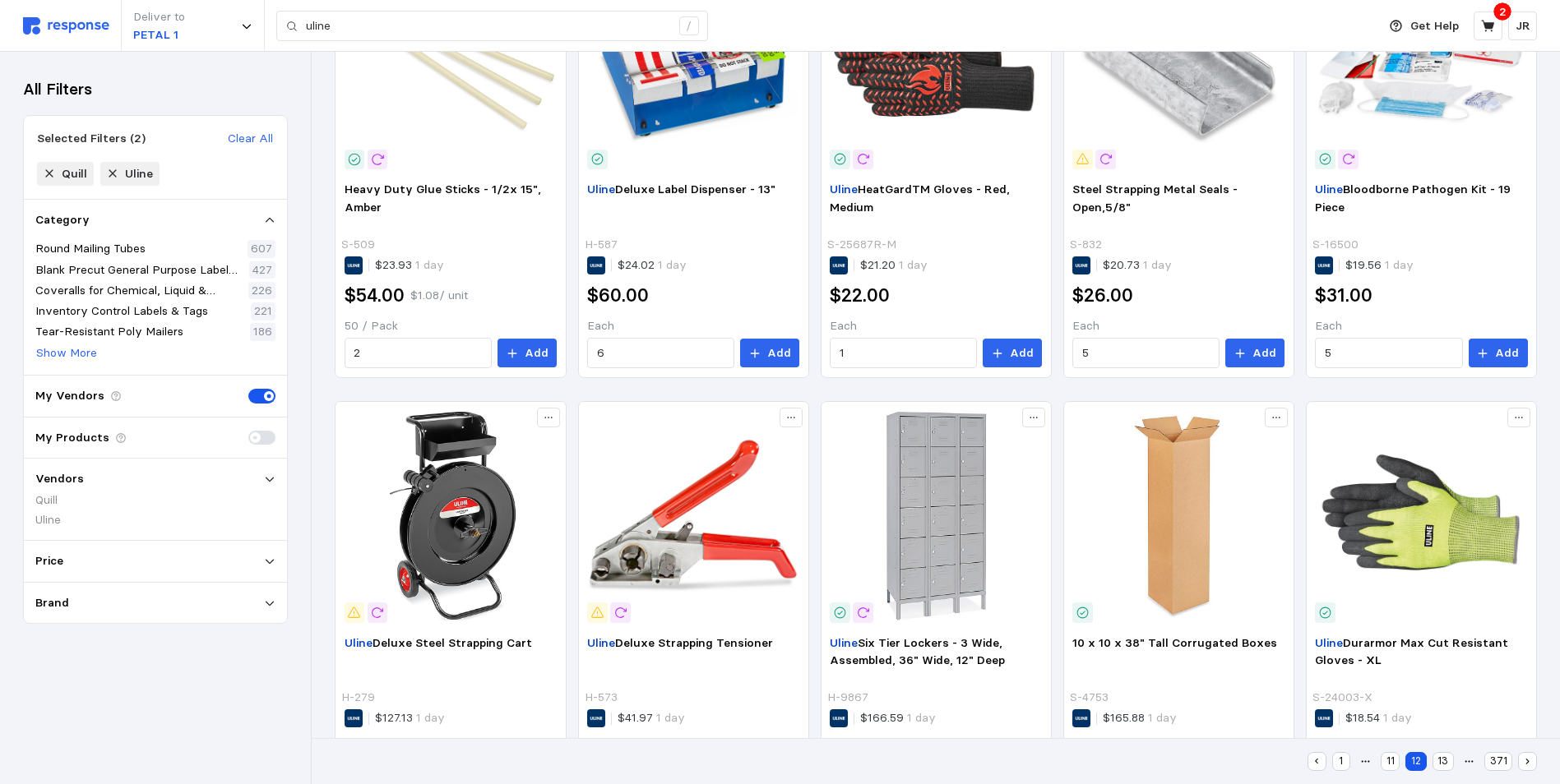
scroll to position [101, 0]
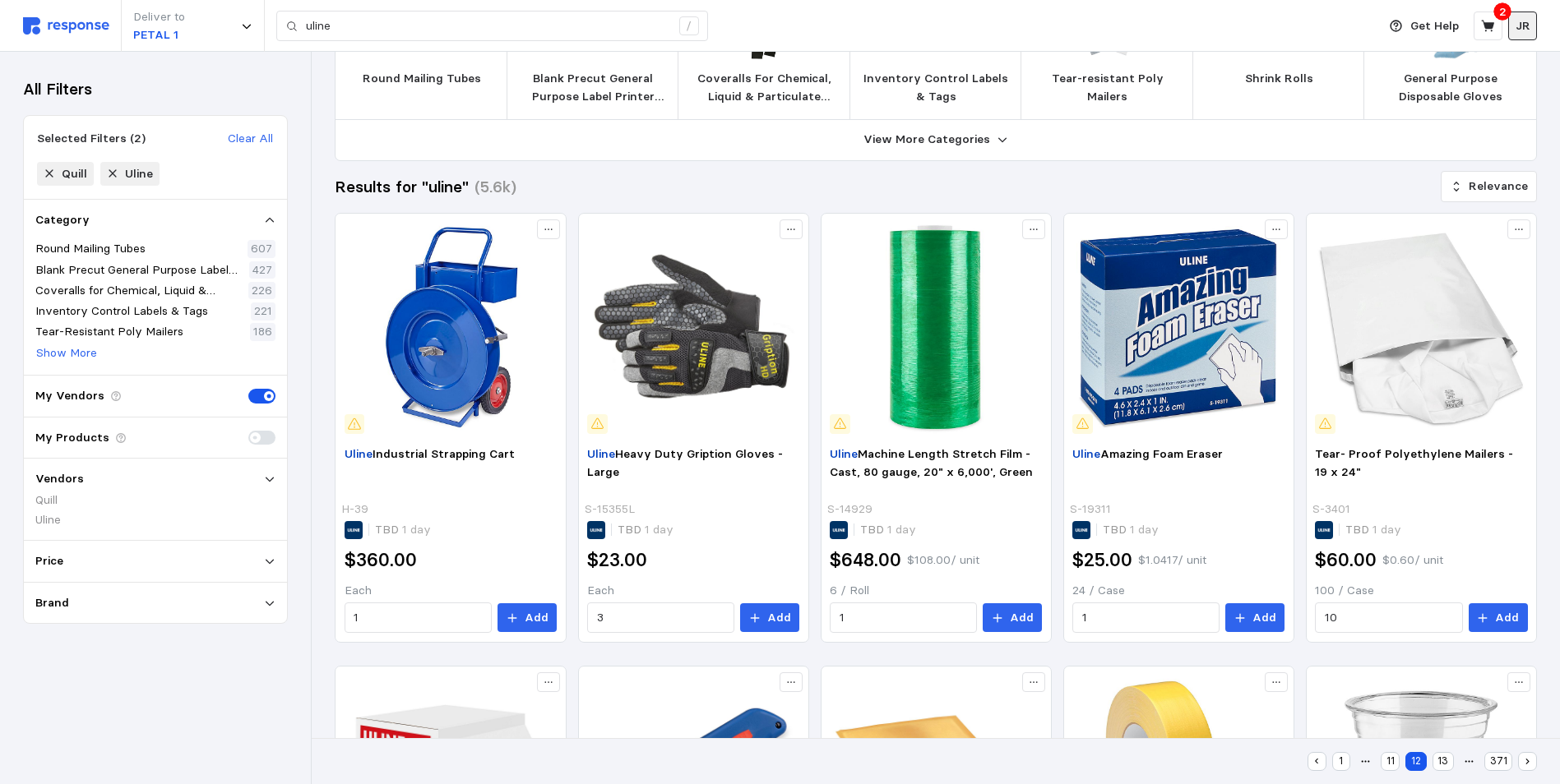
click at [1522, 32] on p "JR" at bounding box center [1522, 26] width 15 height 18
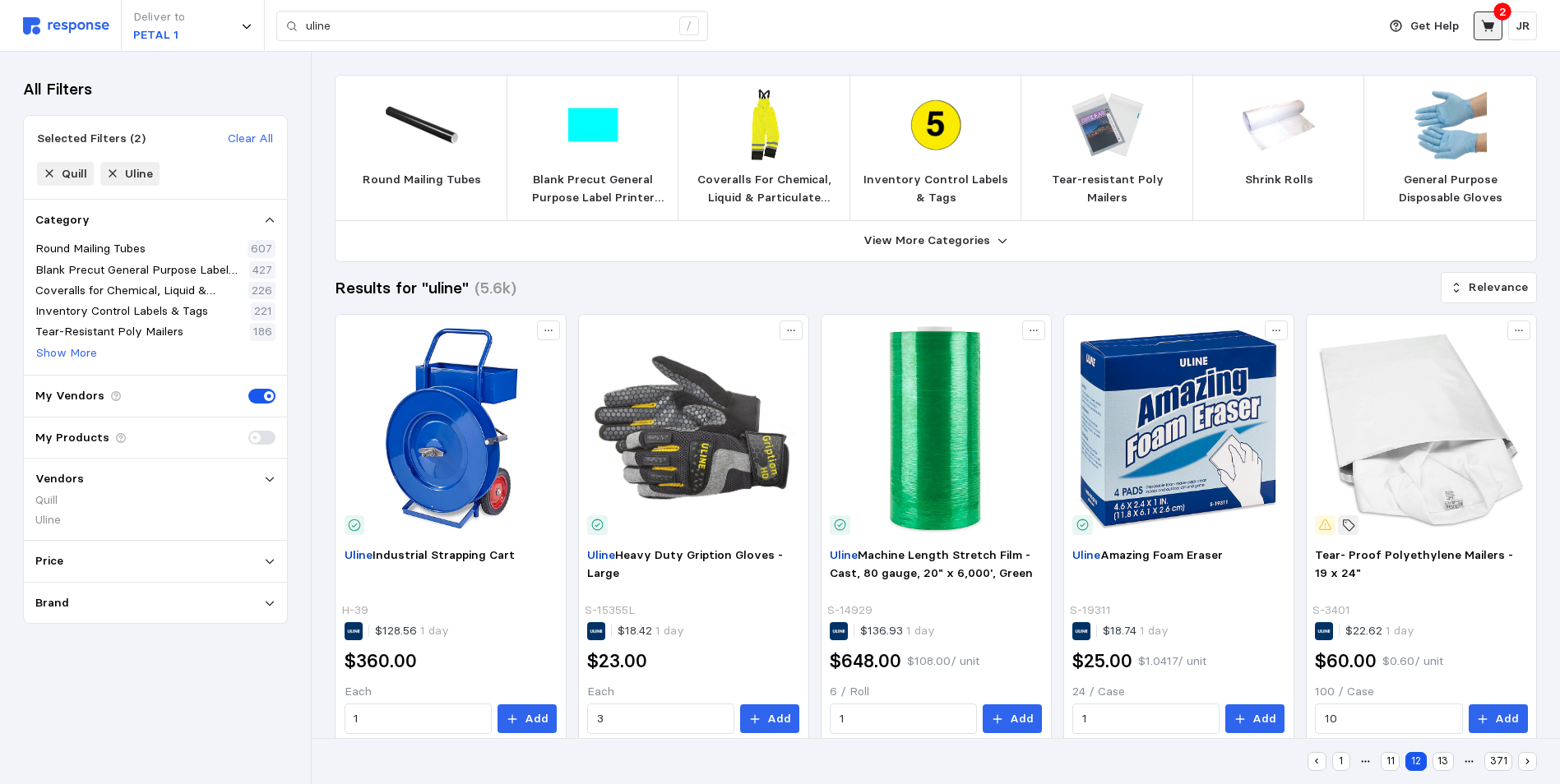
click at [1485, 31] on icon at bounding box center [1486, 25] width 13 height 11
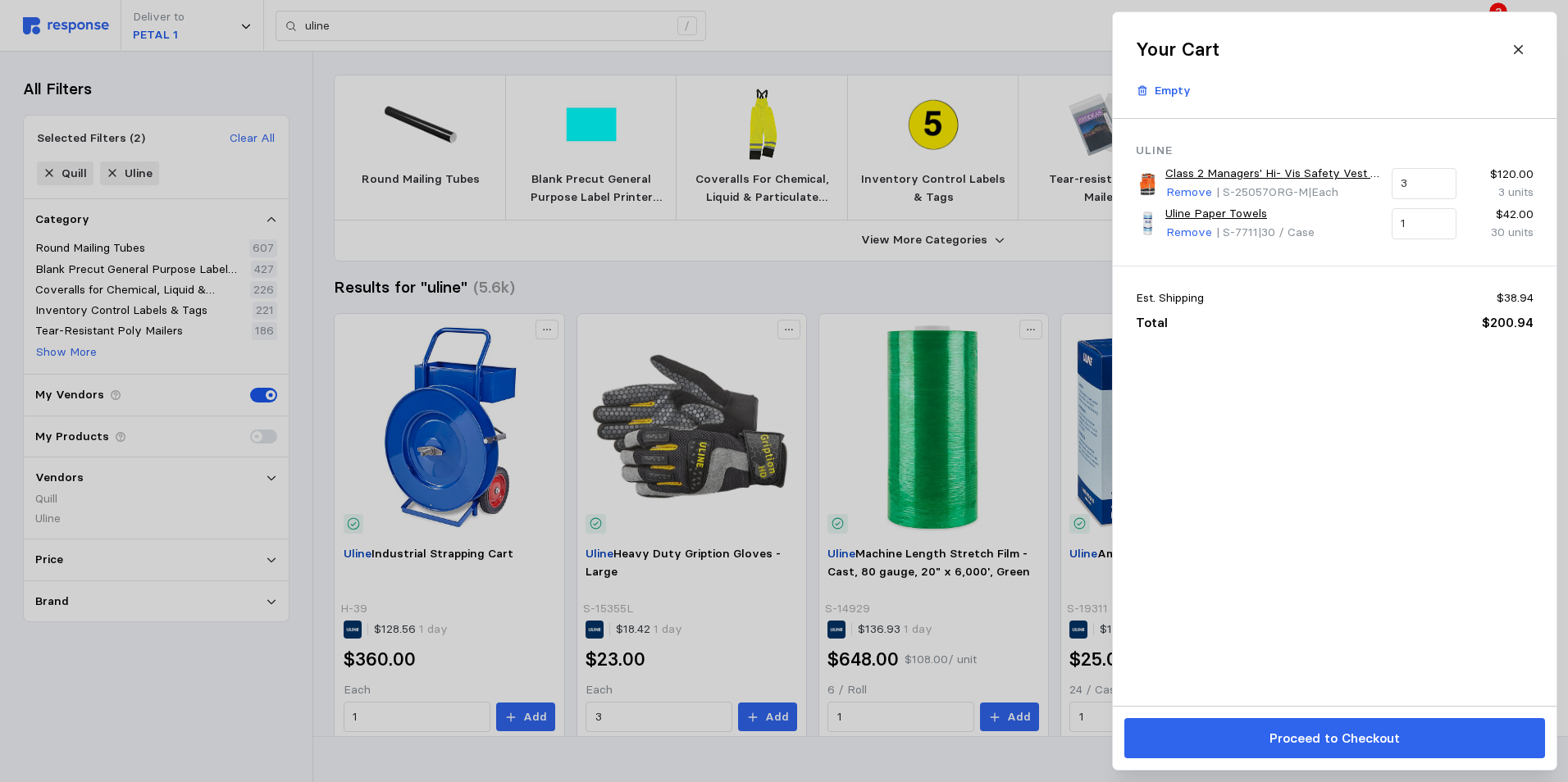
click at [1002, 756] on div at bounding box center [784, 391] width 1568 height 782
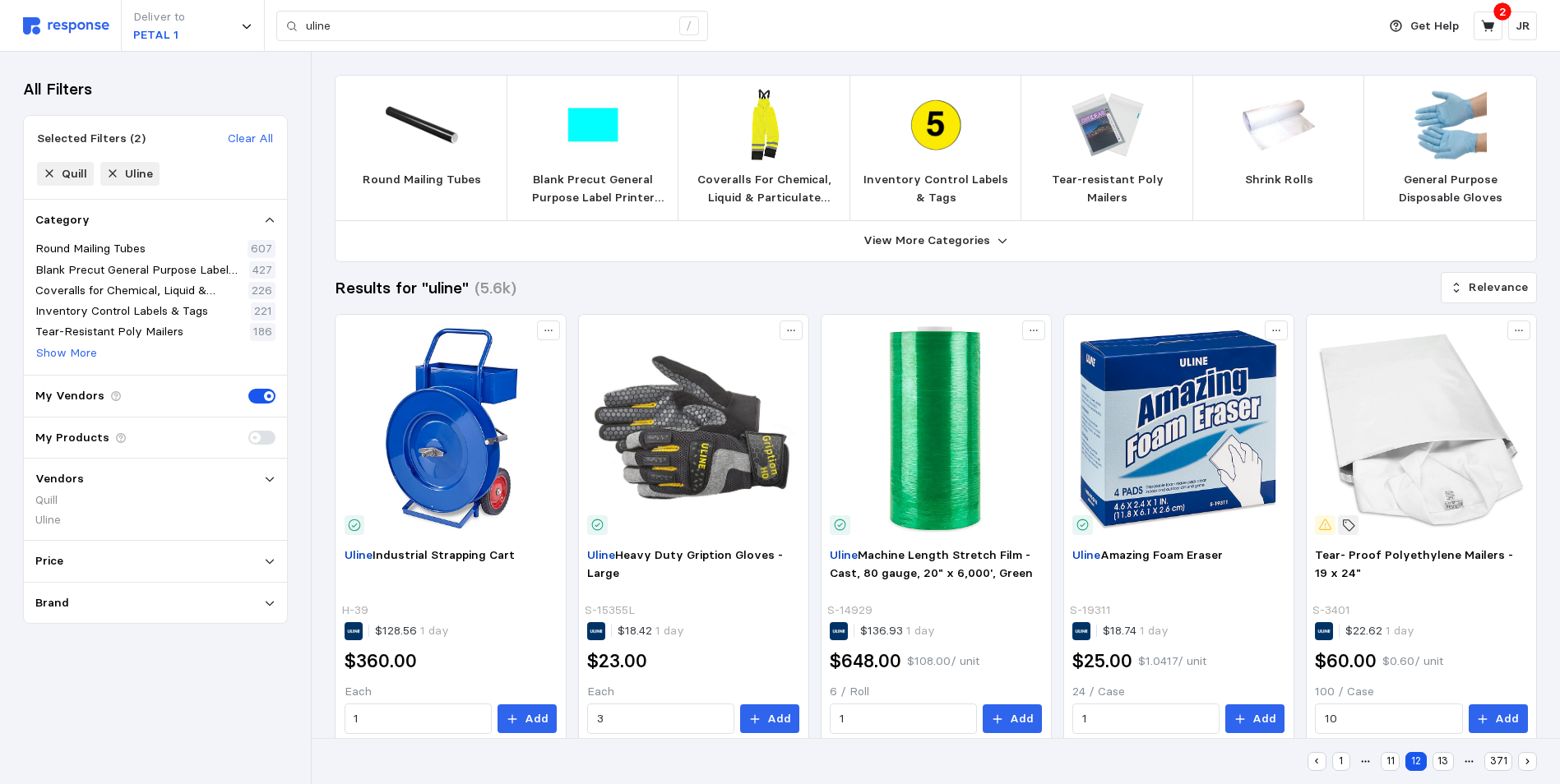
click at [1334, 765] on button "1" at bounding box center [1341, 762] width 19 height 19
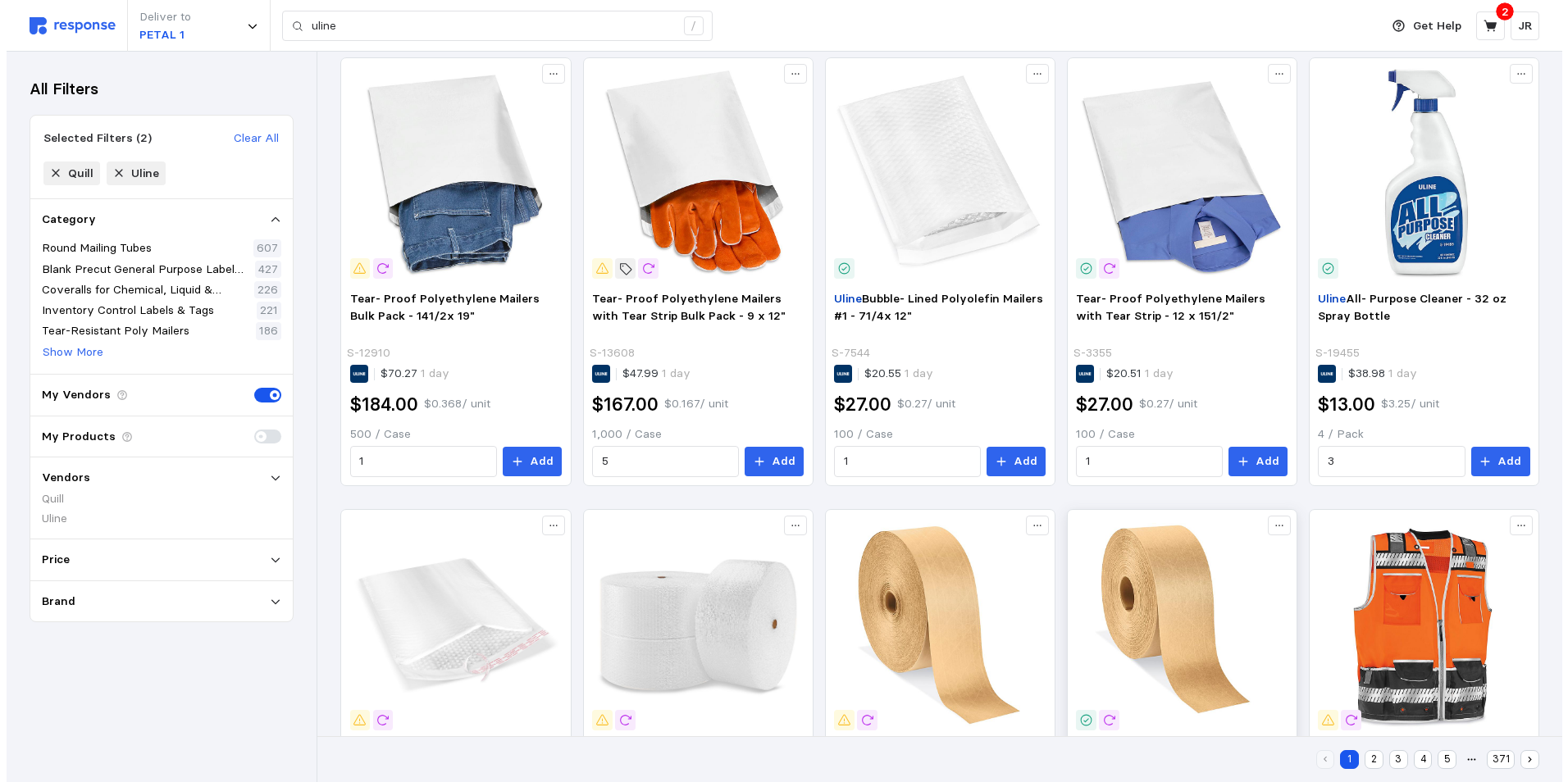
scroll to position [932, 0]
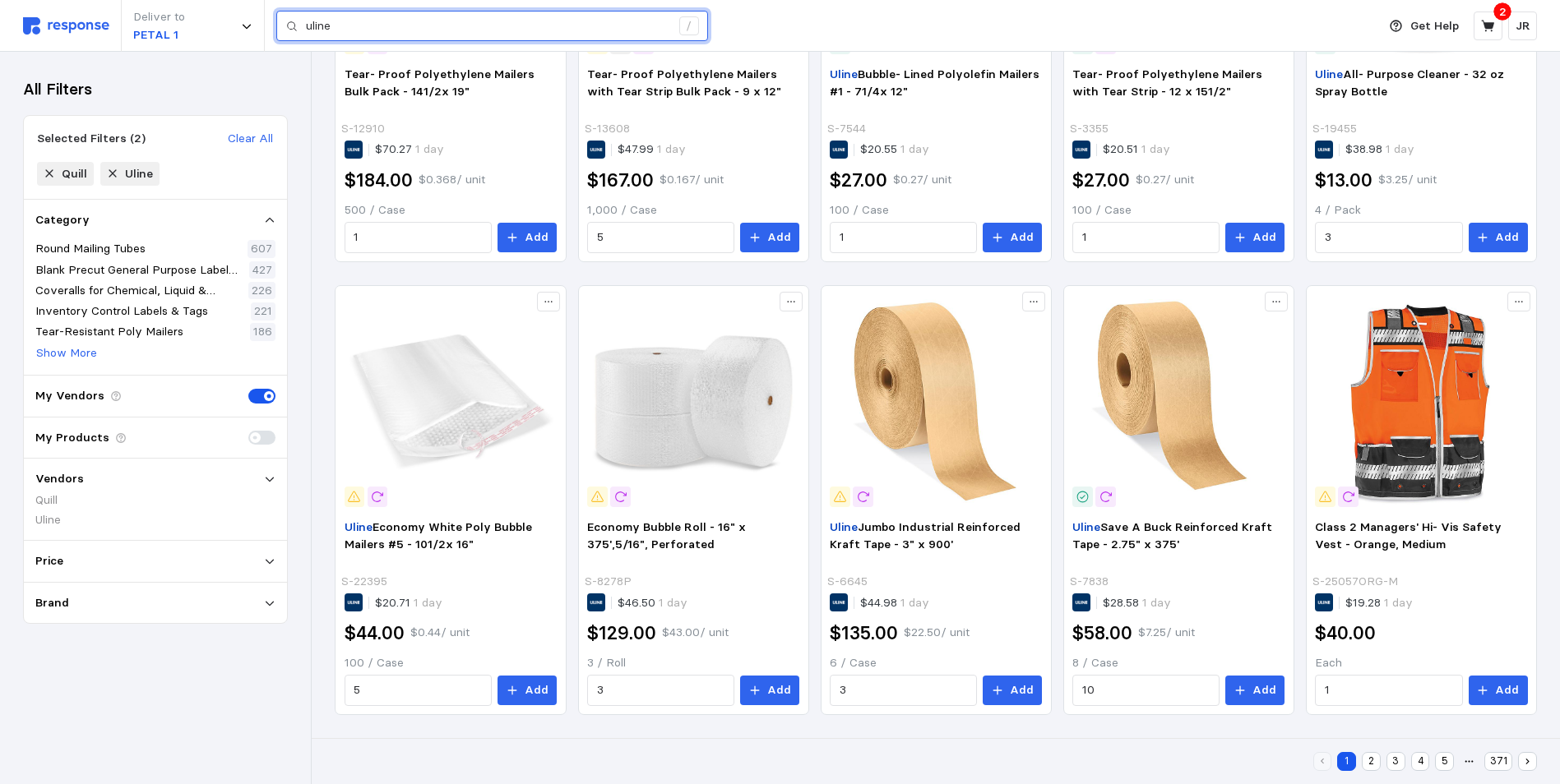
click at [451, 24] on input "uline" at bounding box center [488, 26] width 364 height 30
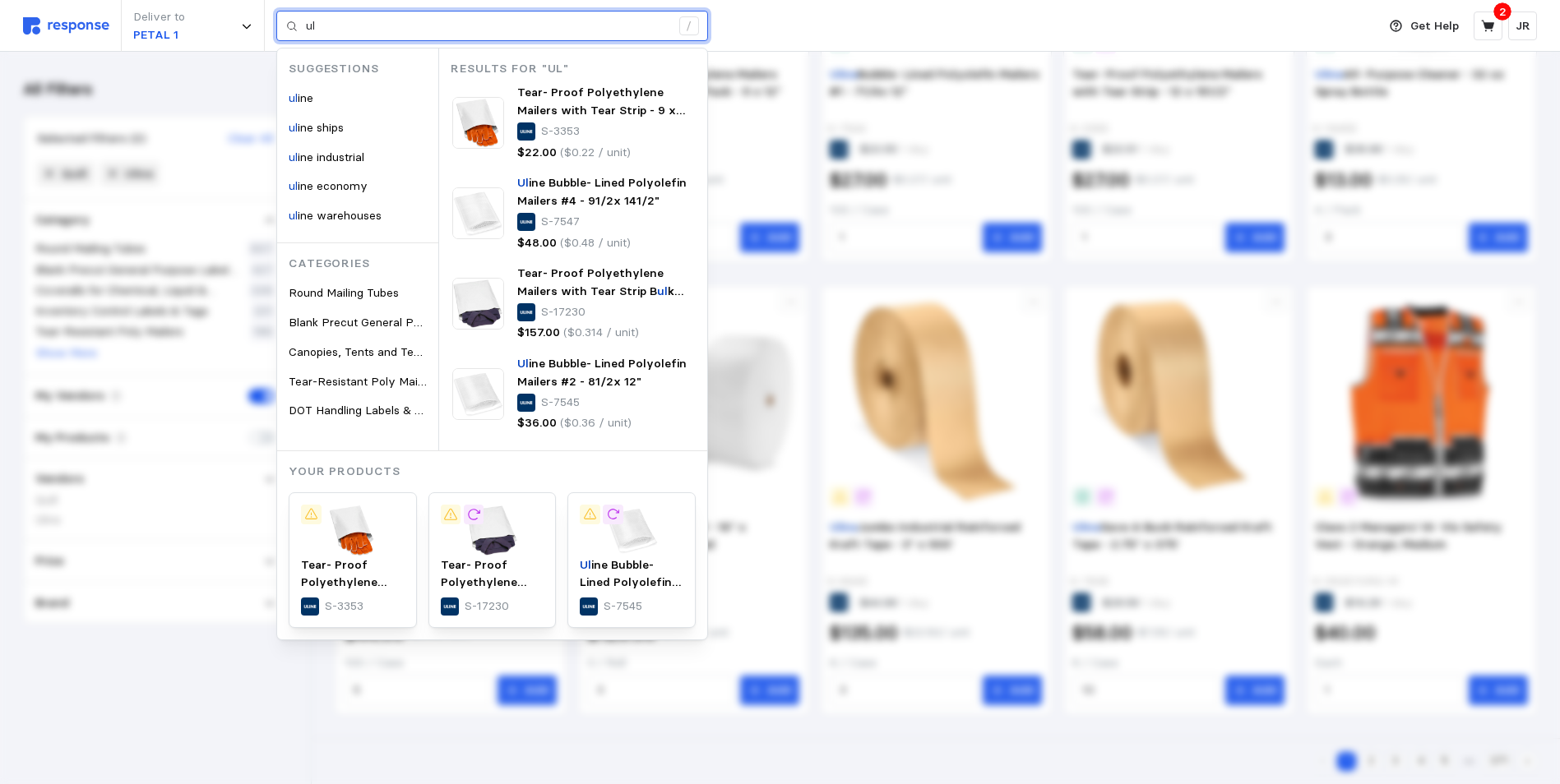
type input "u"
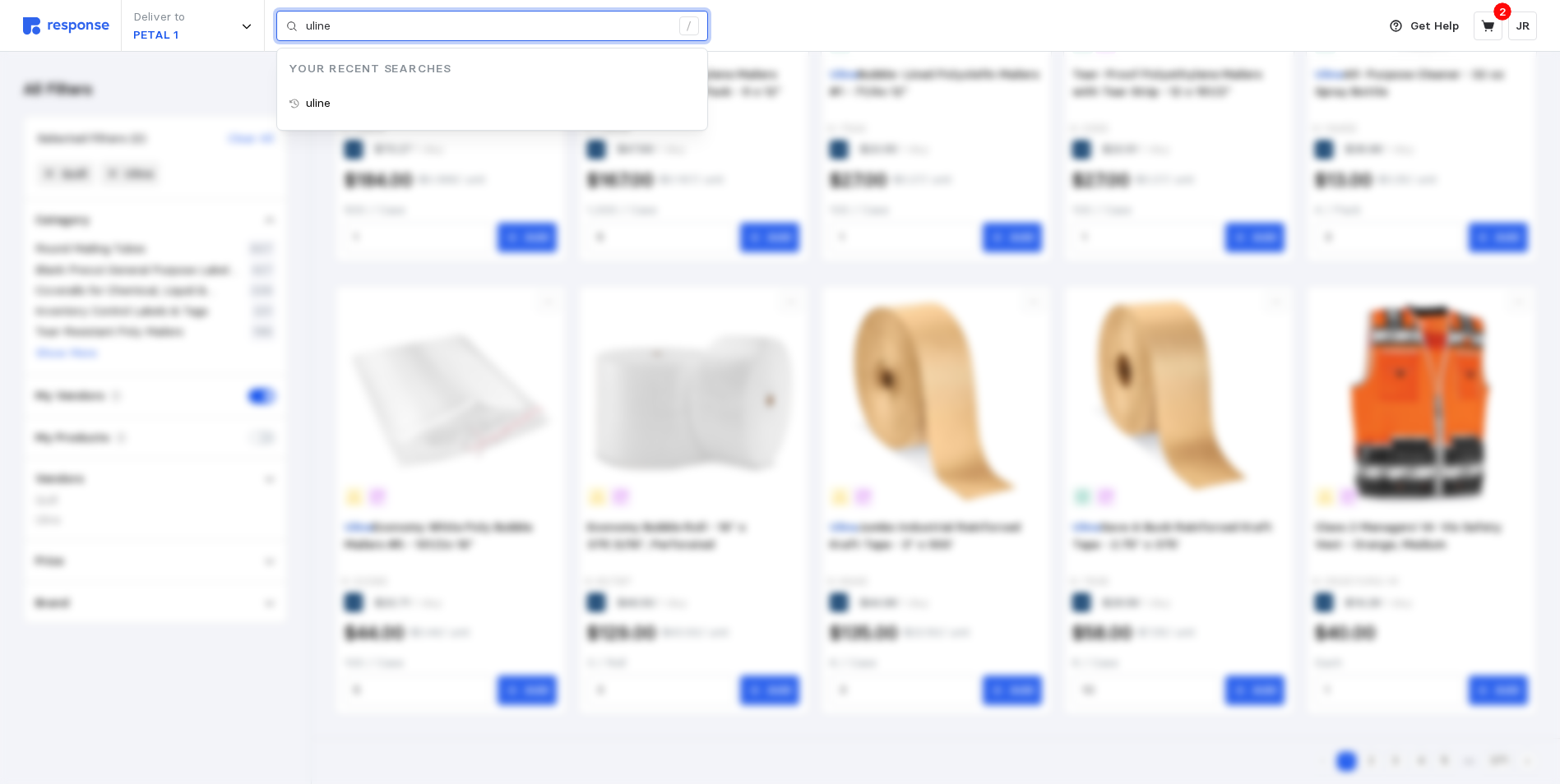
click at [379, 28] on input "uline" at bounding box center [488, 26] width 364 height 30
type input "u"
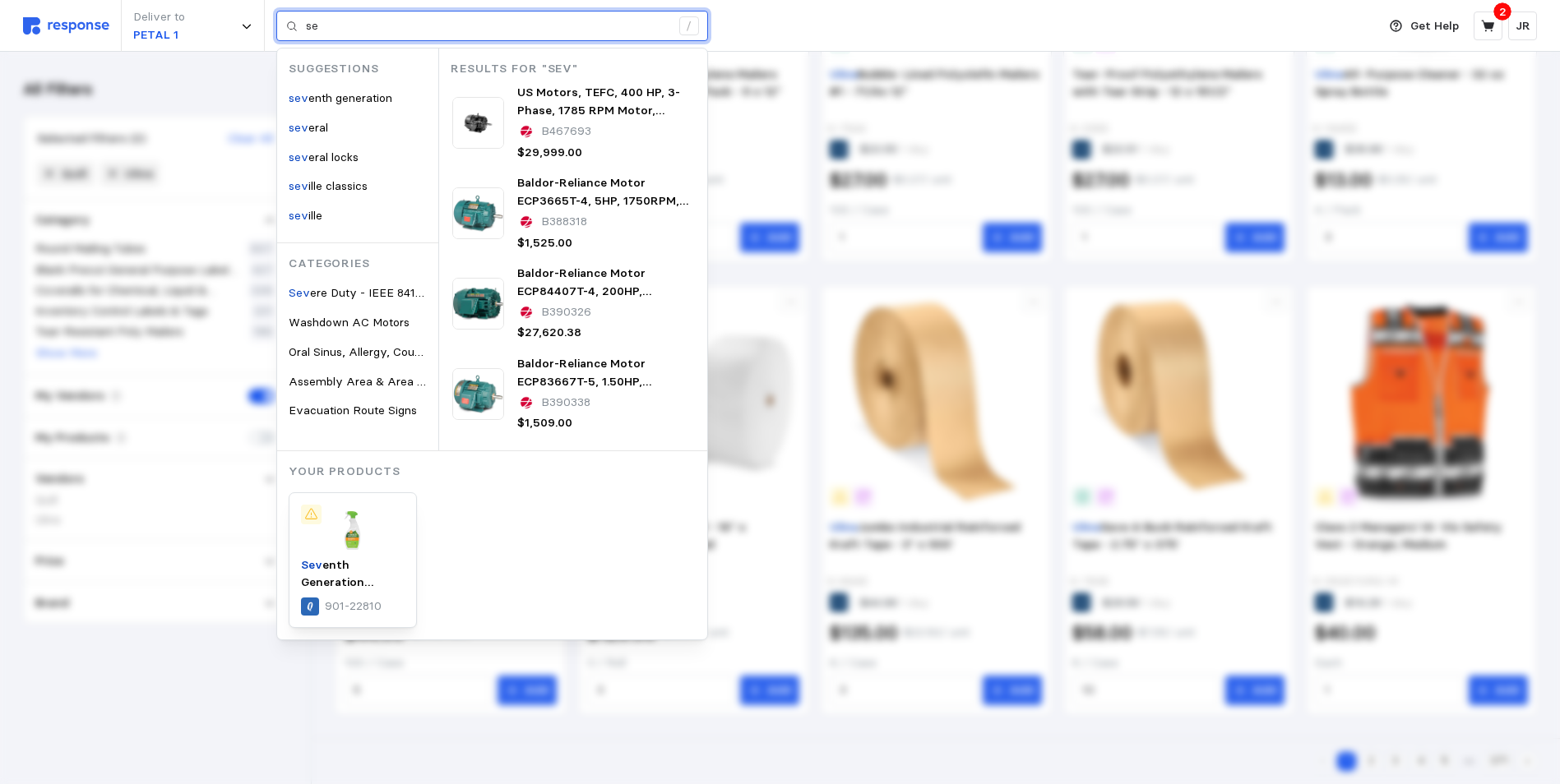
type input "s"
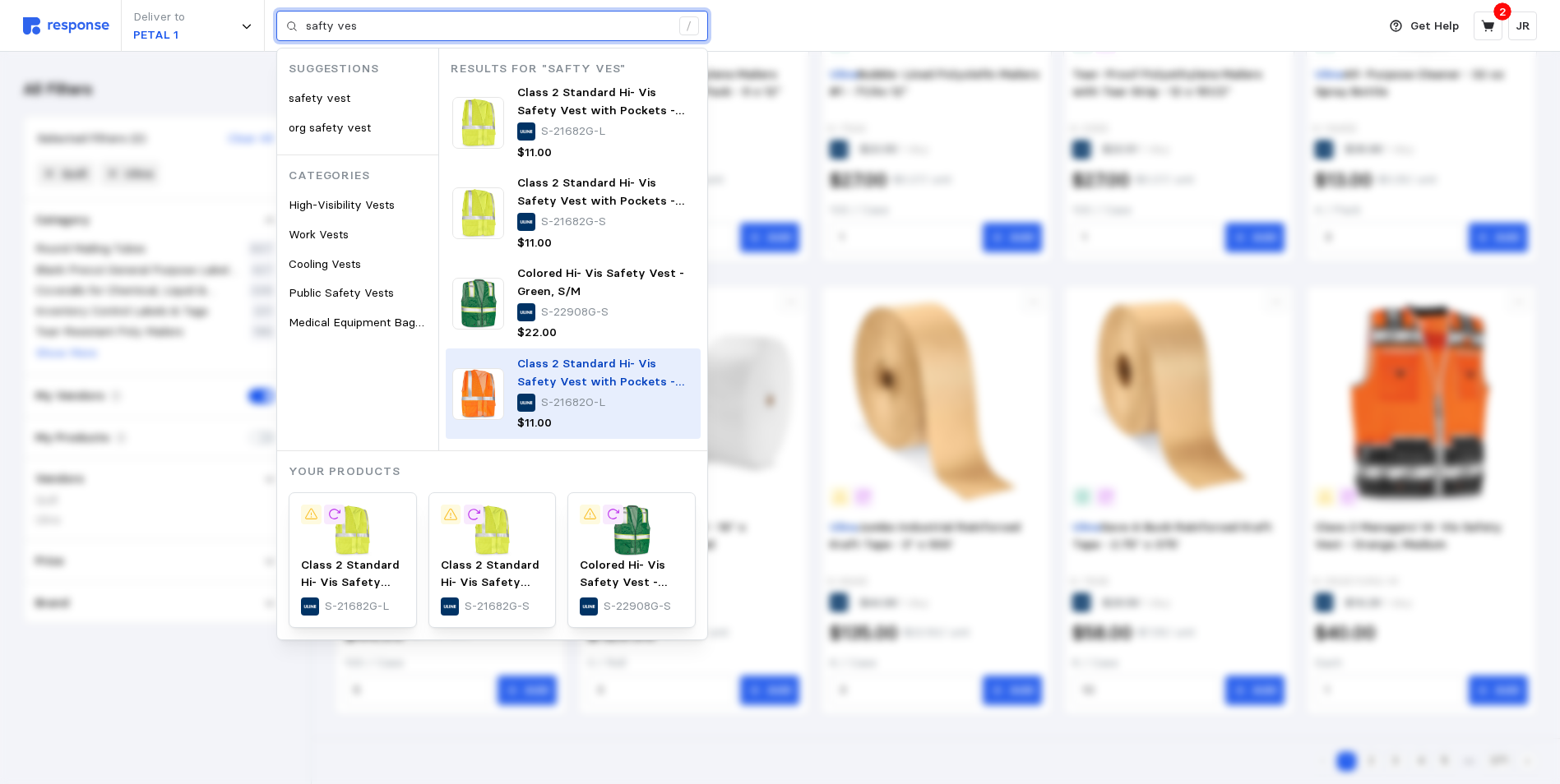
click at [476, 385] on img at bounding box center [478, 394] width 52 height 52
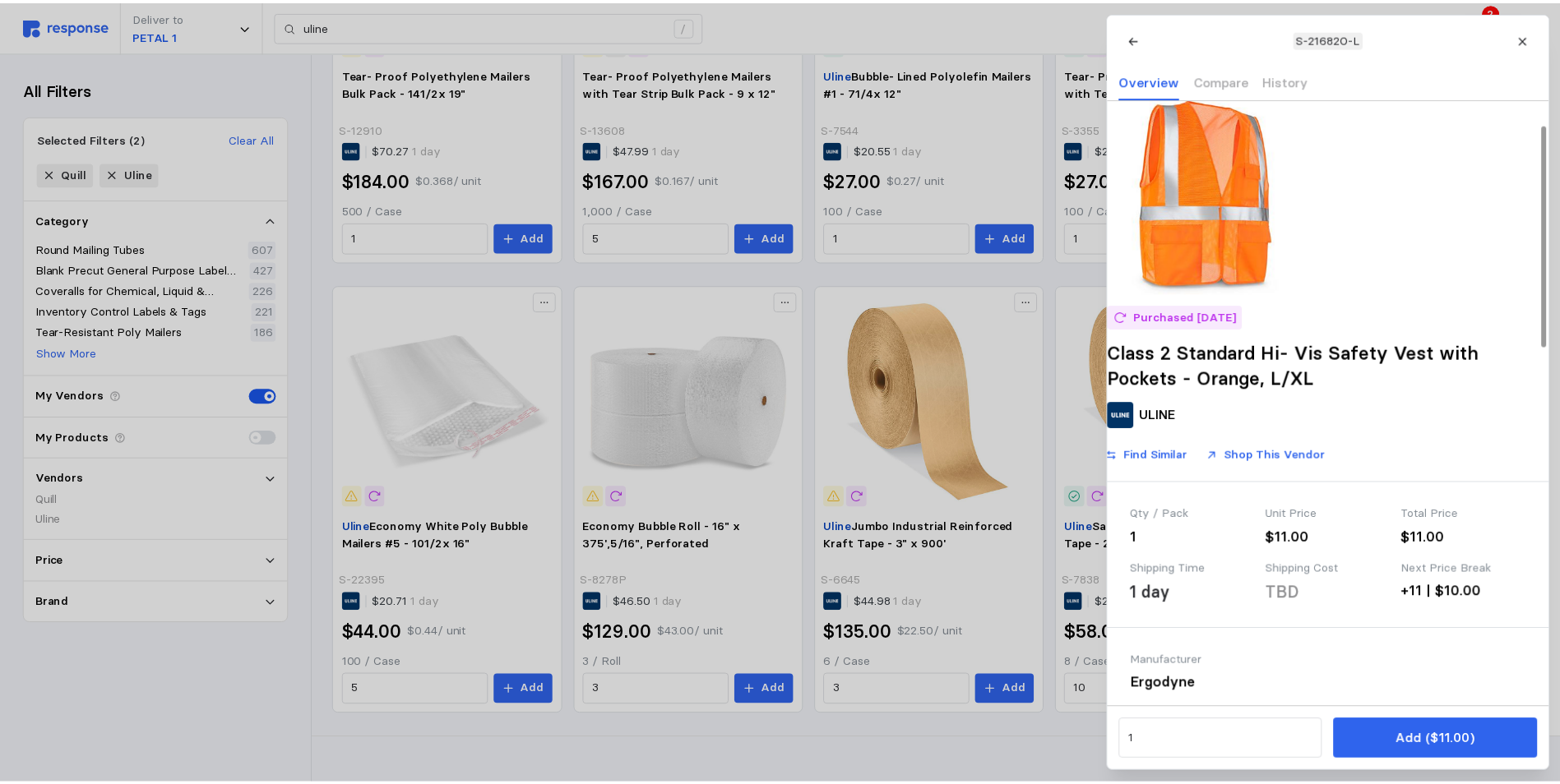
scroll to position [0, 0]
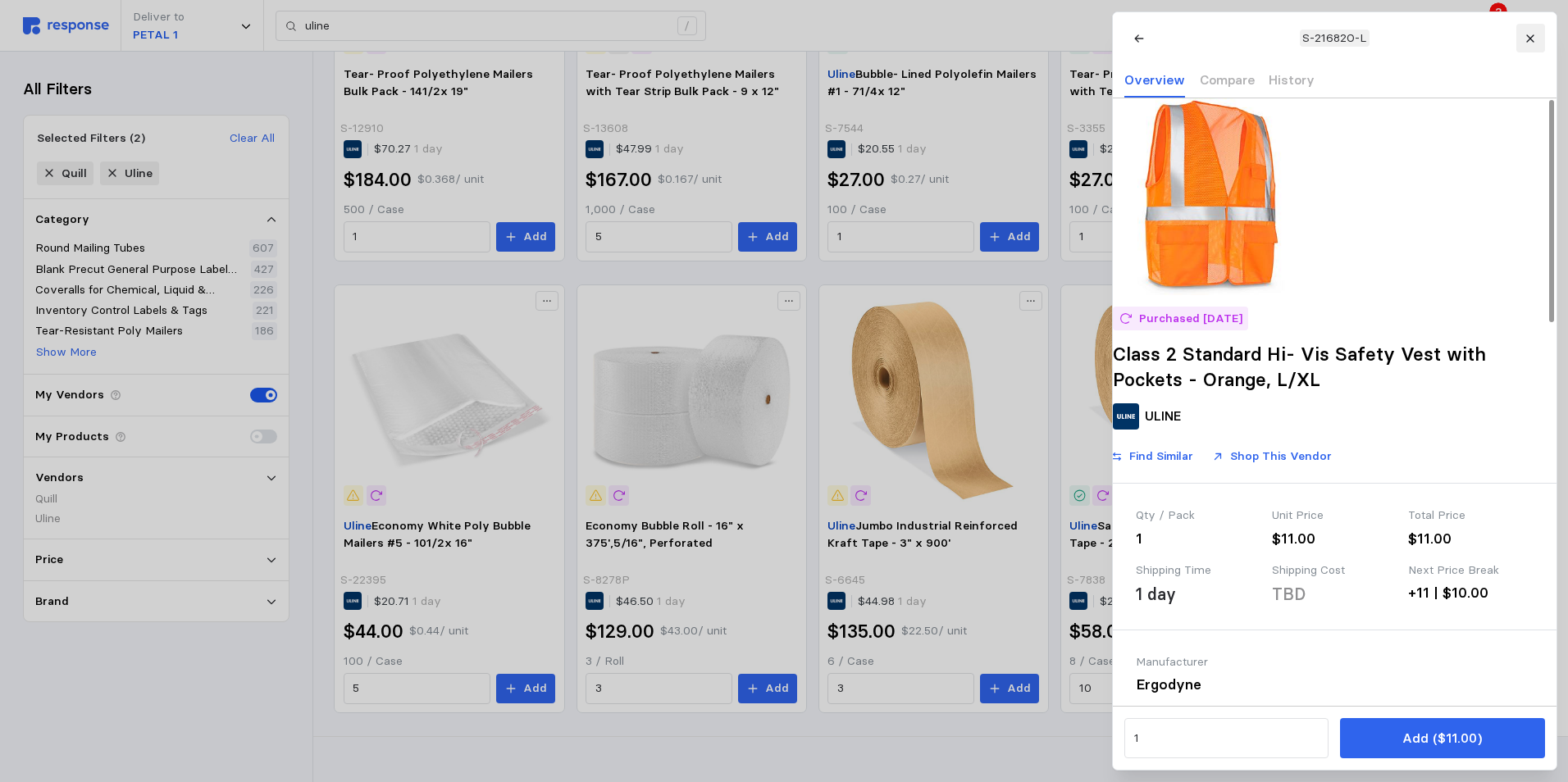
click at [1532, 40] on icon at bounding box center [1530, 38] width 8 height 8
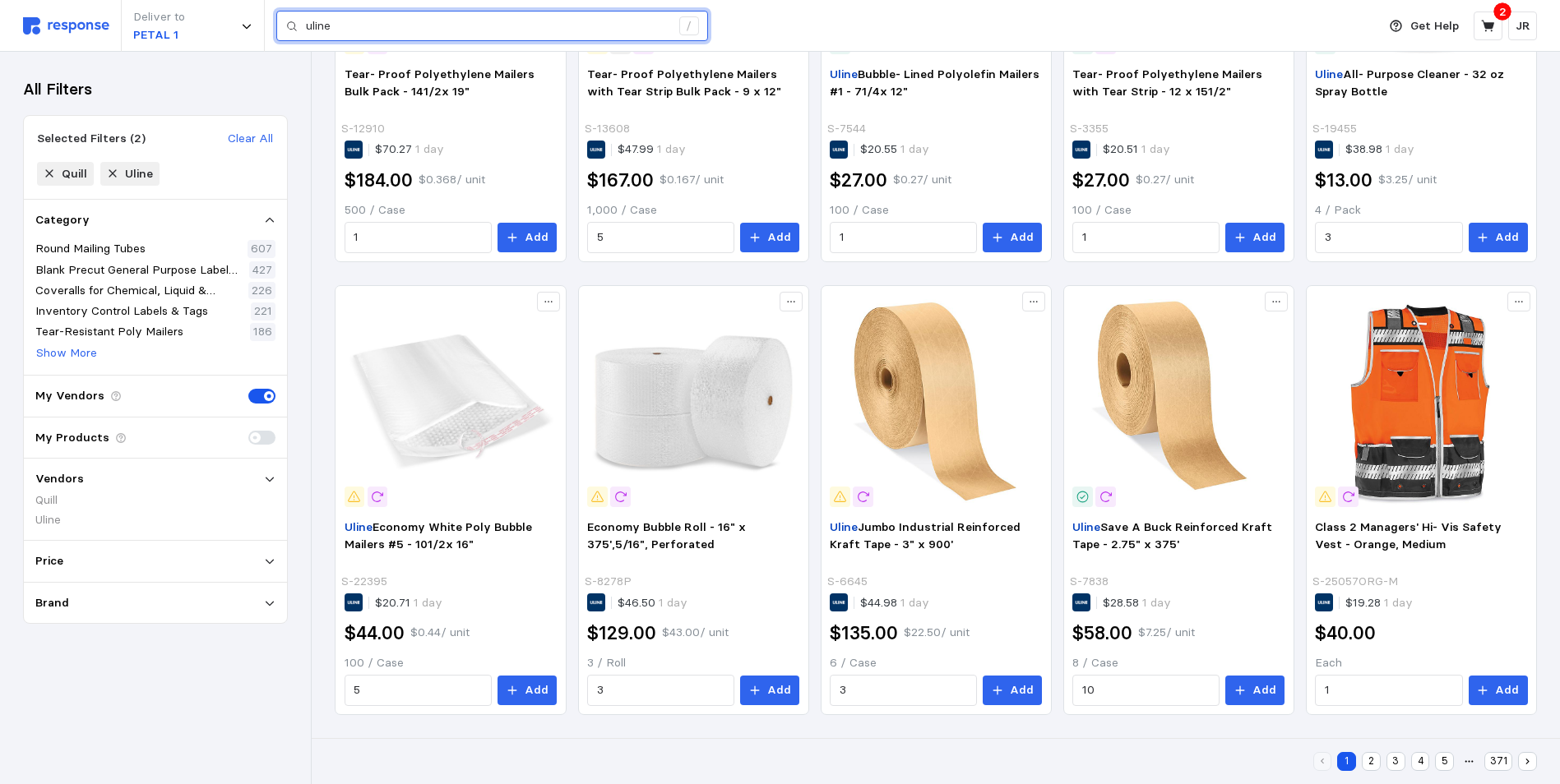
click at [414, 31] on input "uline" at bounding box center [488, 26] width 364 height 30
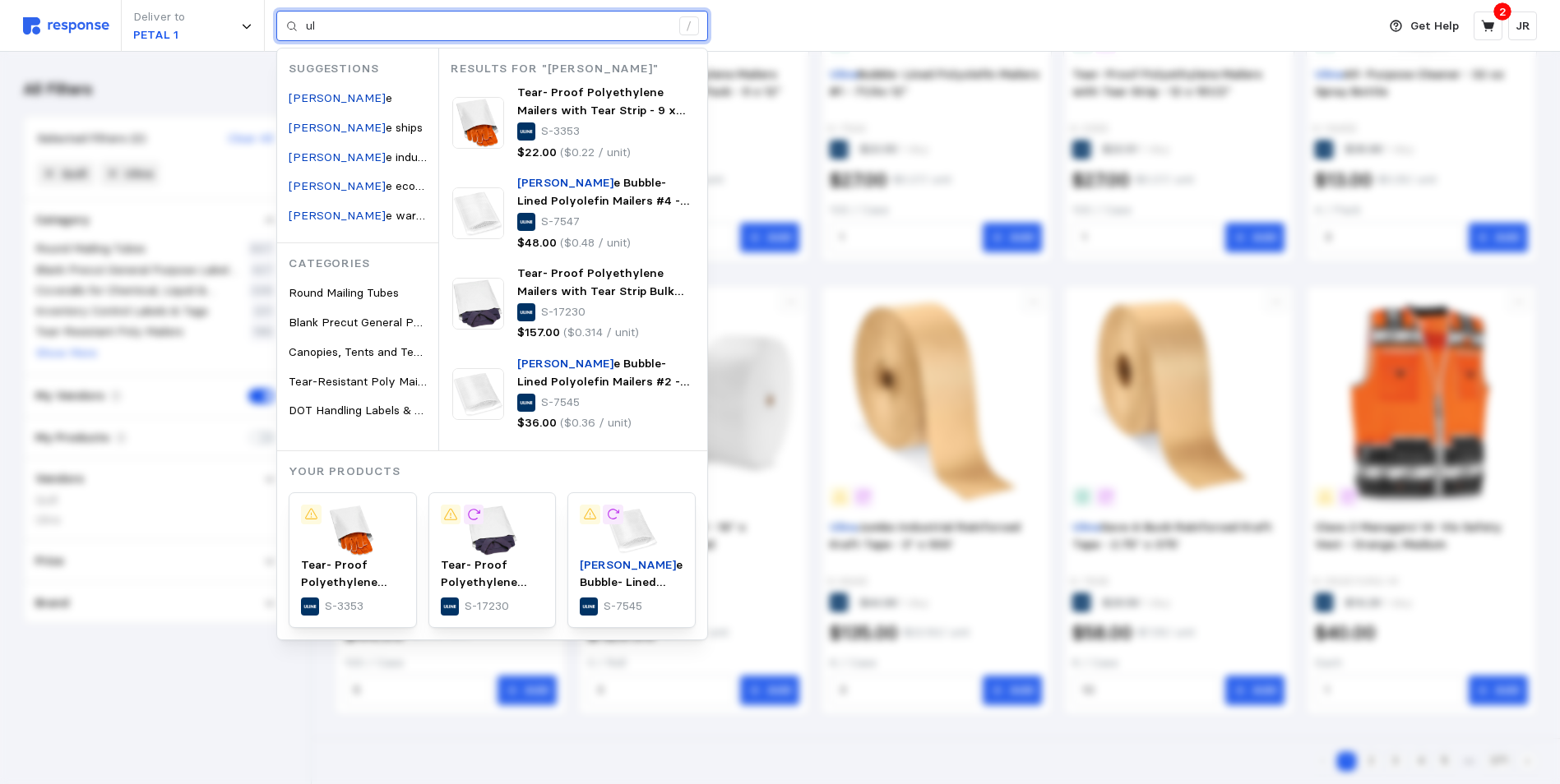
type input "u"
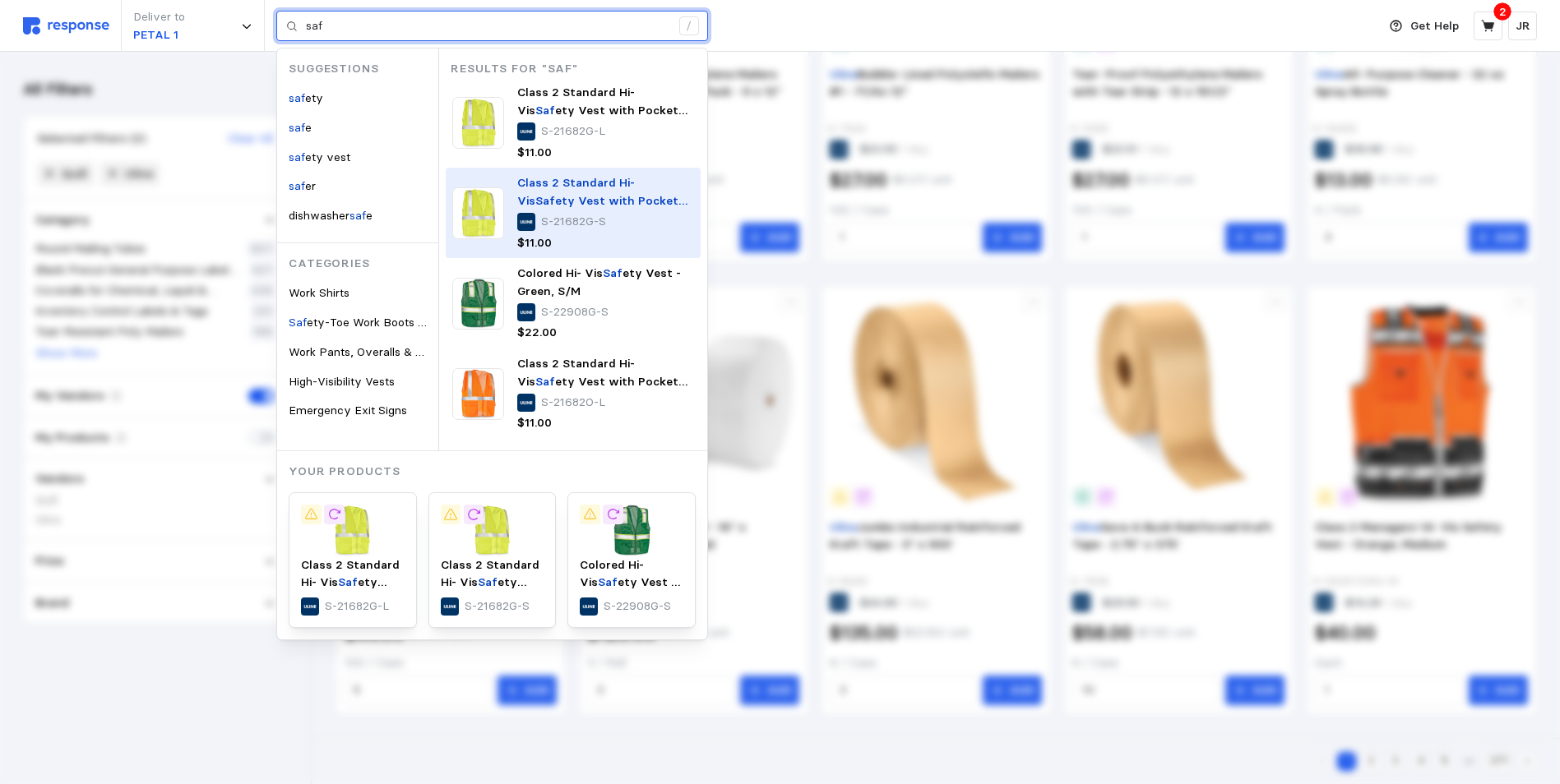
click at [606, 210] on div "Class 2 Standard Hi- Vis Saf ety Vest with Pockets - Lime, S/M S-21682G-S $11.00" at bounding box center [606, 213] width 177 height 77
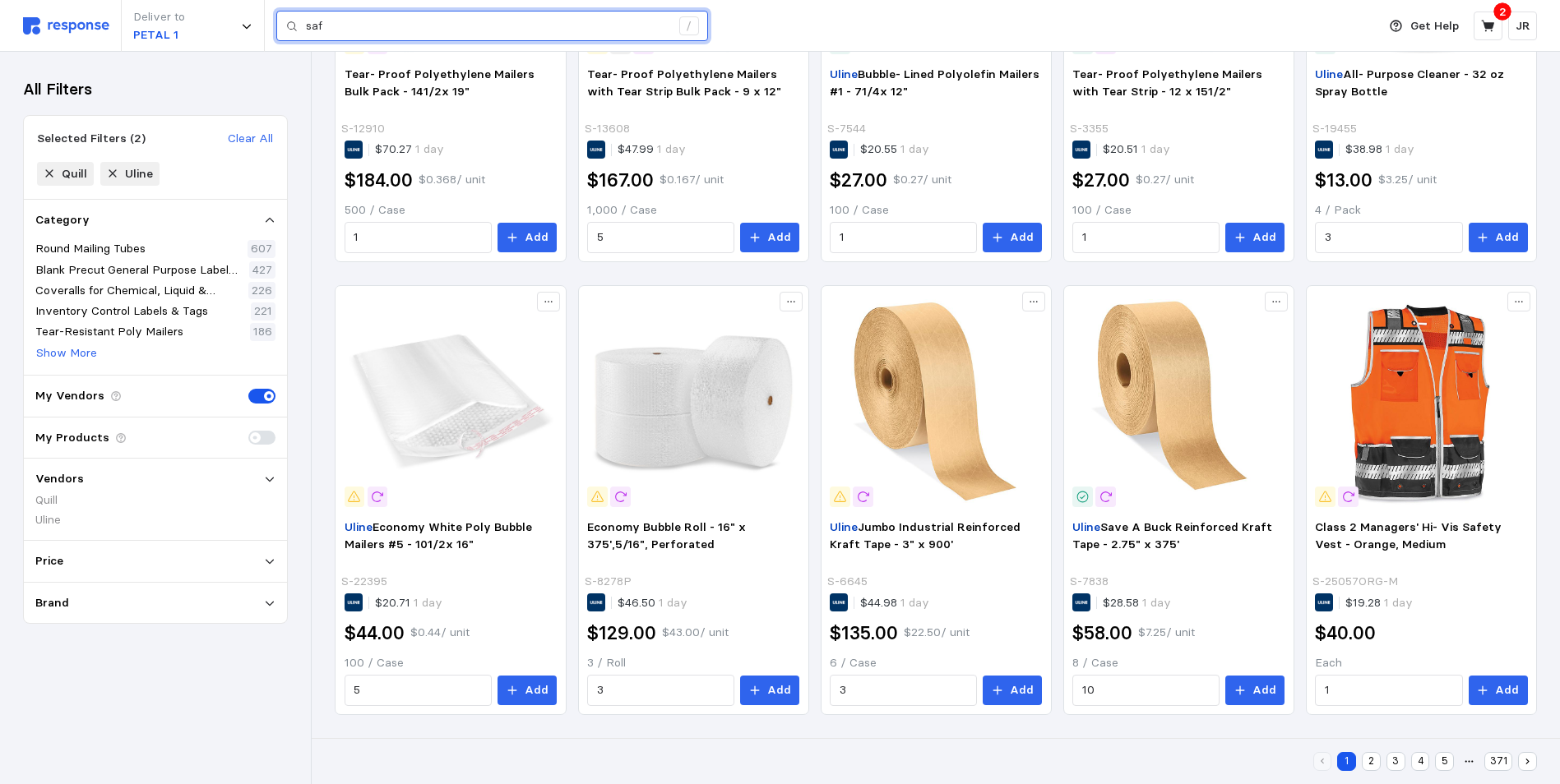
type input "saf"
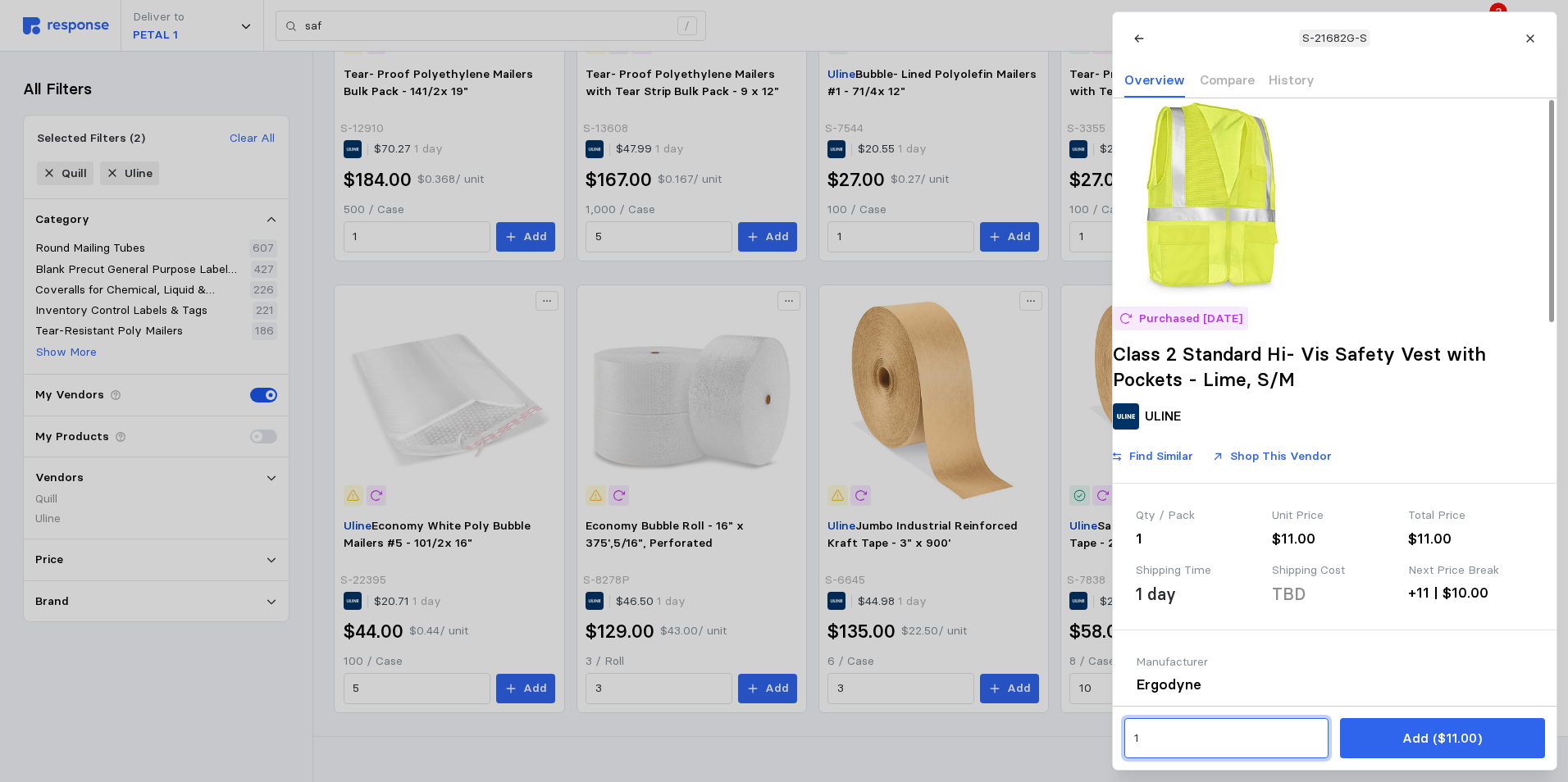
click at [1191, 734] on input "1" at bounding box center [1225, 739] width 185 height 30
type input "4"
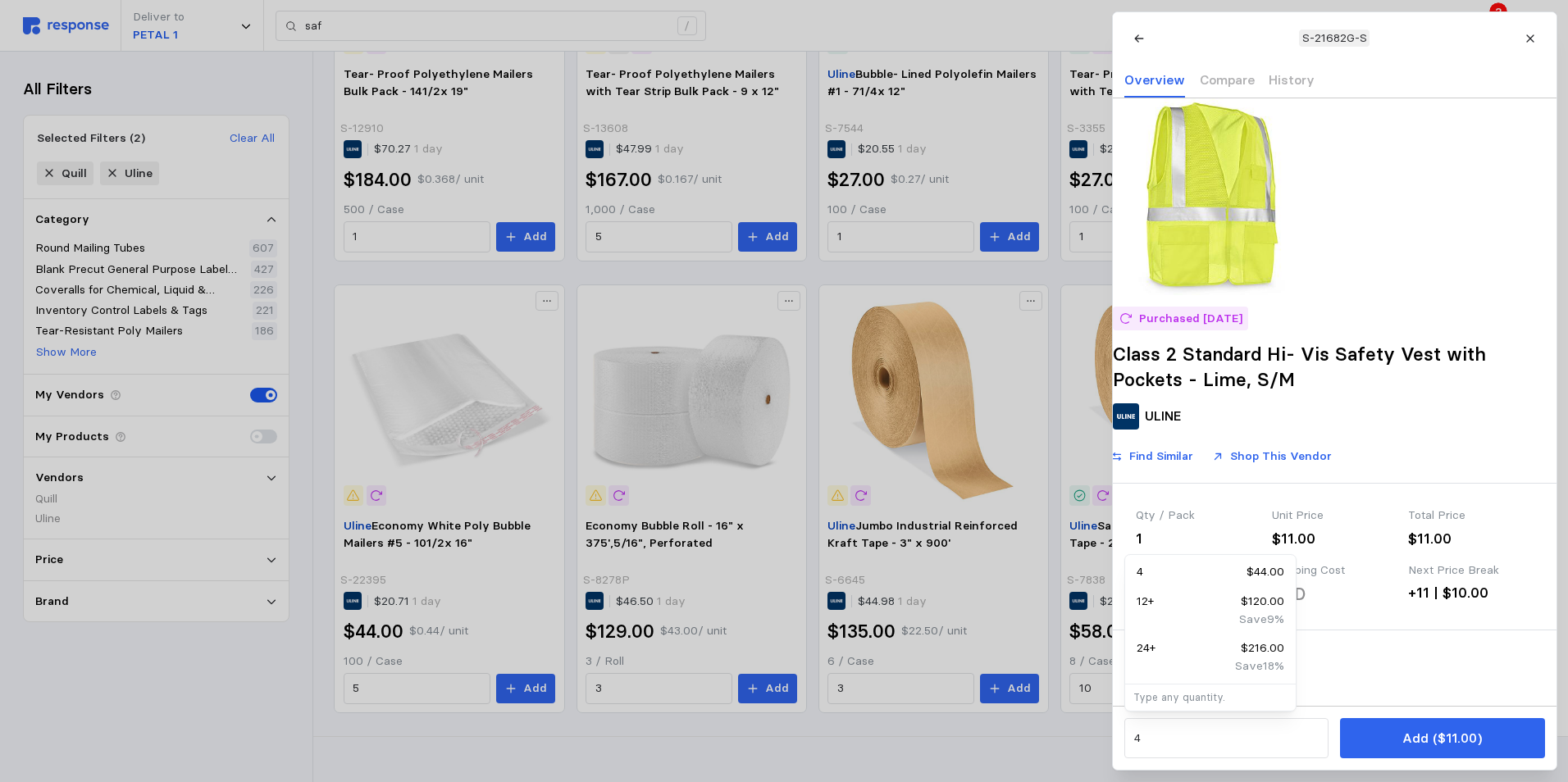
click at [1389, 738] on button "Add ($11.00)" at bounding box center [1442, 738] width 204 height 40
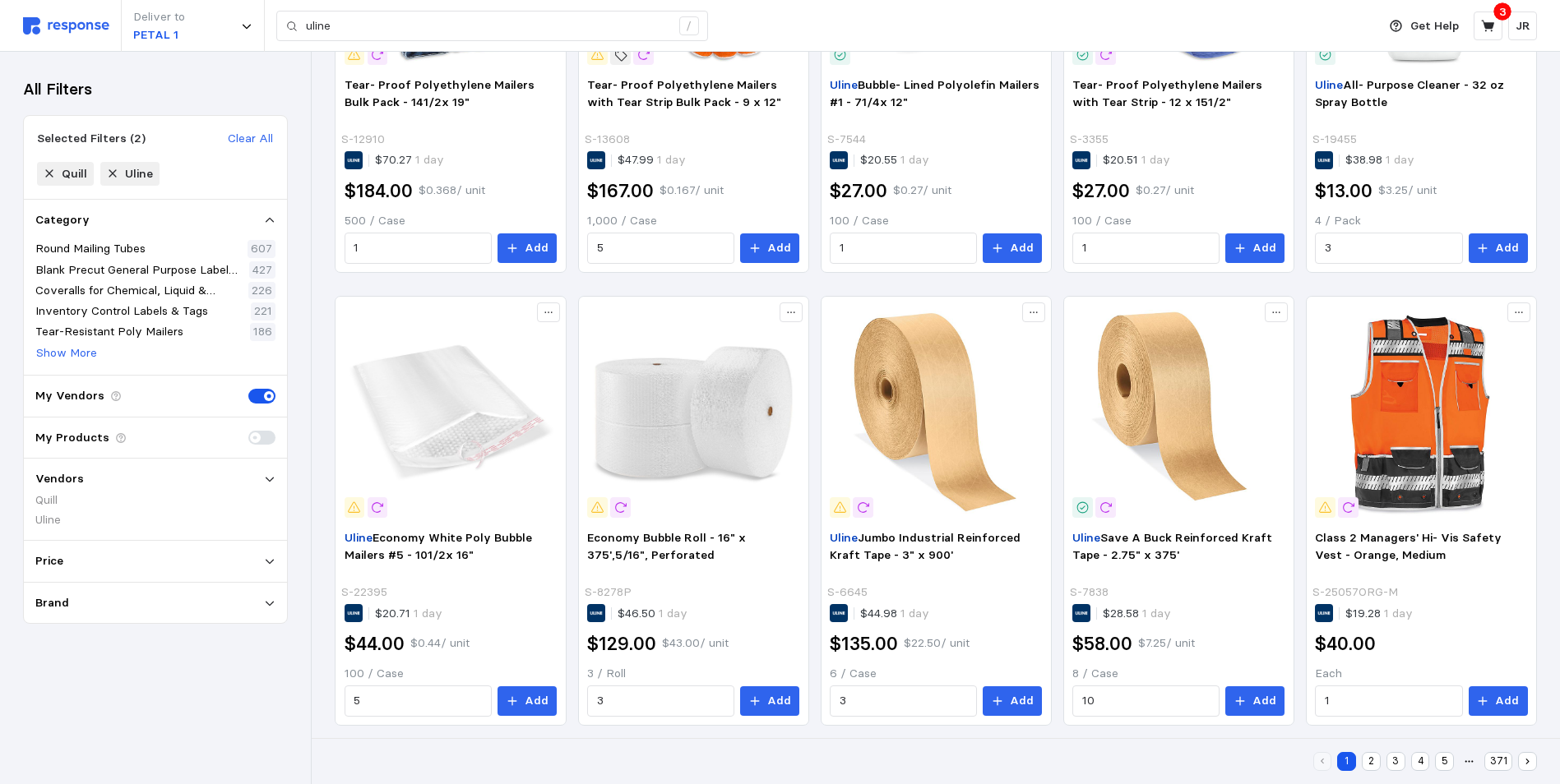
scroll to position [934, 0]
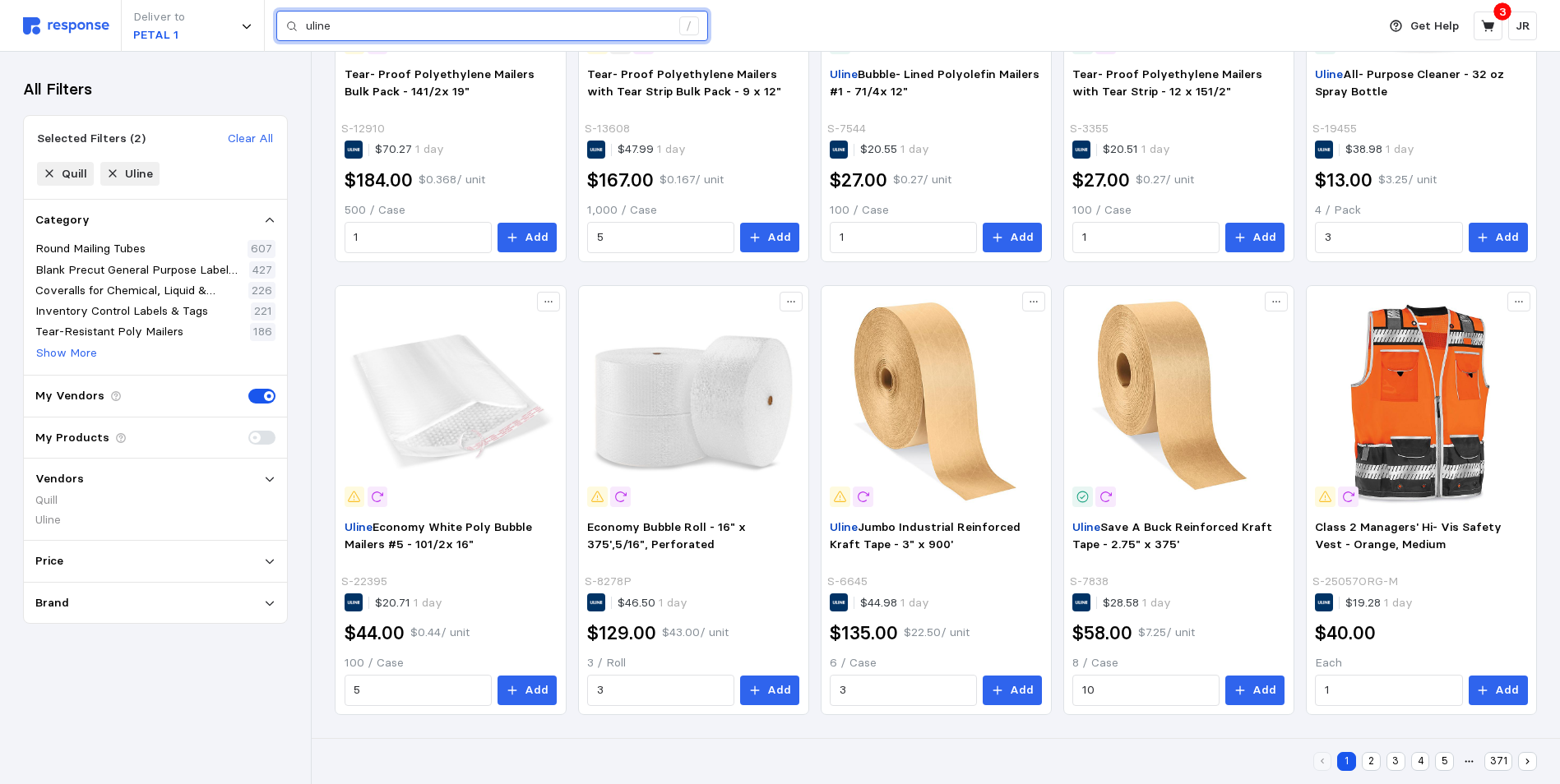
click at [373, 31] on input "uline" at bounding box center [488, 26] width 364 height 30
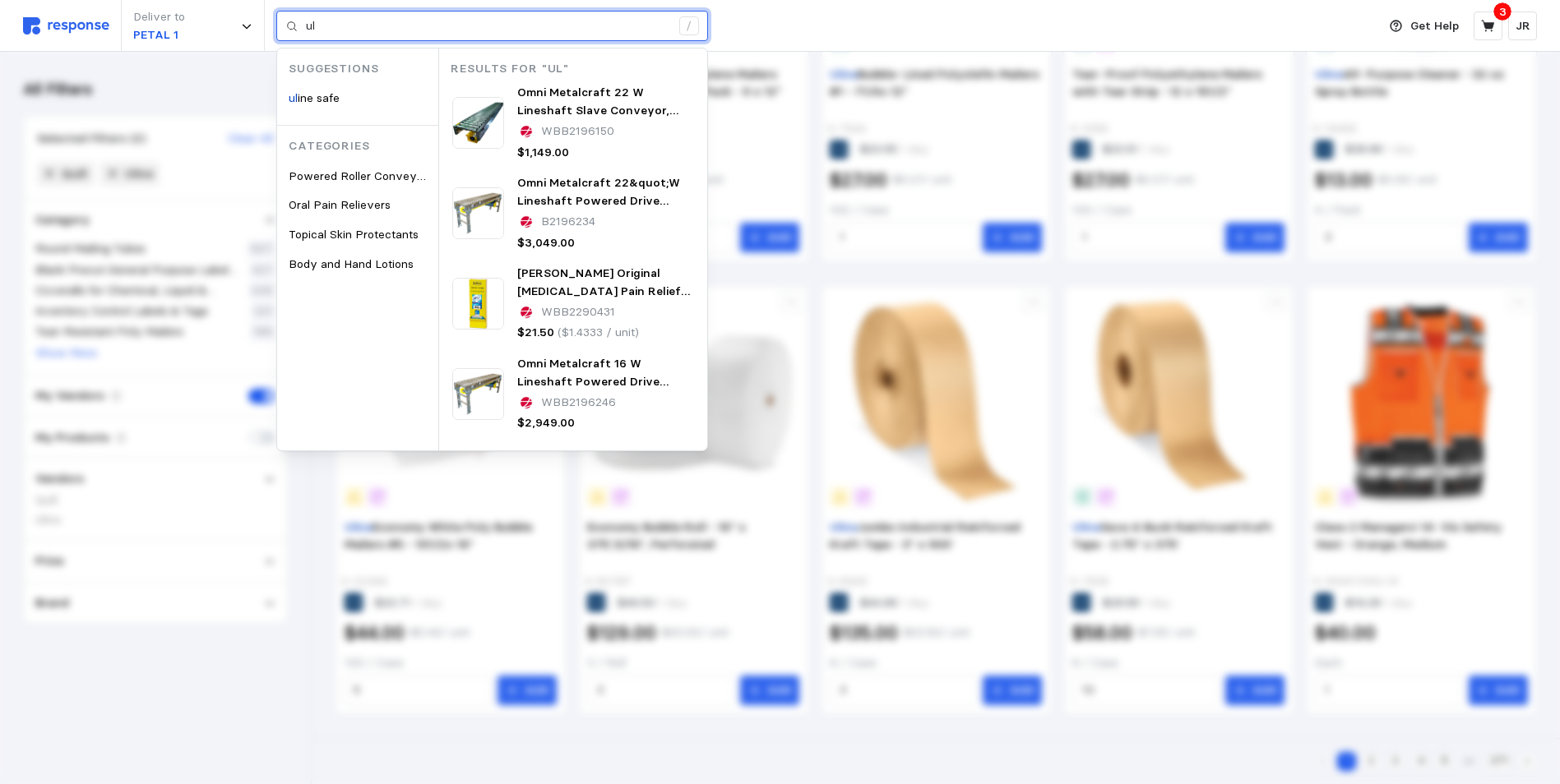
type input "u"
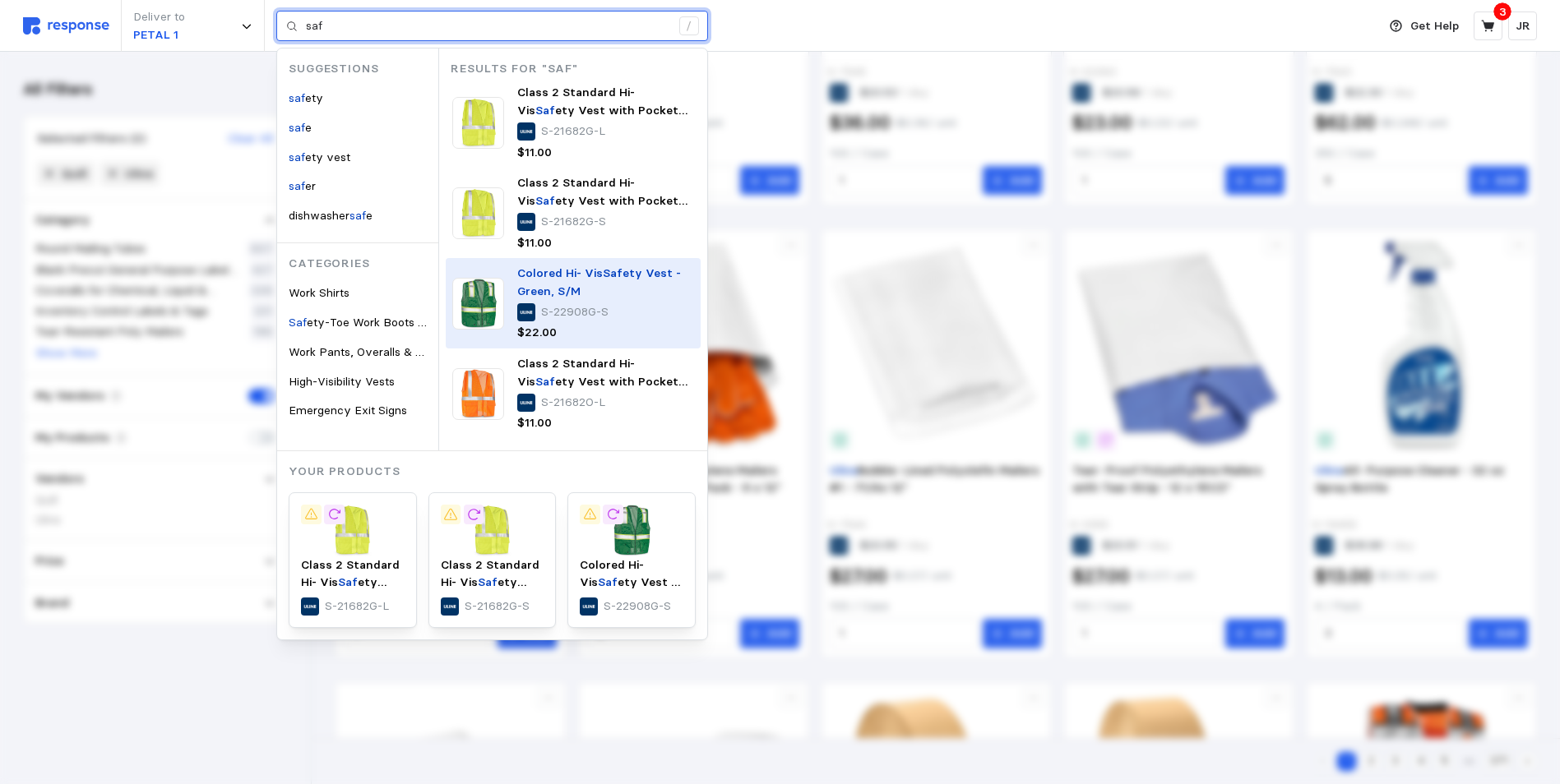
scroll to position [523, 0]
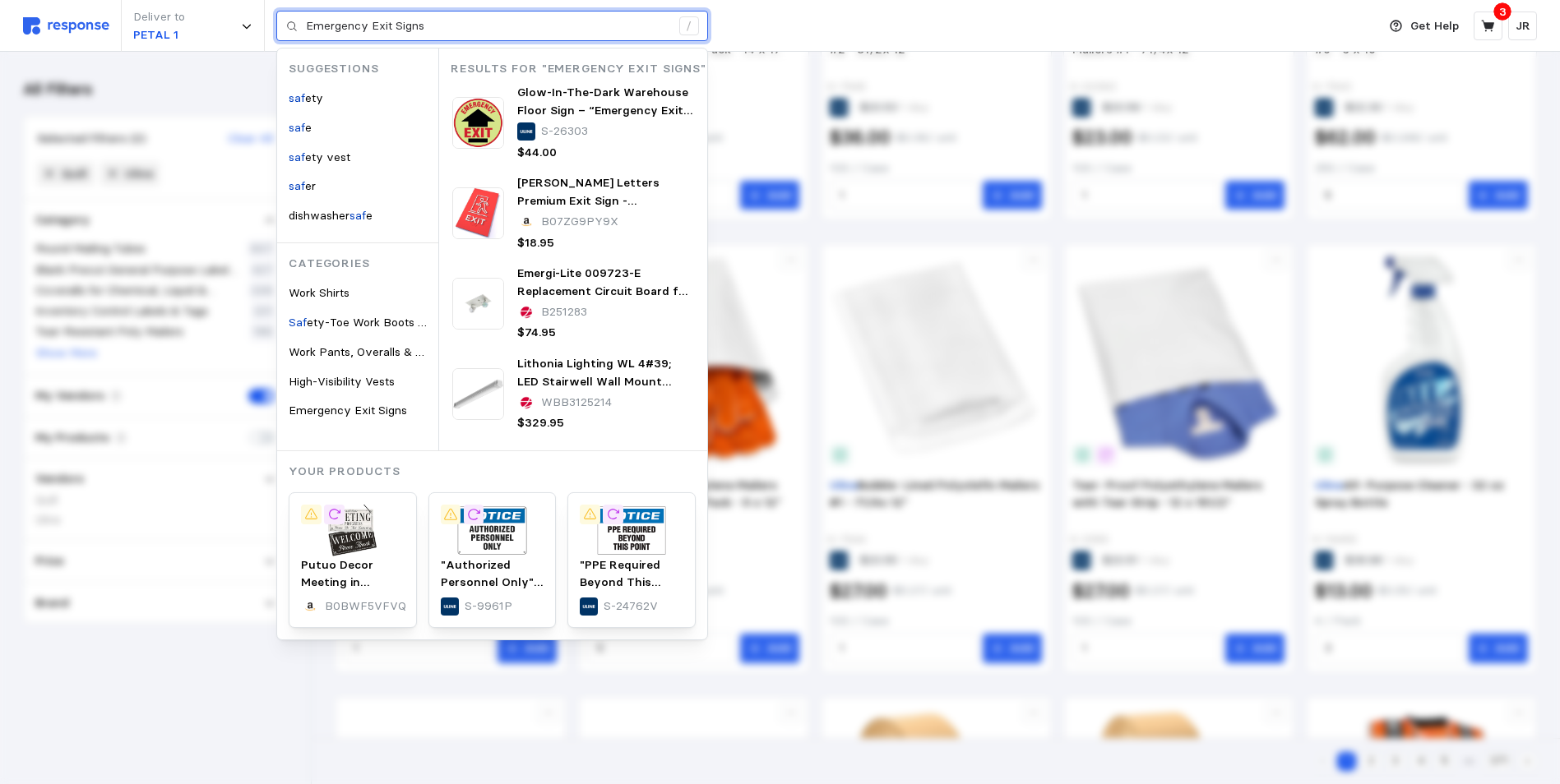
type input "Emergency Exit Signs"
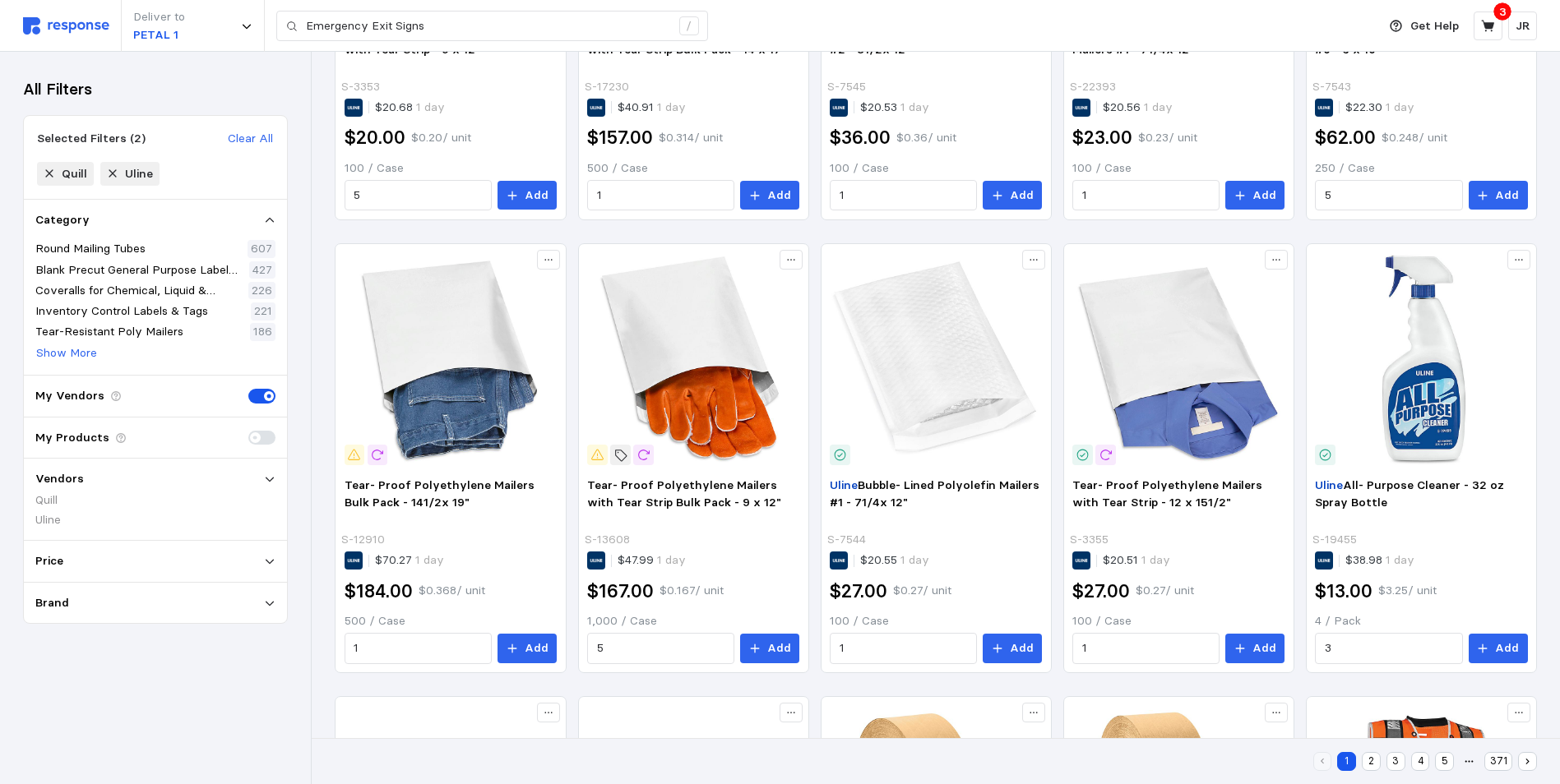
click at [265, 477] on icon at bounding box center [269, 479] width 11 height 11
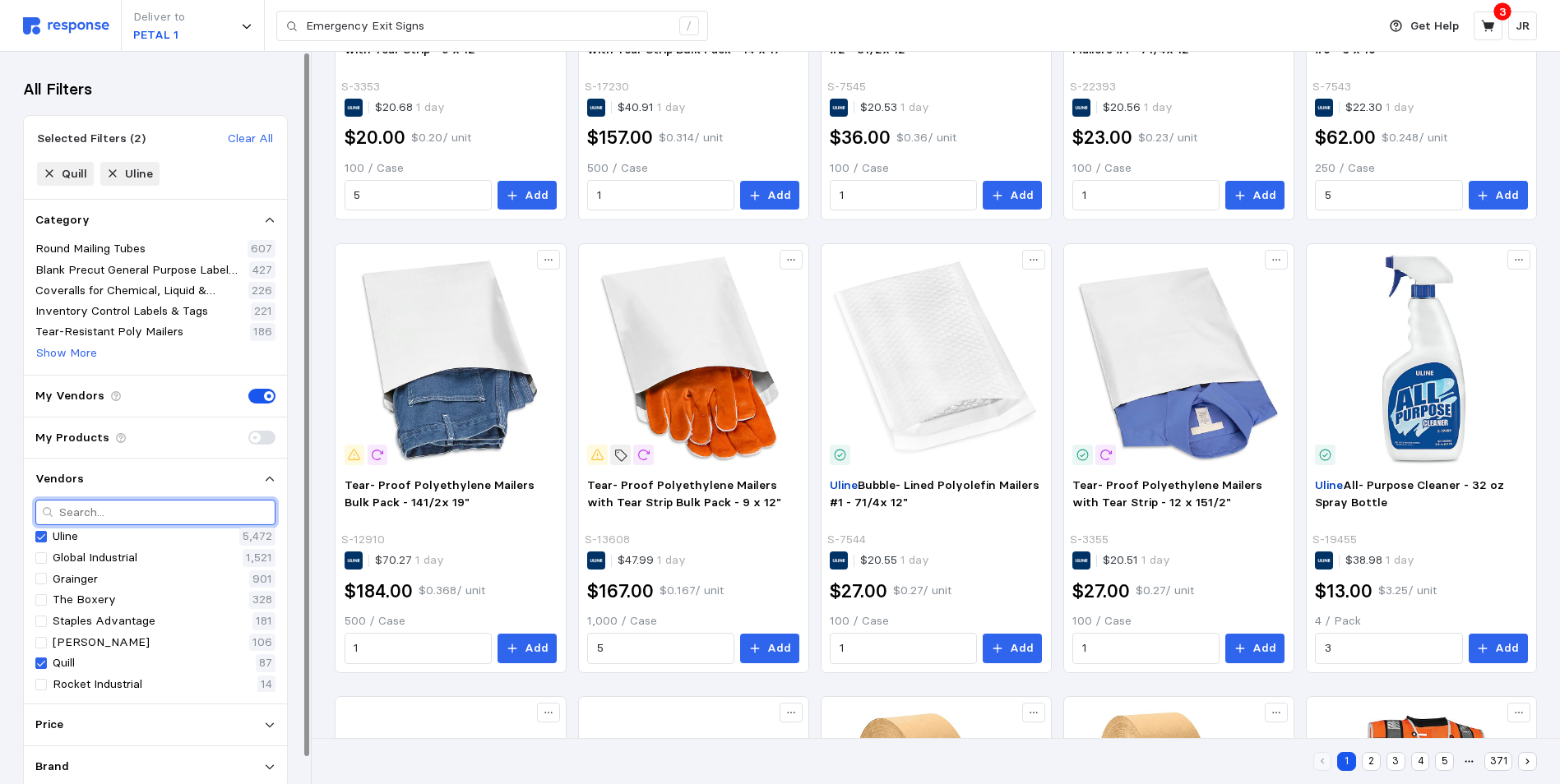
click at [116, 514] on input "text" at bounding box center [163, 512] width 210 height 24
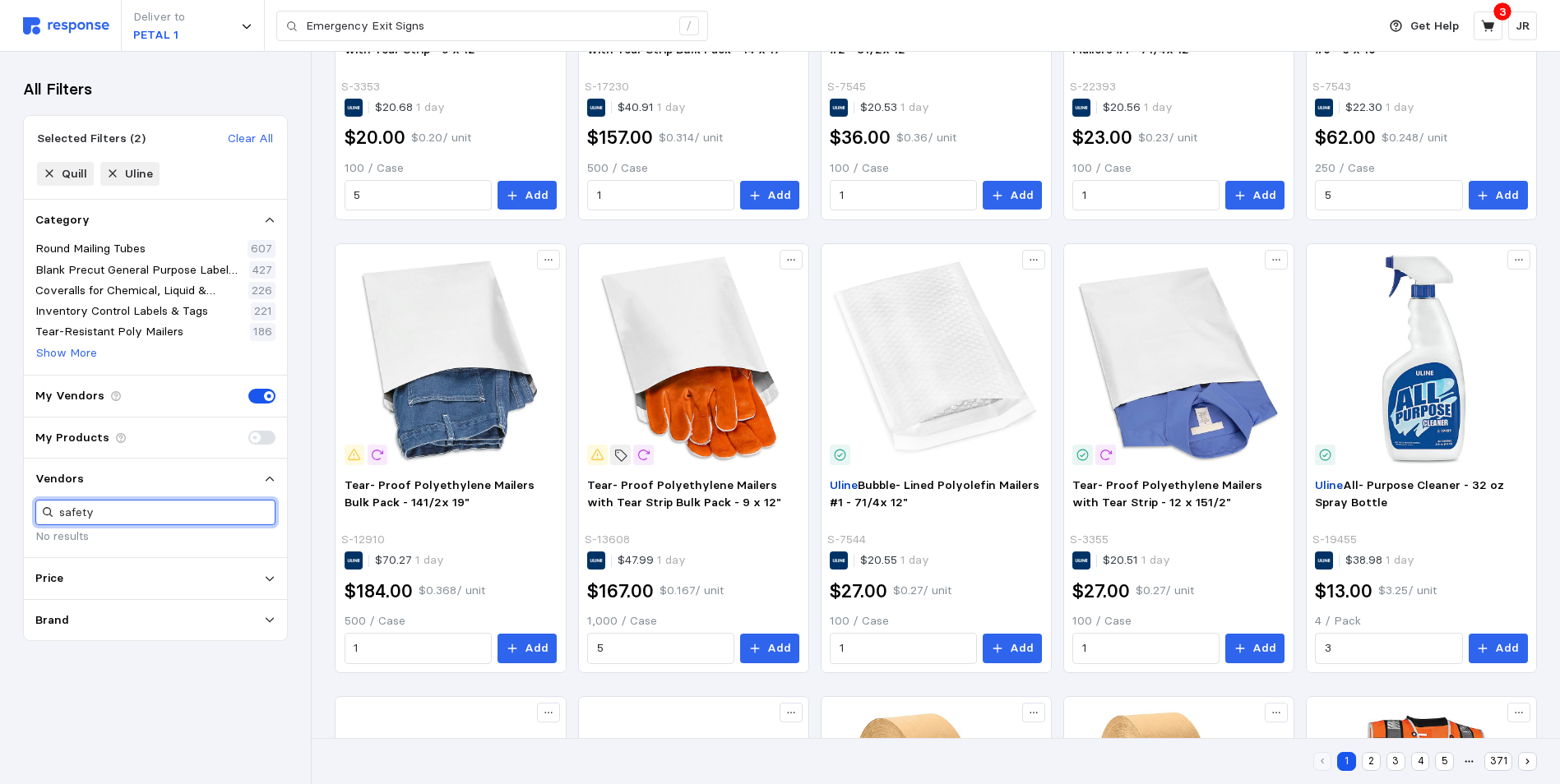
type input "safety"
click at [138, 512] on input "safety" at bounding box center [163, 512] width 210 height 24
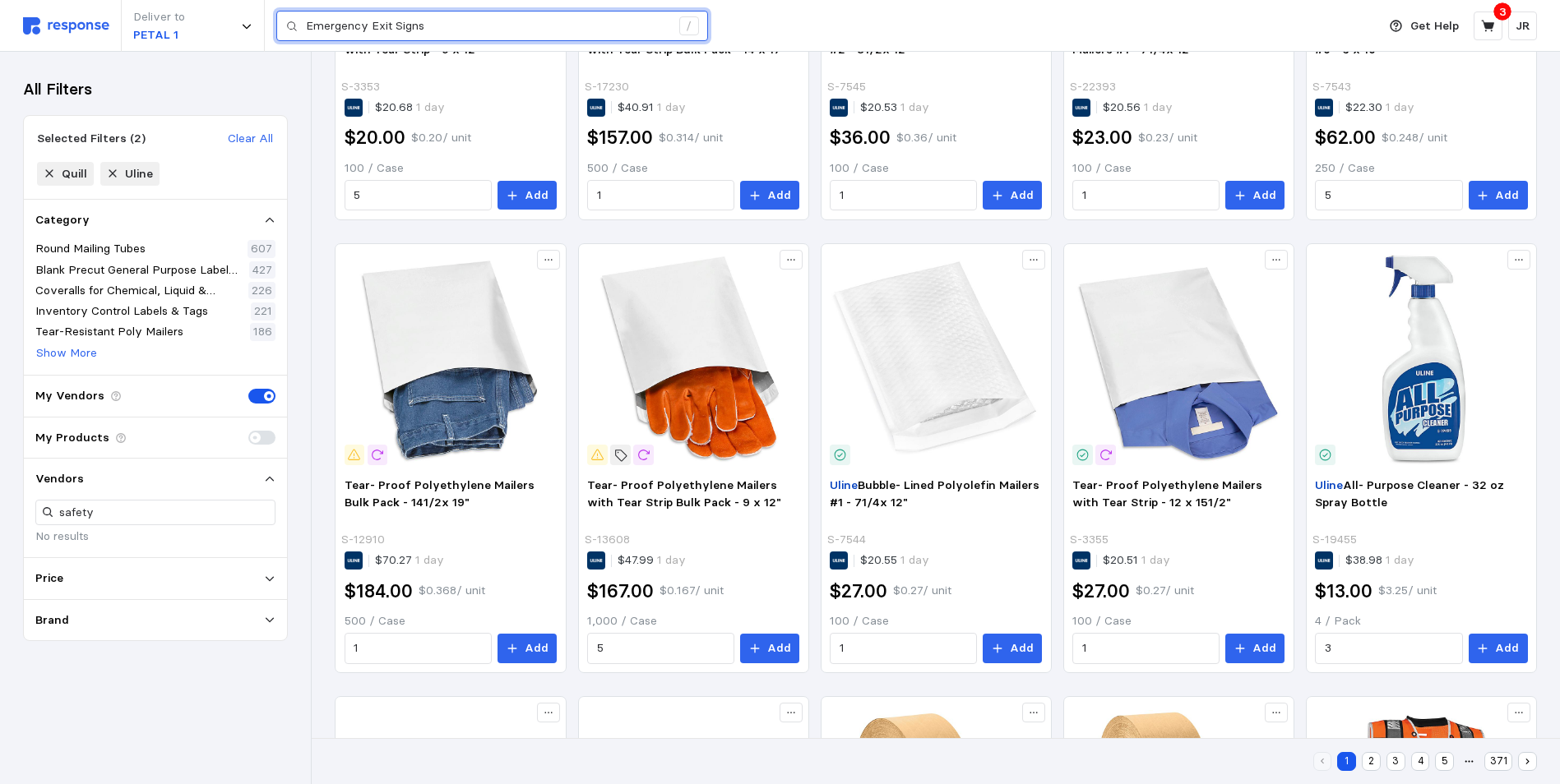
click at [366, 31] on input "Emergency Exit Signs" at bounding box center [488, 26] width 364 height 30
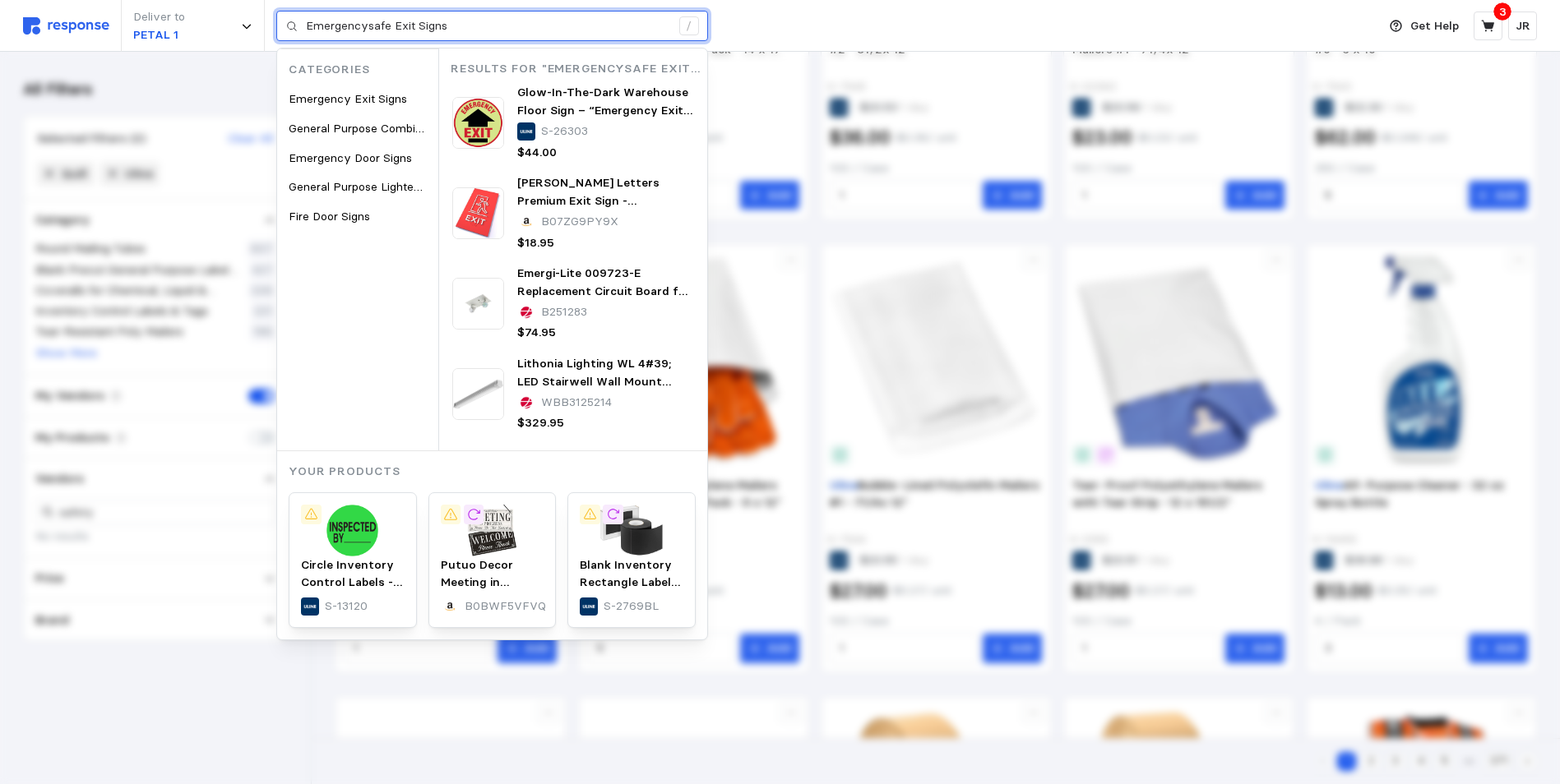
click at [520, 26] on input "Emergencysafe Exit Signs" at bounding box center [488, 26] width 364 height 30
type input "E"
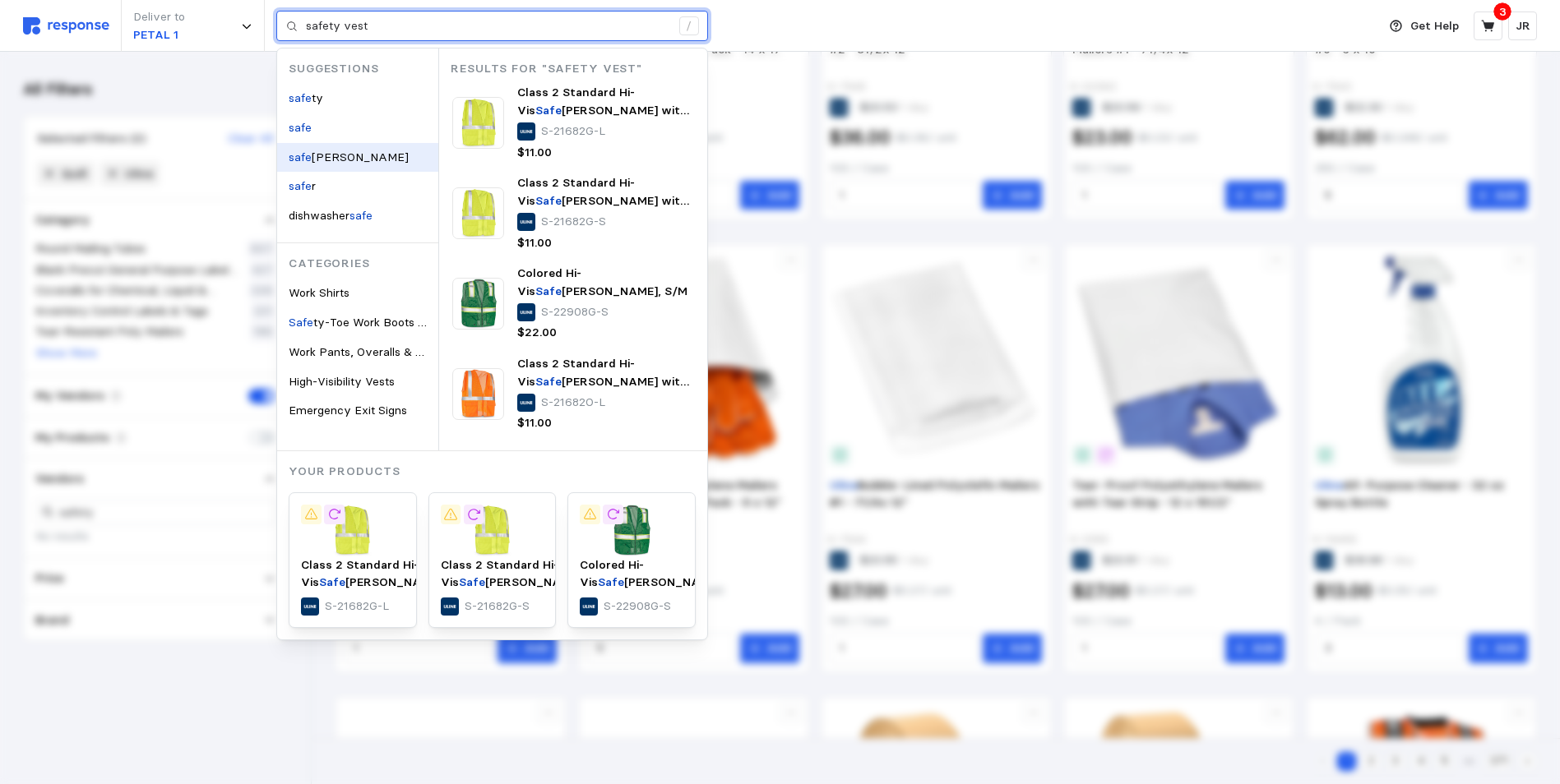
click at [365, 153] on div "safe [PERSON_NAME]" at bounding box center [358, 157] width 161 height 30
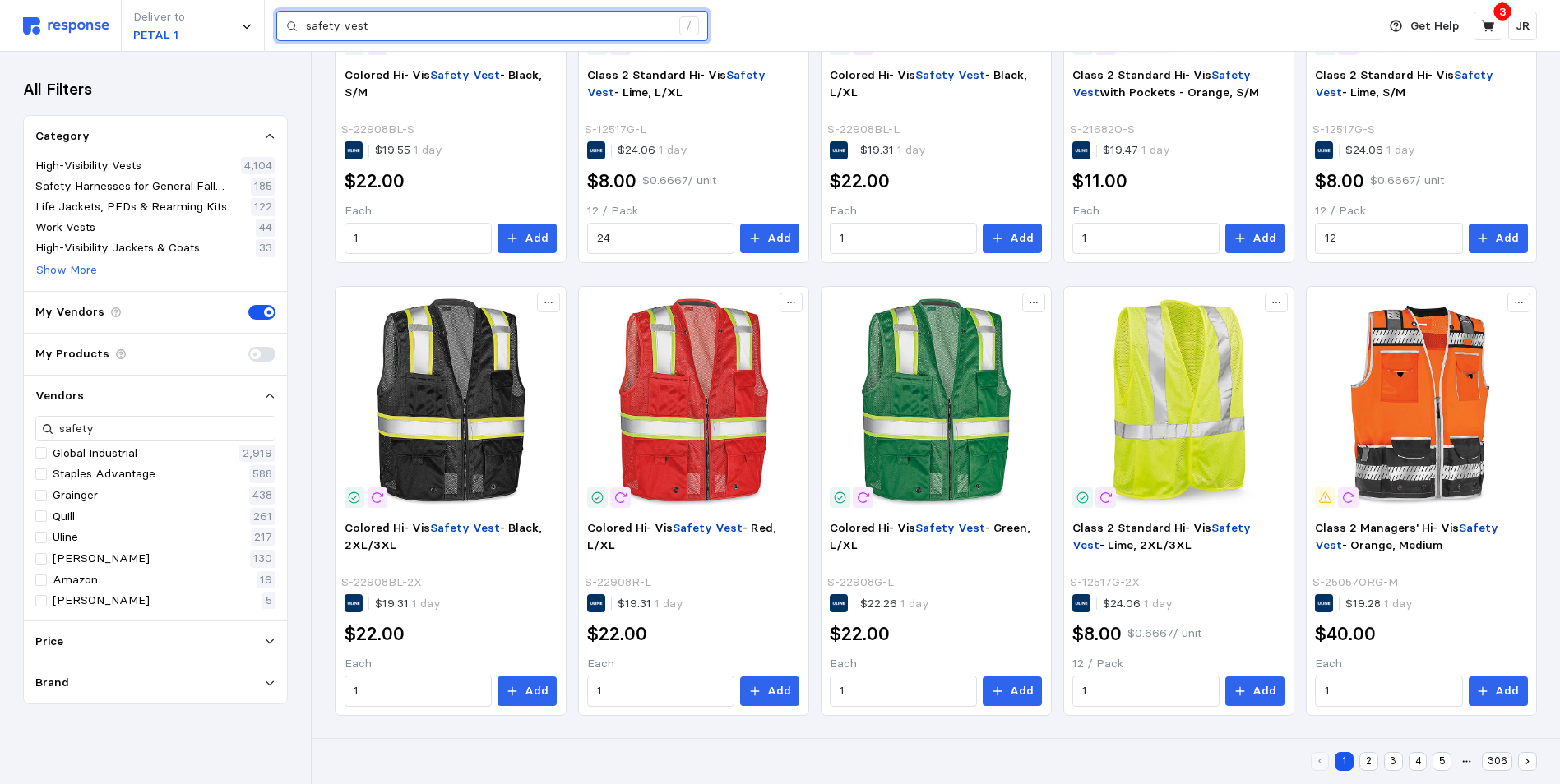
scroll to position [934, 0]
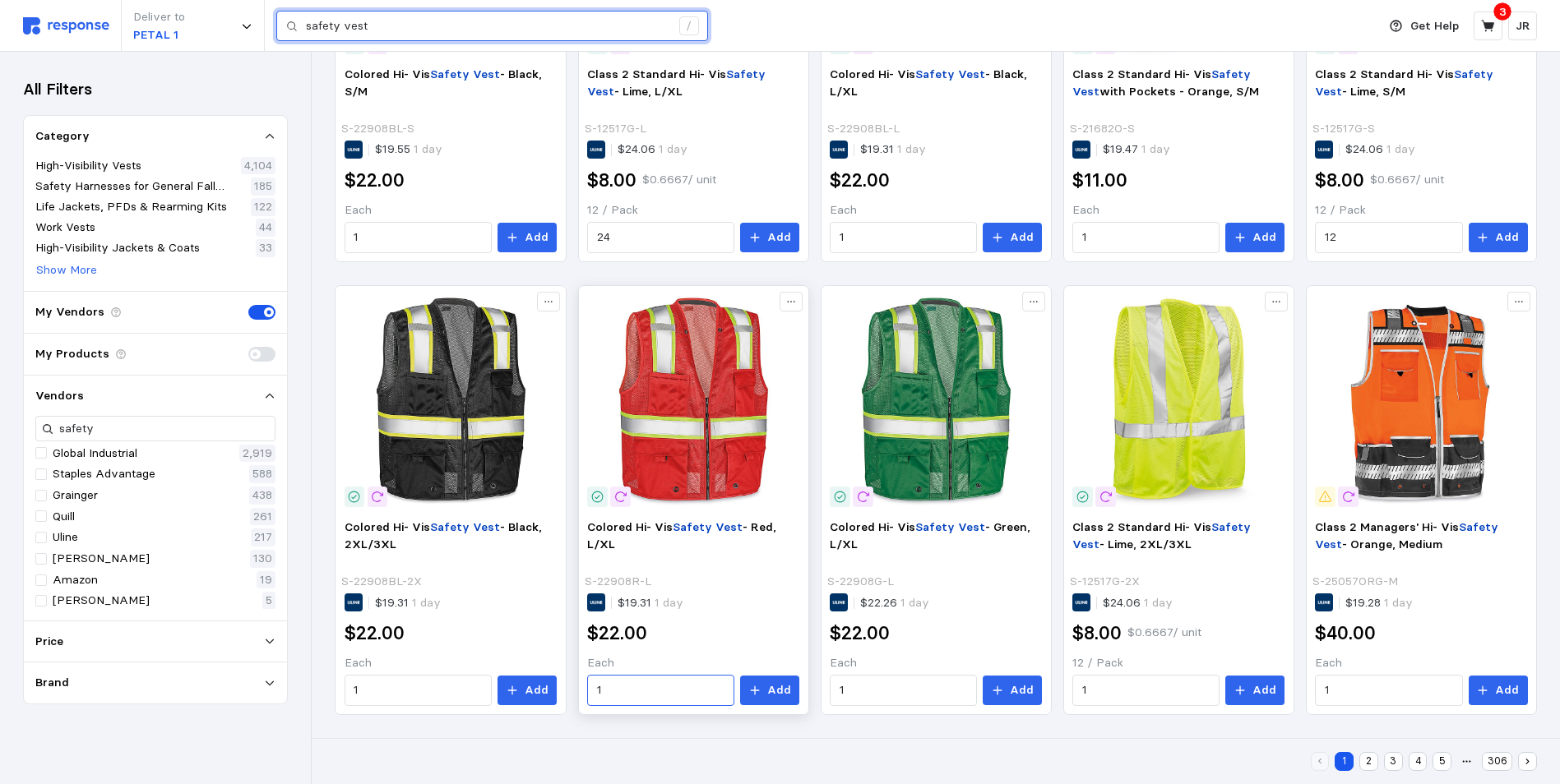
type input "safety vest"
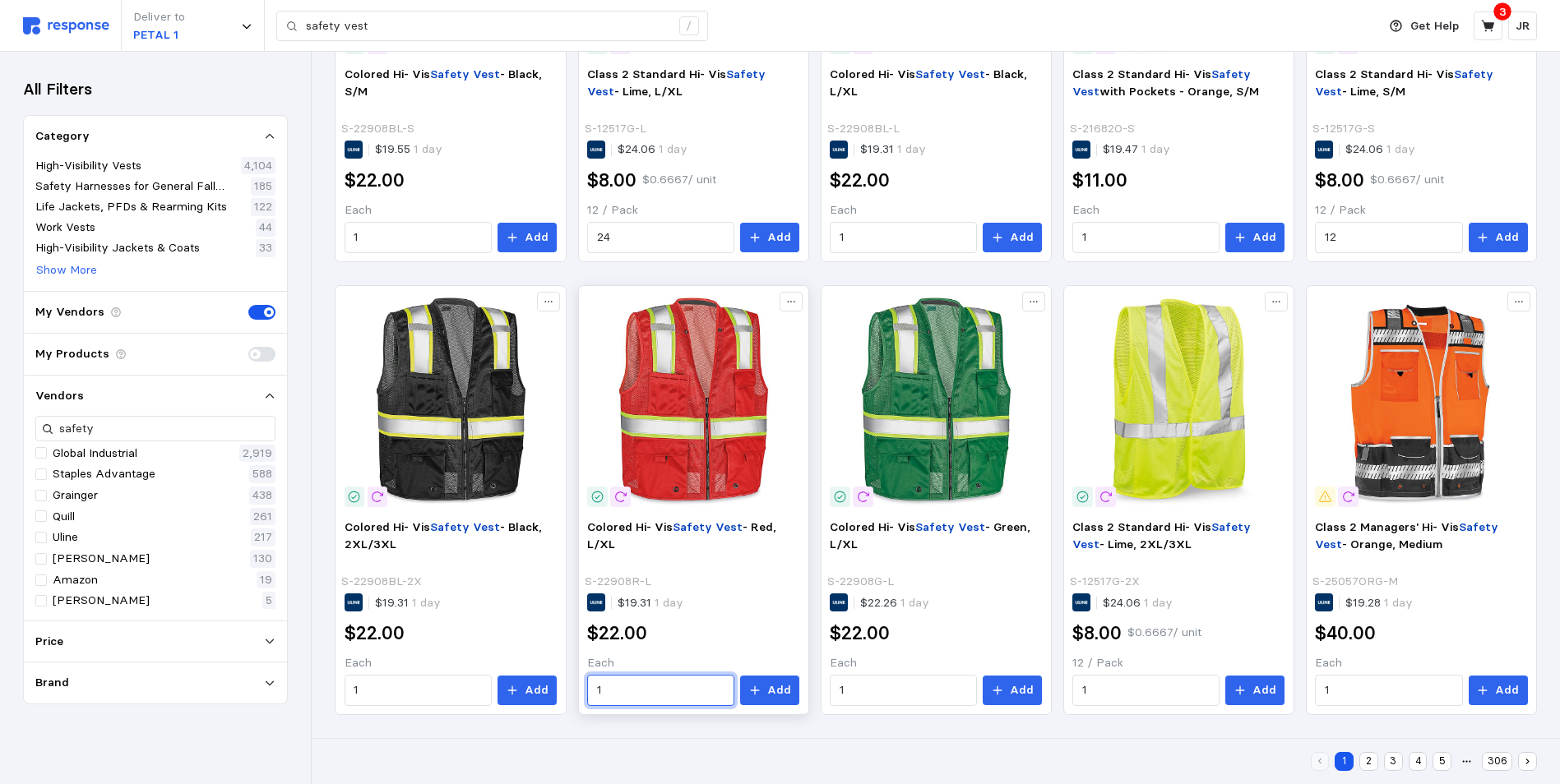
click at [648, 680] on input "1" at bounding box center [661, 690] width 128 height 30
type input "1"
type input "4"
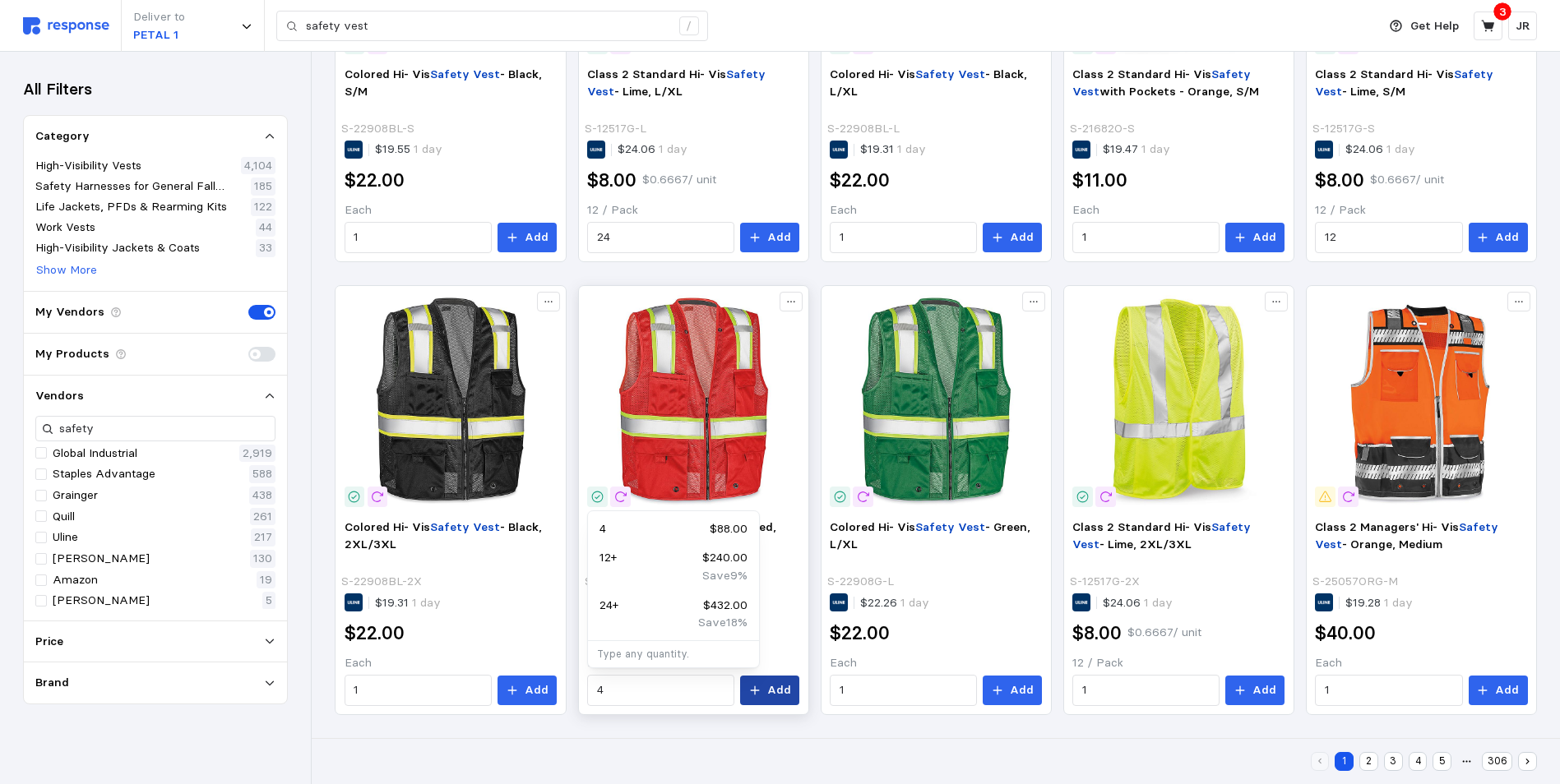
click at [771, 681] on p "Add" at bounding box center [779, 690] width 24 height 18
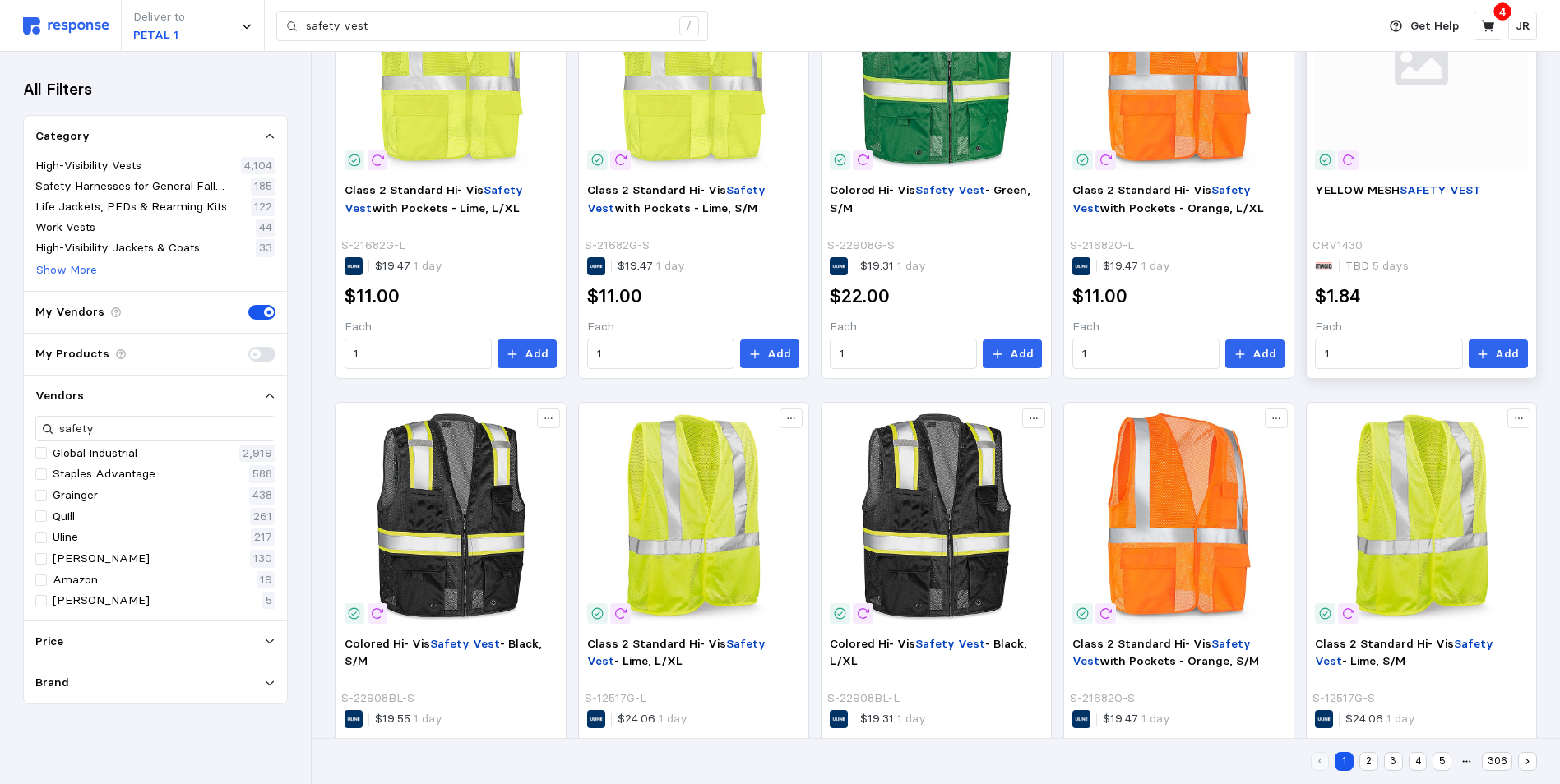
scroll to position [359, 0]
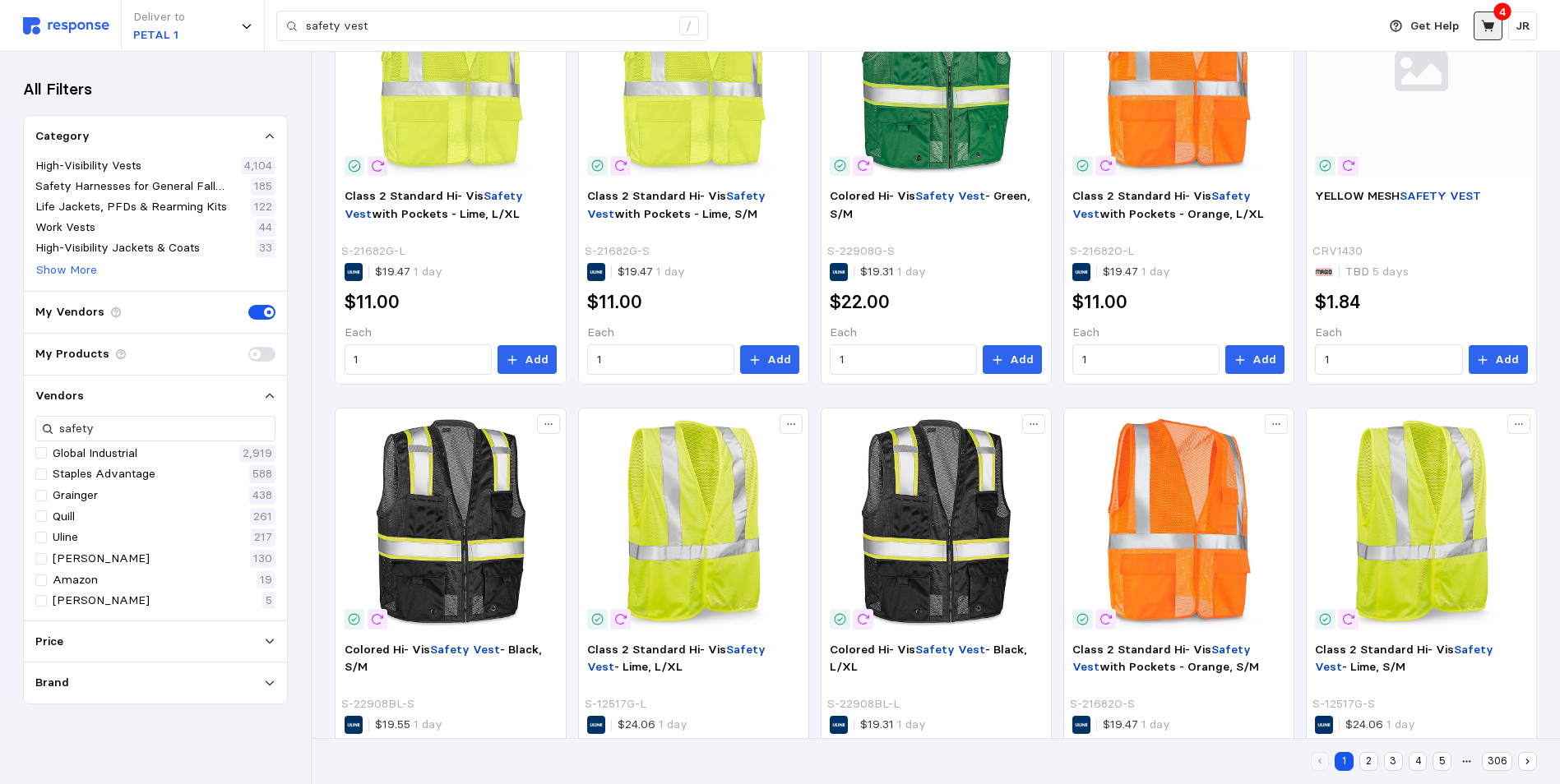
click at [1480, 31] on icon at bounding box center [1487, 26] width 15 height 15
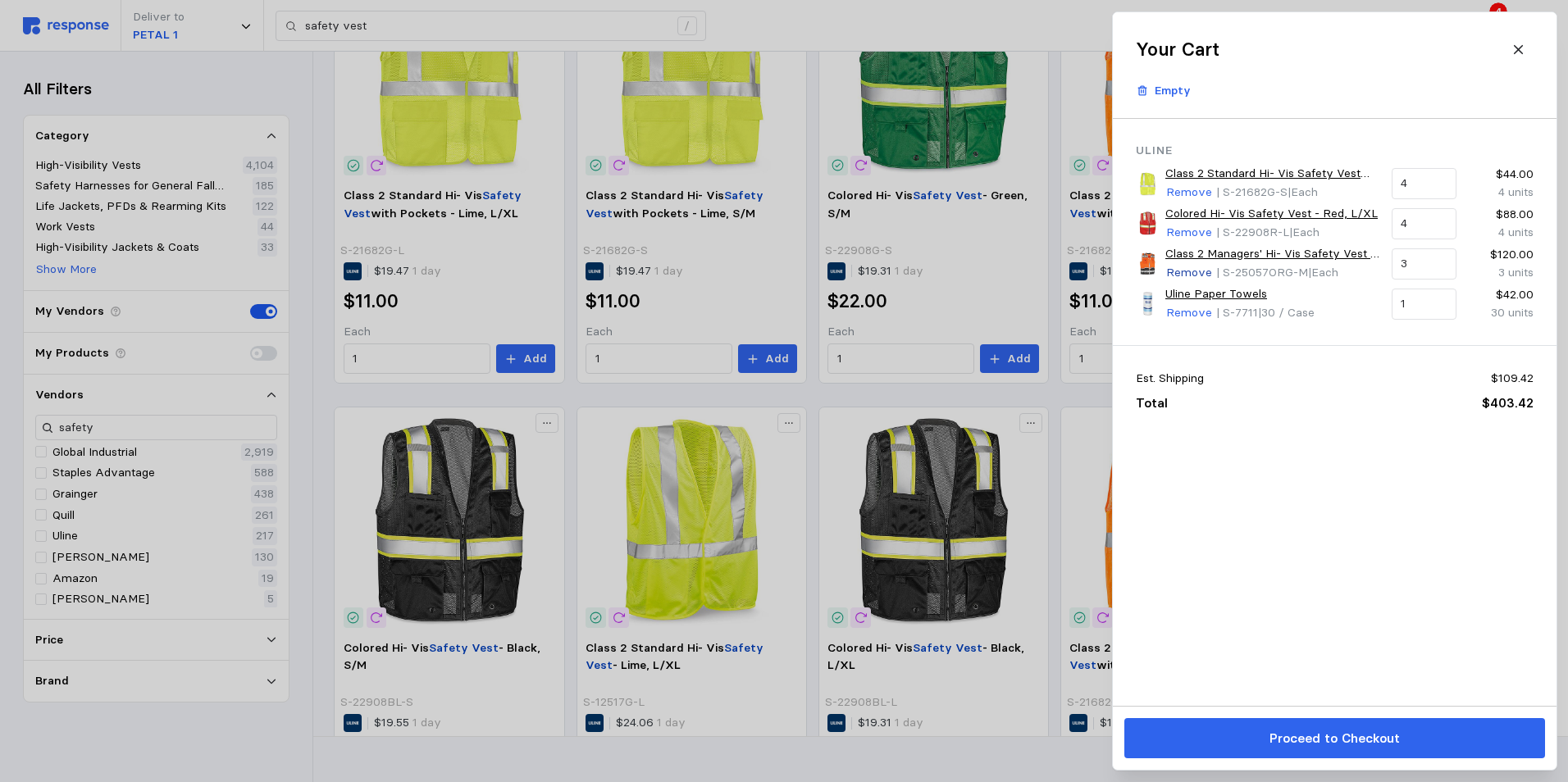
click at [1189, 275] on p "Remove" at bounding box center [1189, 273] width 46 height 18
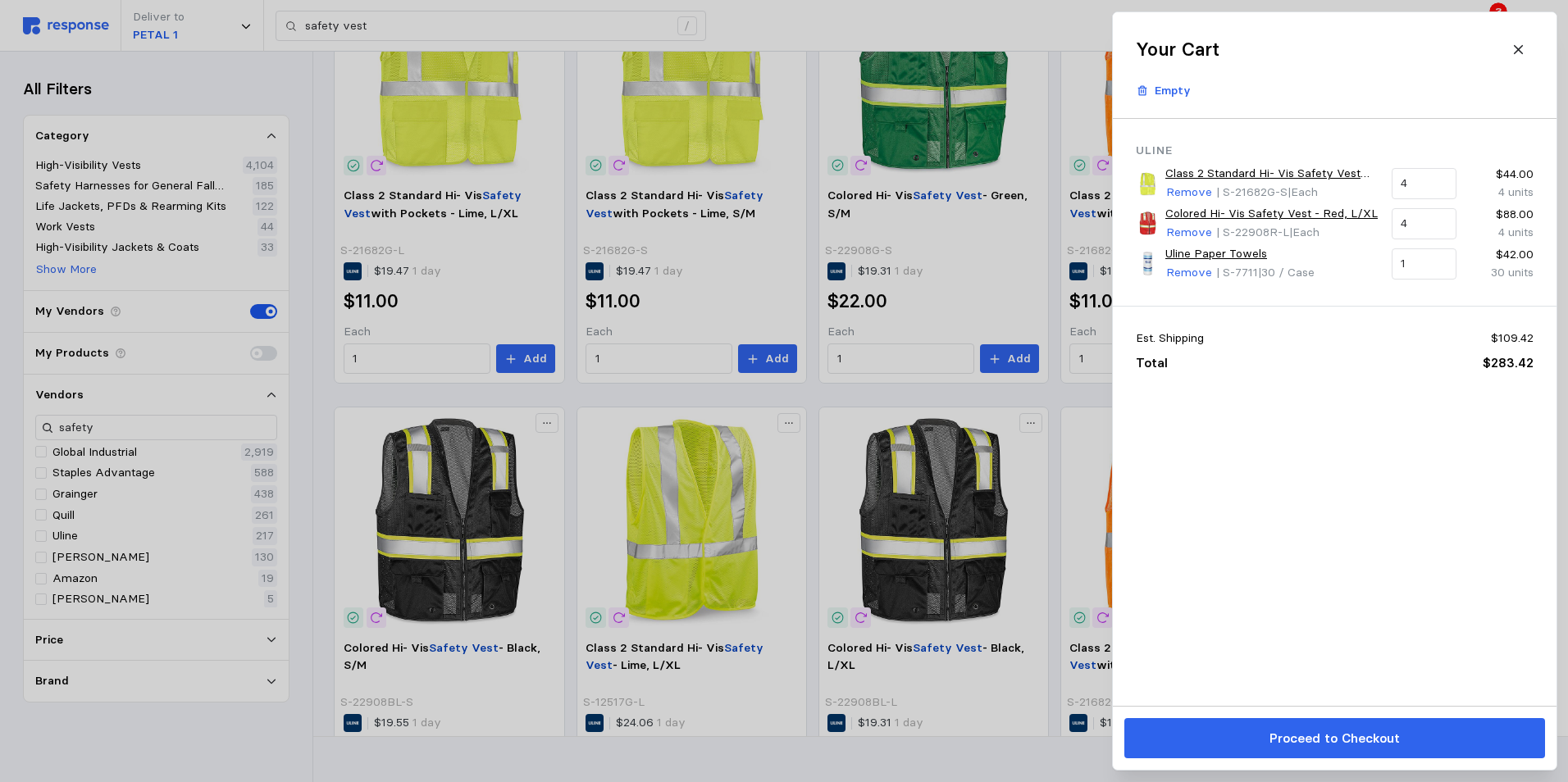
click at [1151, 183] on img at bounding box center [1147, 184] width 24 height 24
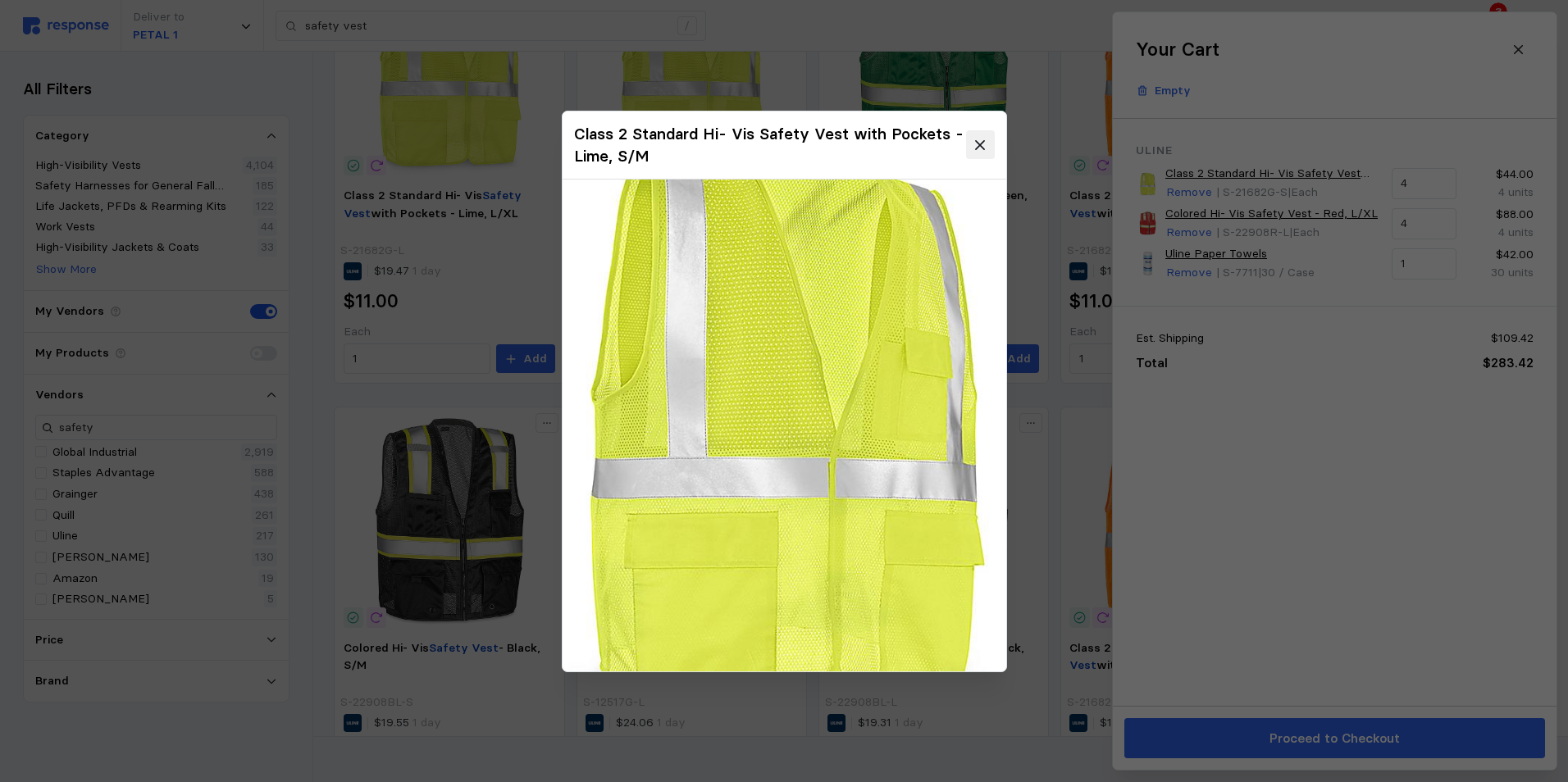
click at [977, 149] on icon at bounding box center [979, 144] width 9 height 9
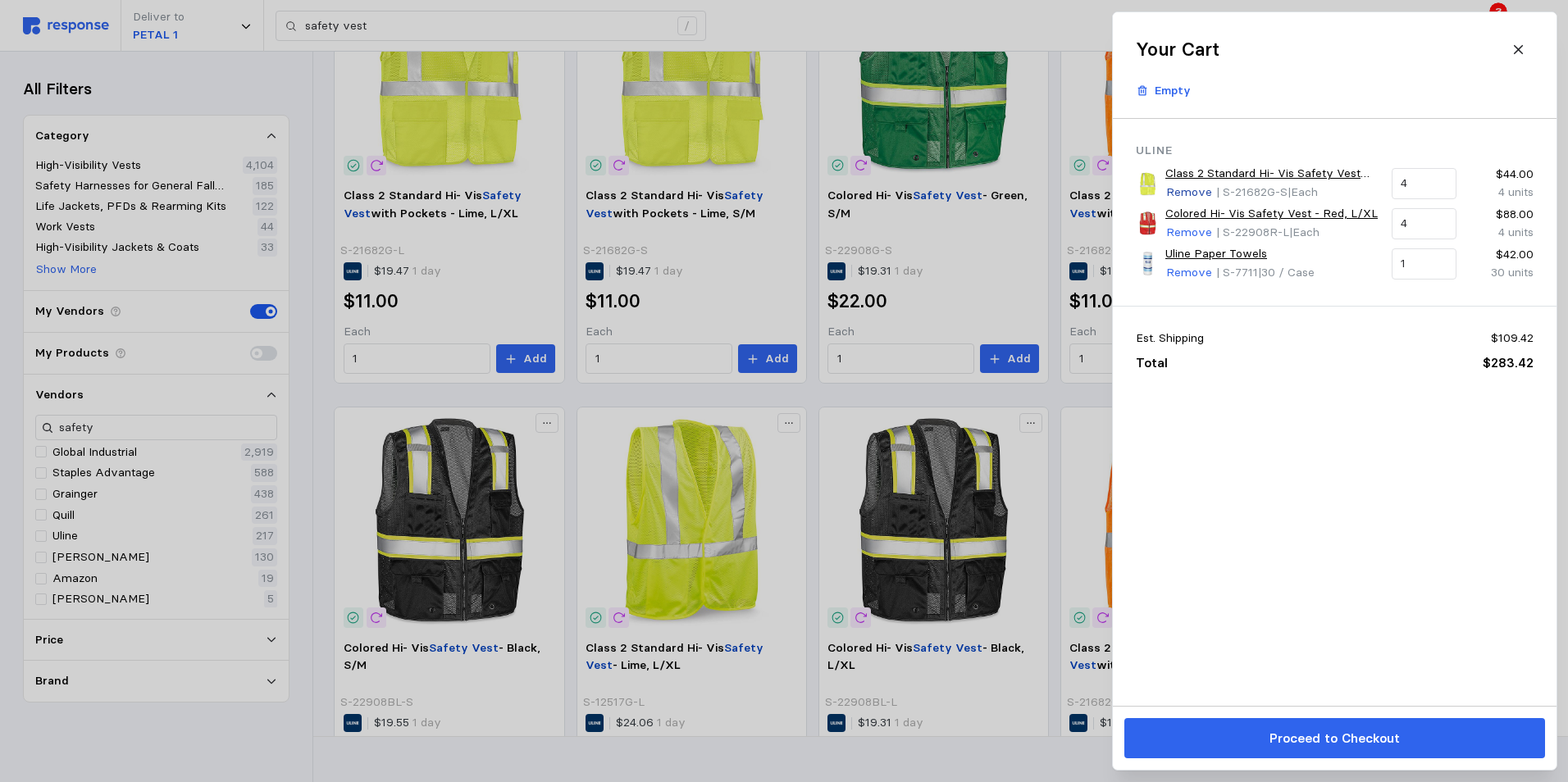
click at [1173, 189] on p "Remove" at bounding box center [1189, 192] width 46 height 18
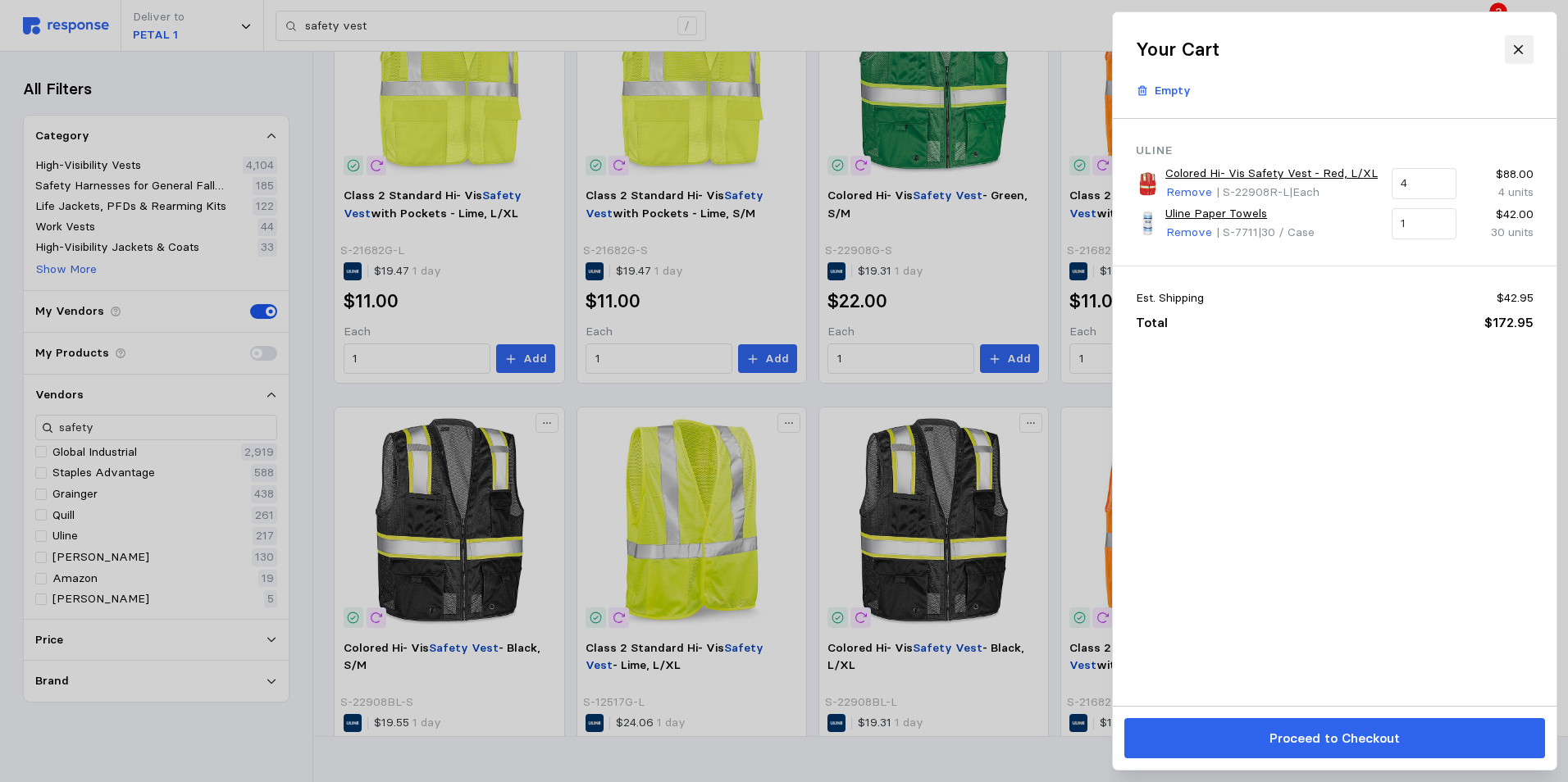
click at [1516, 48] on icon at bounding box center [1518, 49] width 9 height 9
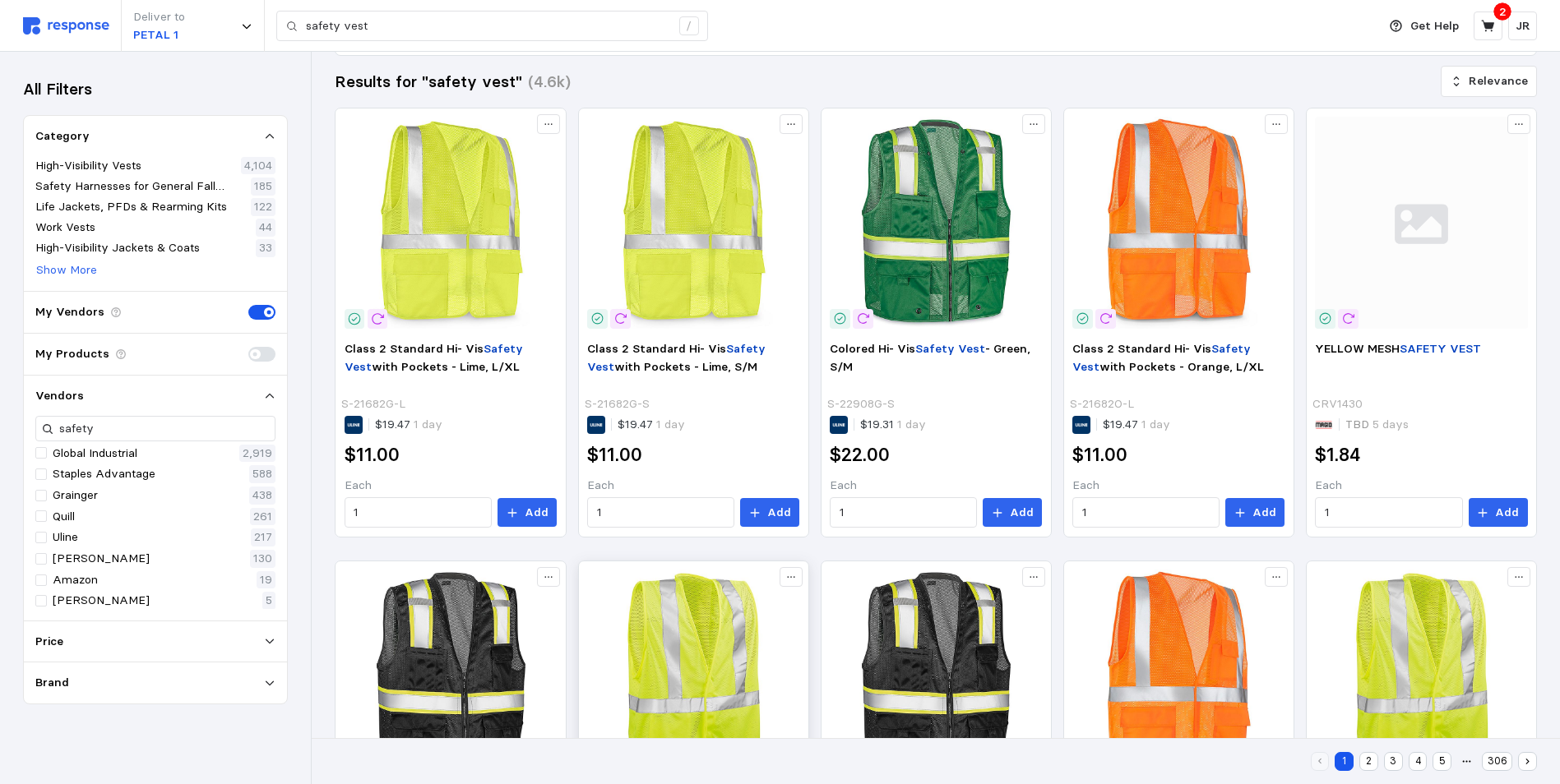
scroll to position [195, 0]
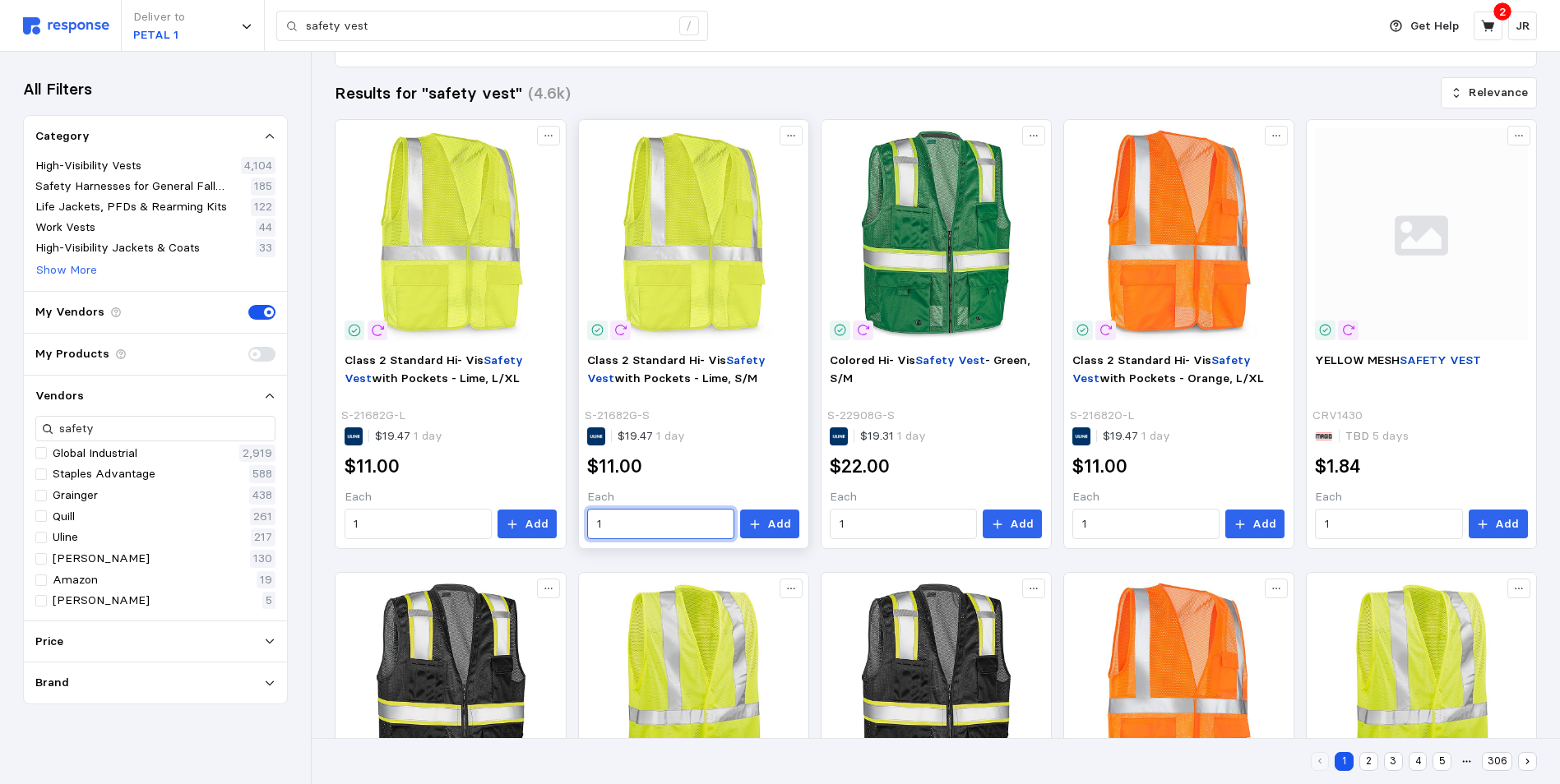
click at [623, 513] on input "1" at bounding box center [661, 524] width 128 height 30
type input "1"
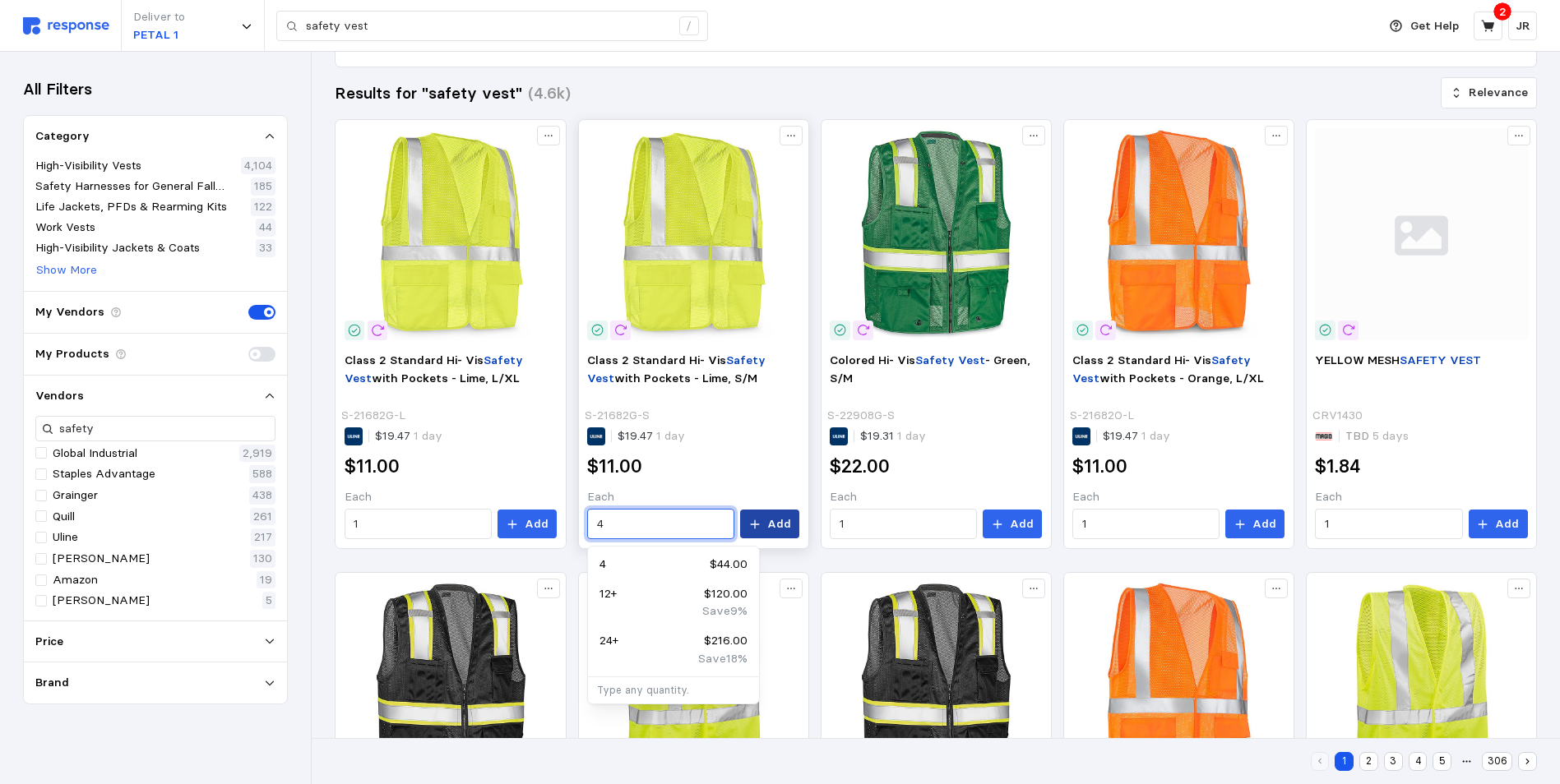
type input "4"
drag, startPoint x: 764, startPoint y: 526, endPoint x: 755, endPoint y: 510, distance: 18.4
click at [764, 526] on button "Add" at bounding box center [769, 524] width 59 height 30
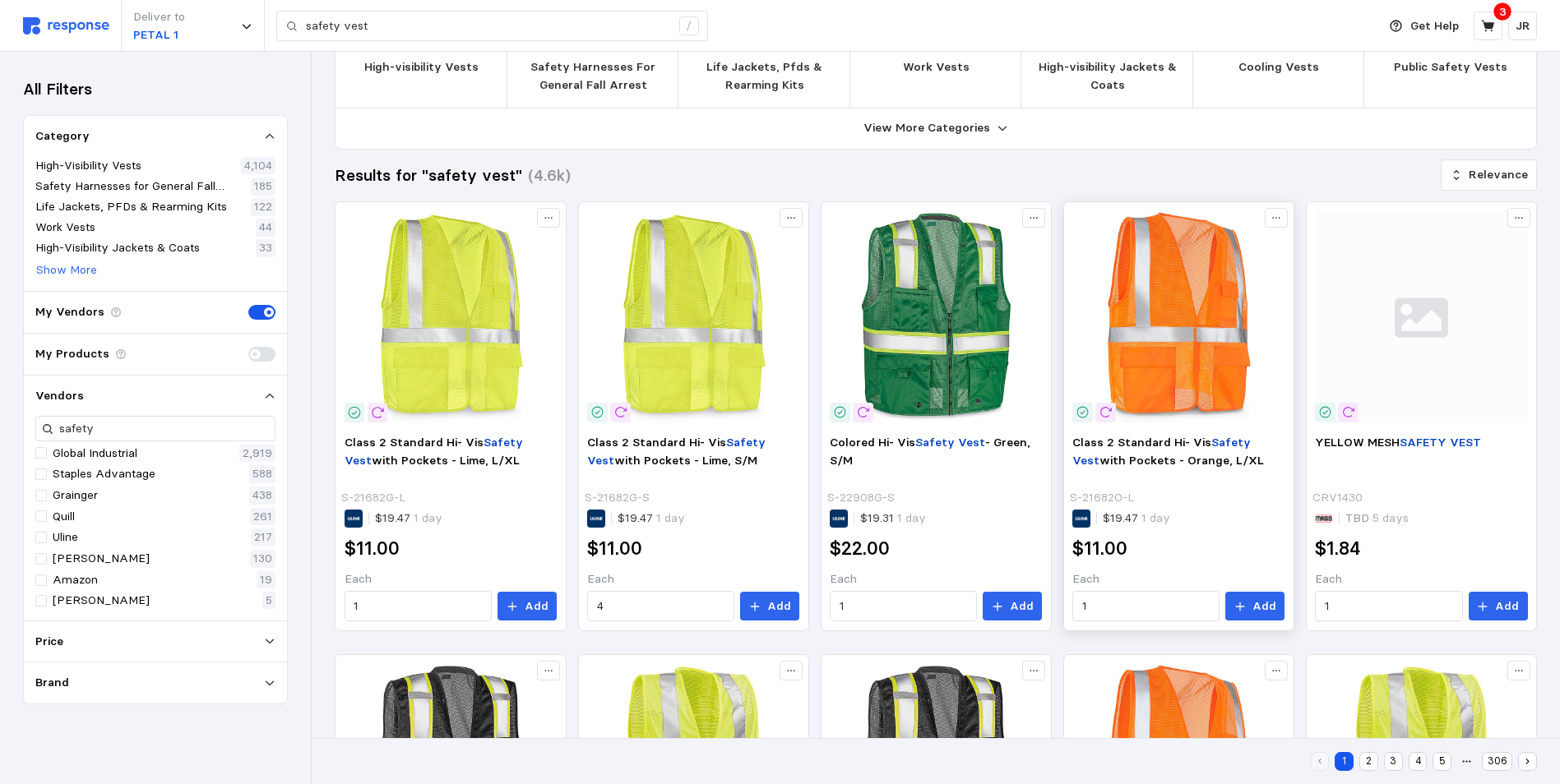
scroll to position [0, 0]
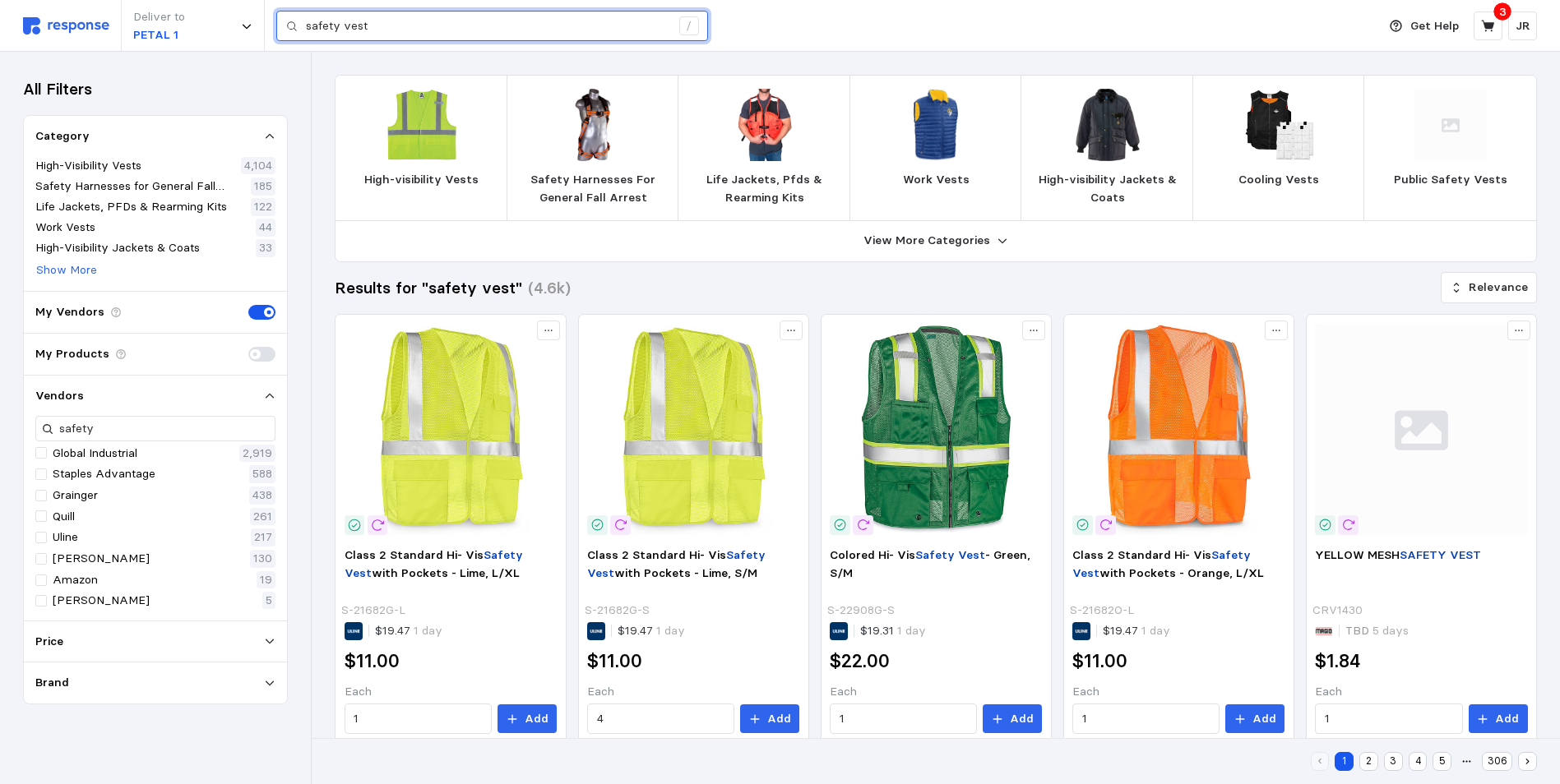
click at [384, 32] on input "safety vest" at bounding box center [488, 26] width 364 height 30
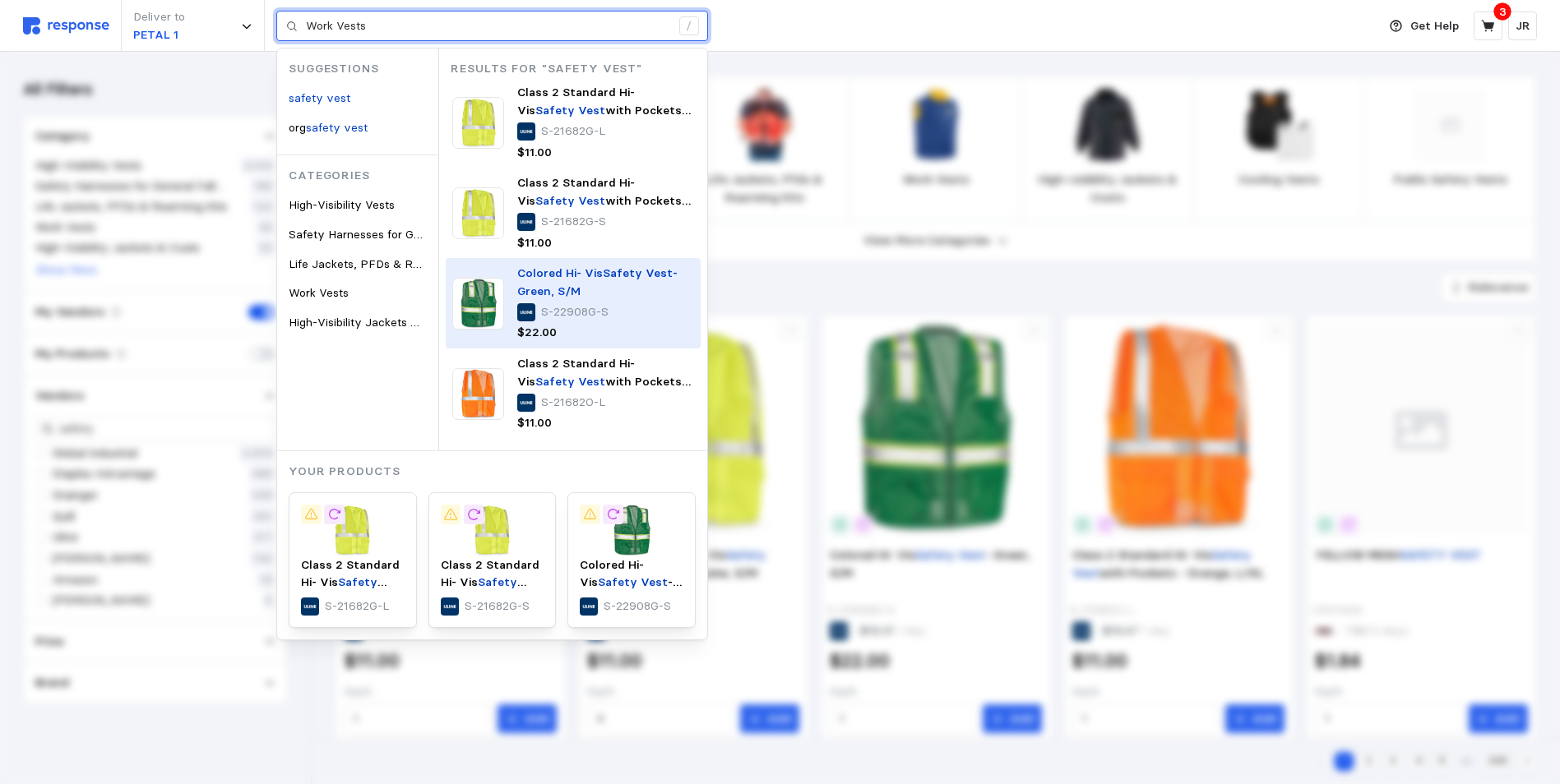
type input "safety vest"
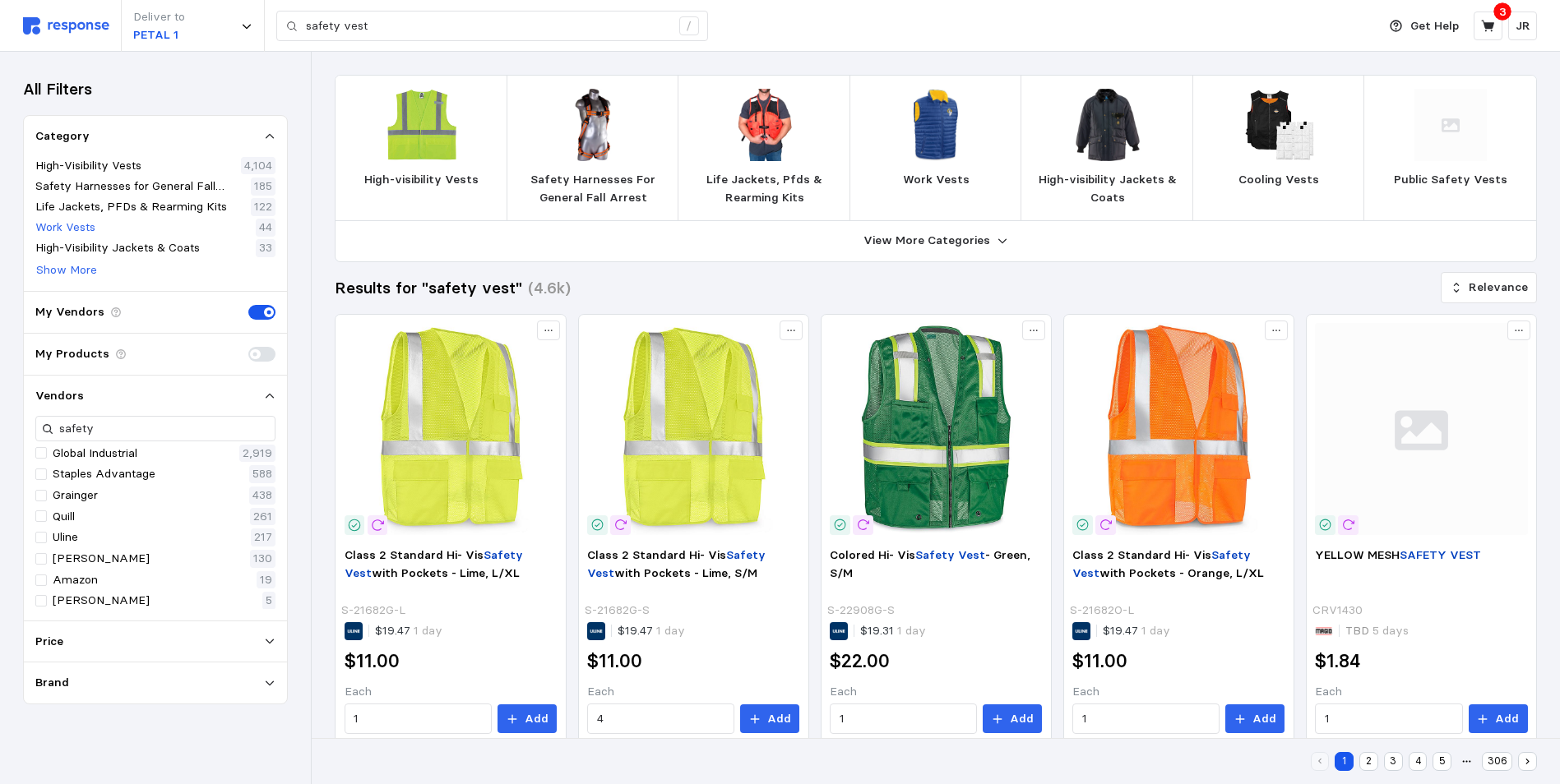
click at [80, 229] on p "Work Vests" at bounding box center [65, 227] width 60 height 18
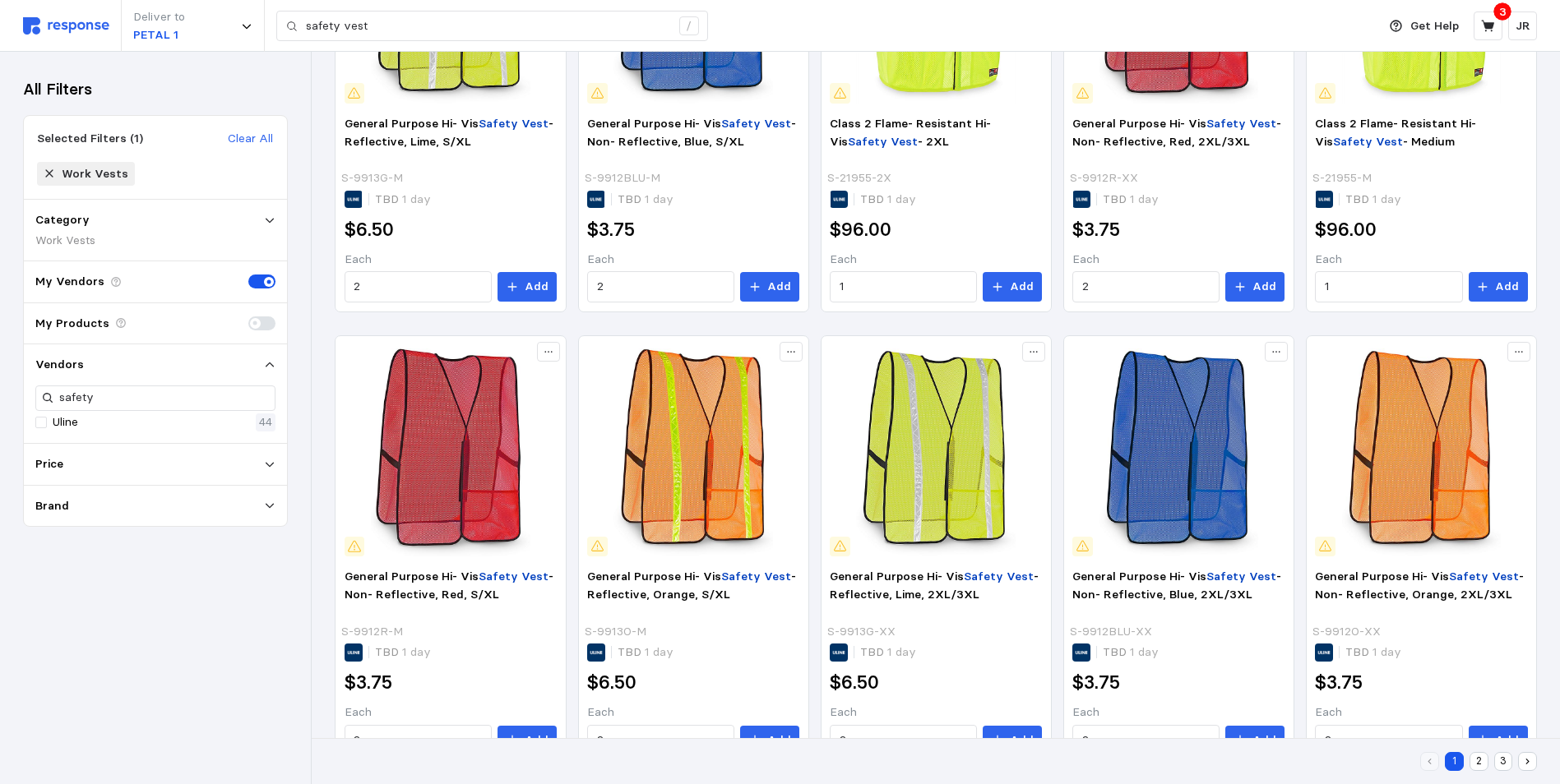
scroll to position [736, 0]
